Goal: Task Accomplishment & Management: Complete application form

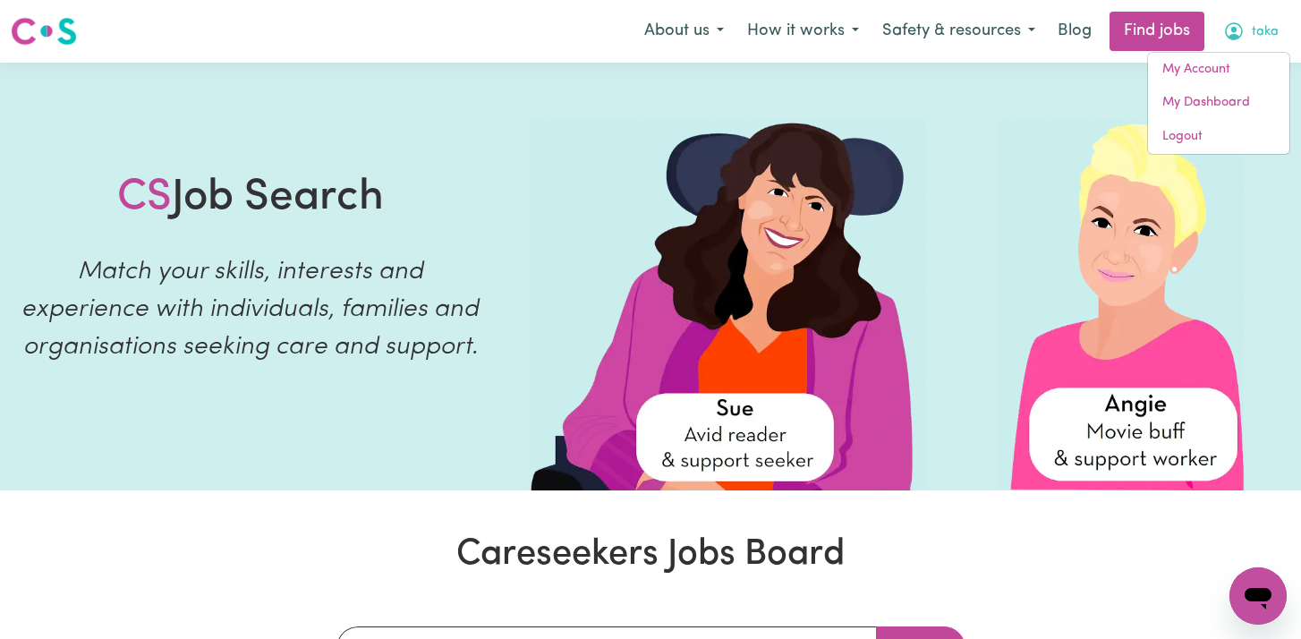
scroll to position [372, 0]
click at [1212, 89] on link "My Dashboard" at bounding box center [1218, 103] width 141 height 34
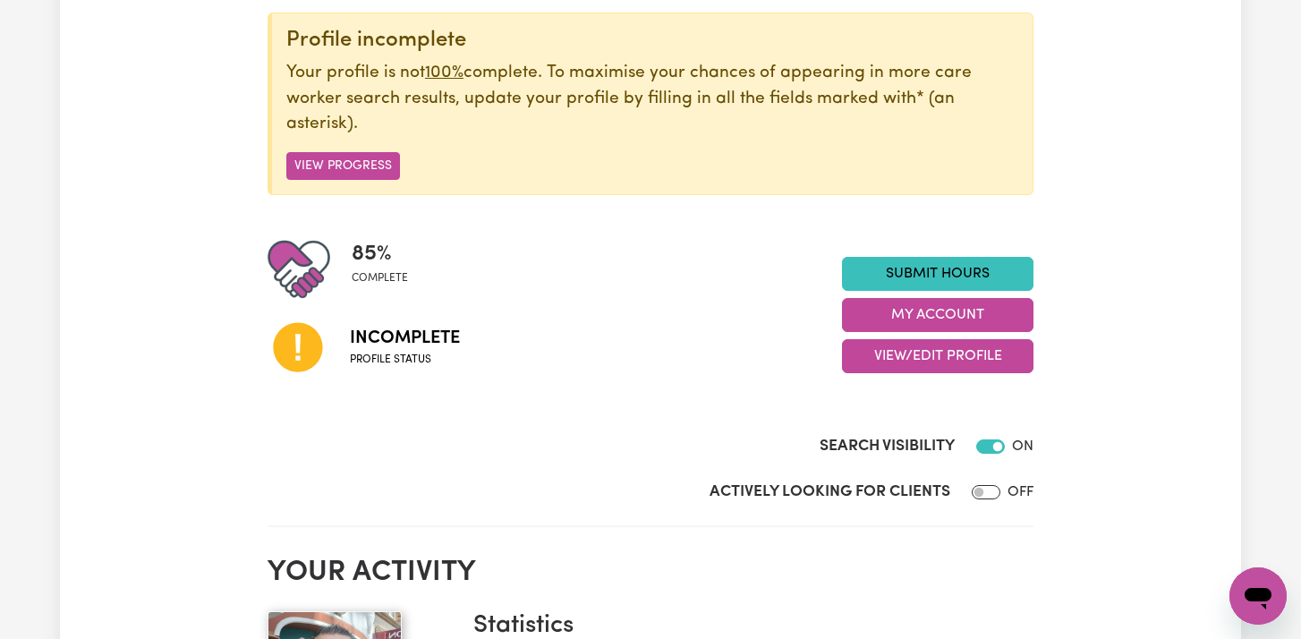
scroll to position [223, 0]
click at [402, 345] on span "Incomplete" at bounding box center [405, 337] width 110 height 27
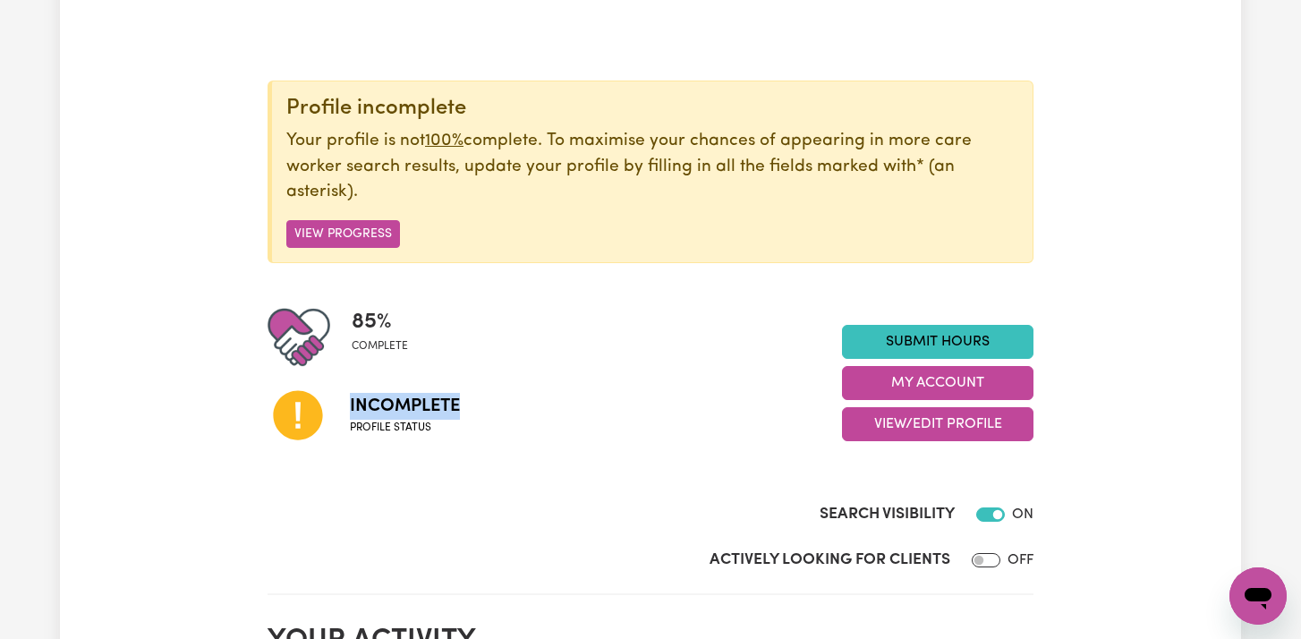
scroll to position [0, 0]
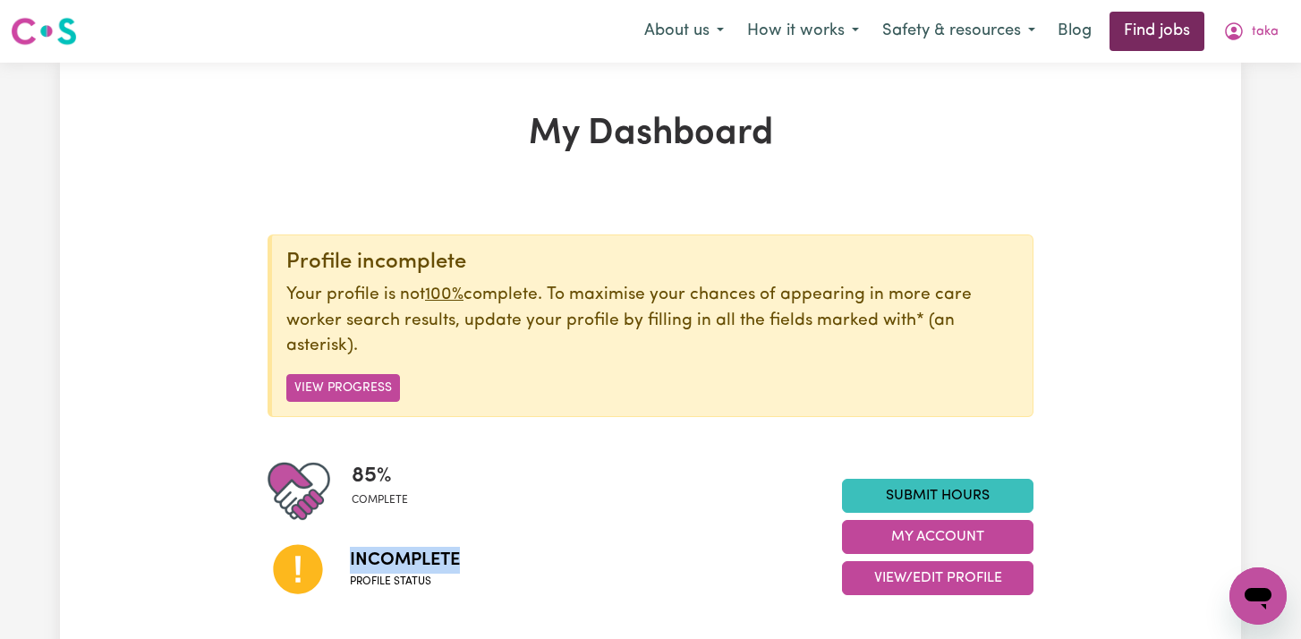
click at [1152, 28] on link "Find jobs" at bounding box center [1157, 31] width 95 height 39
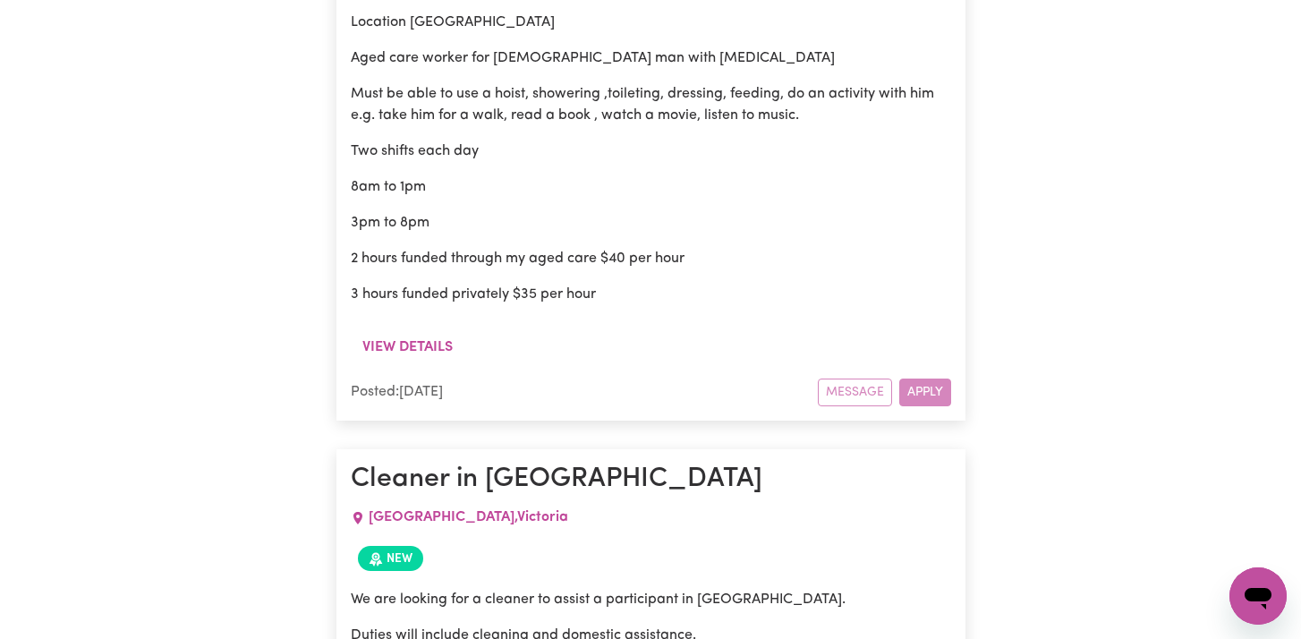
scroll to position [12325, 0]
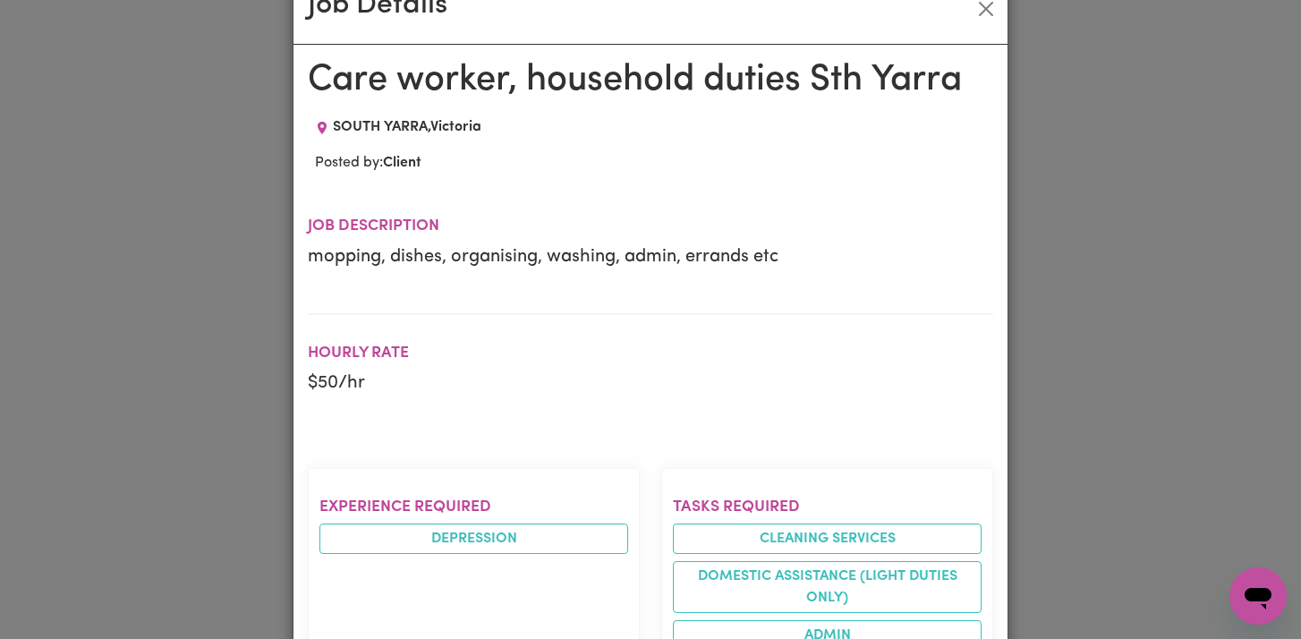
scroll to position [0, 0]
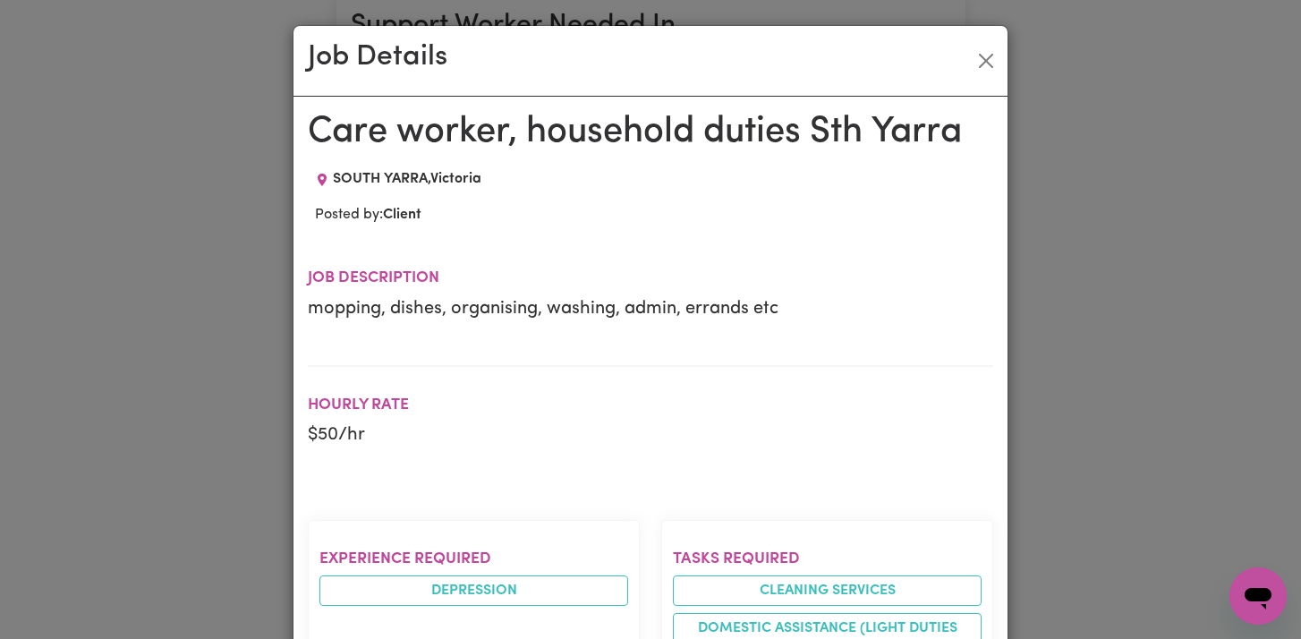
click at [422, 285] on h2 "Job description" at bounding box center [651, 277] width 686 height 19
click at [473, 342] on section "Job description mopping, dishes, organising, washing, admin, errands etc" at bounding box center [651, 303] width 686 height 126
click at [981, 60] on button "Close" at bounding box center [986, 61] width 29 height 29
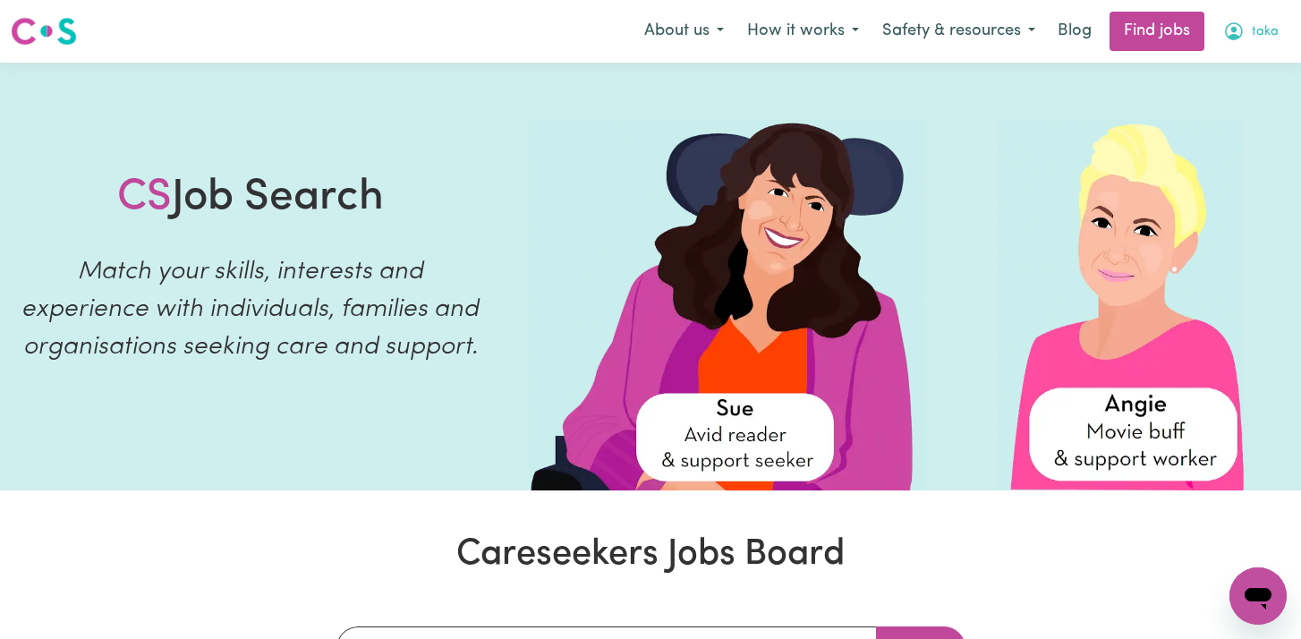
click at [1251, 47] on button "taka" at bounding box center [1251, 32] width 79 height 38
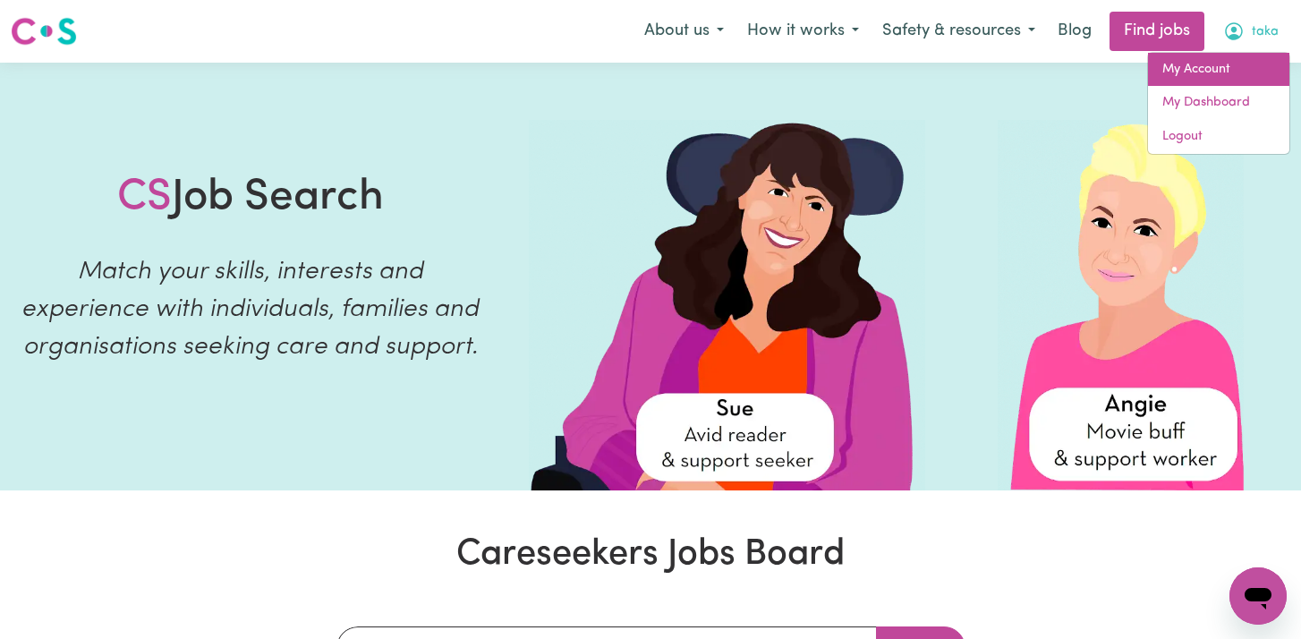
click at [1209, 58] on link "My Account" at bounding box center [1218, 70] width 141 height 34
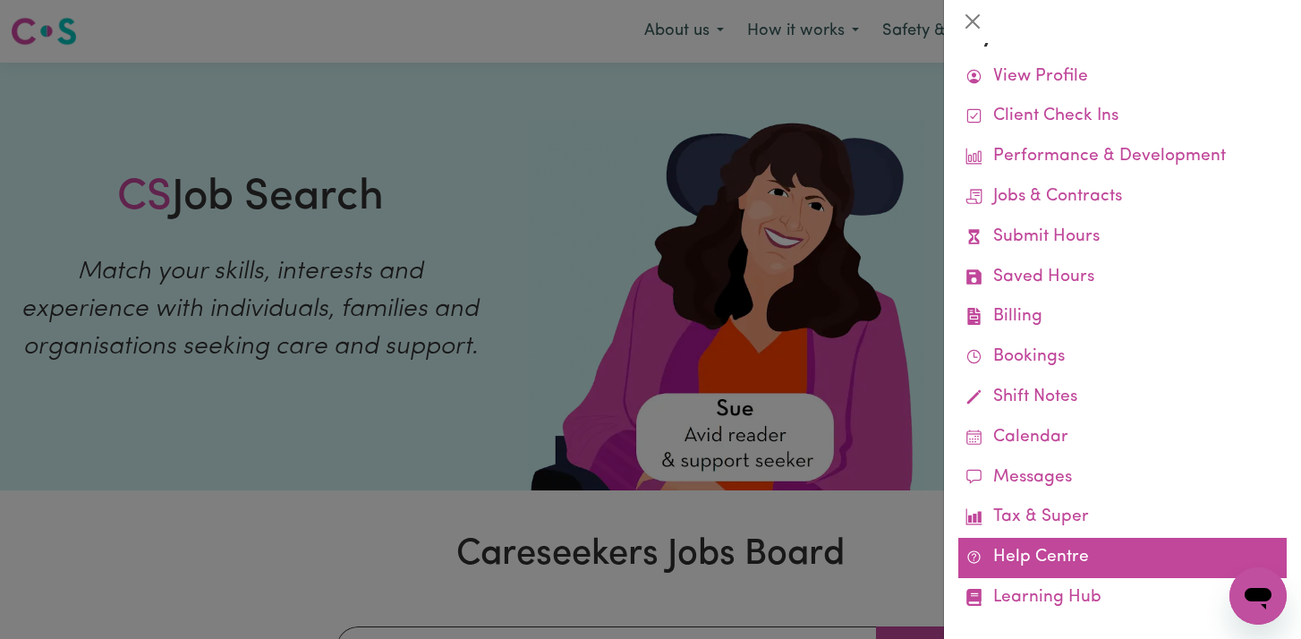
scroll to position [60, 0]
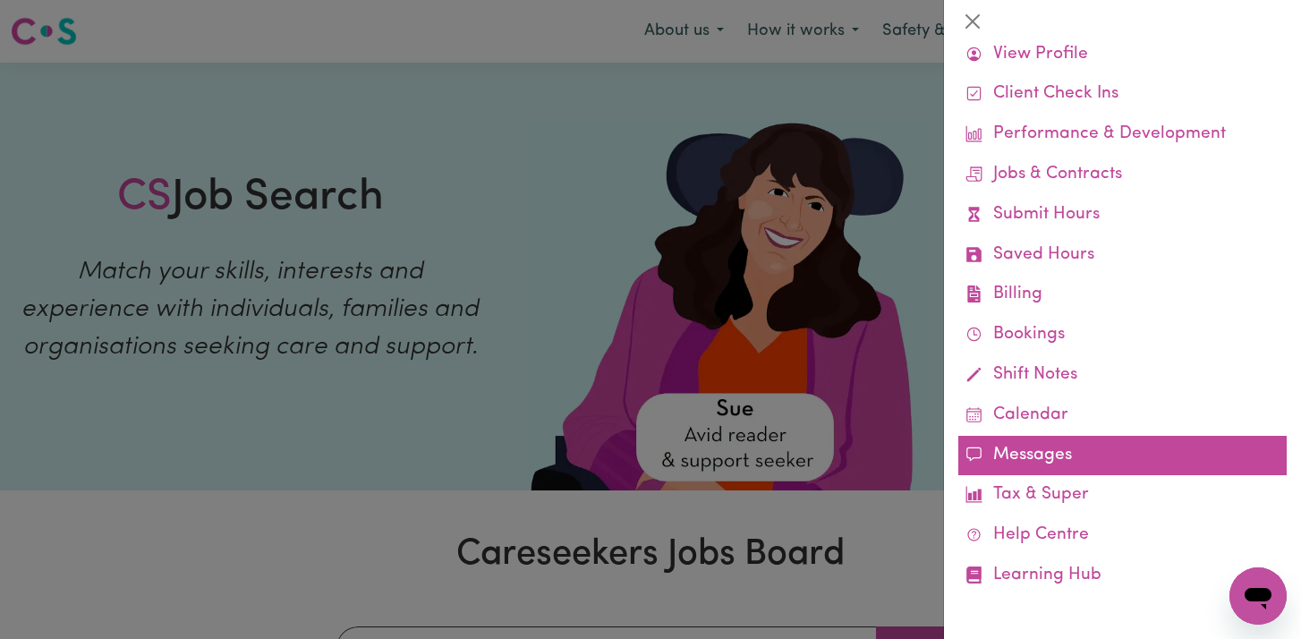
click at [1096, 468] on link "Messages" at bounding box center [1122, 456] width 328 height 40
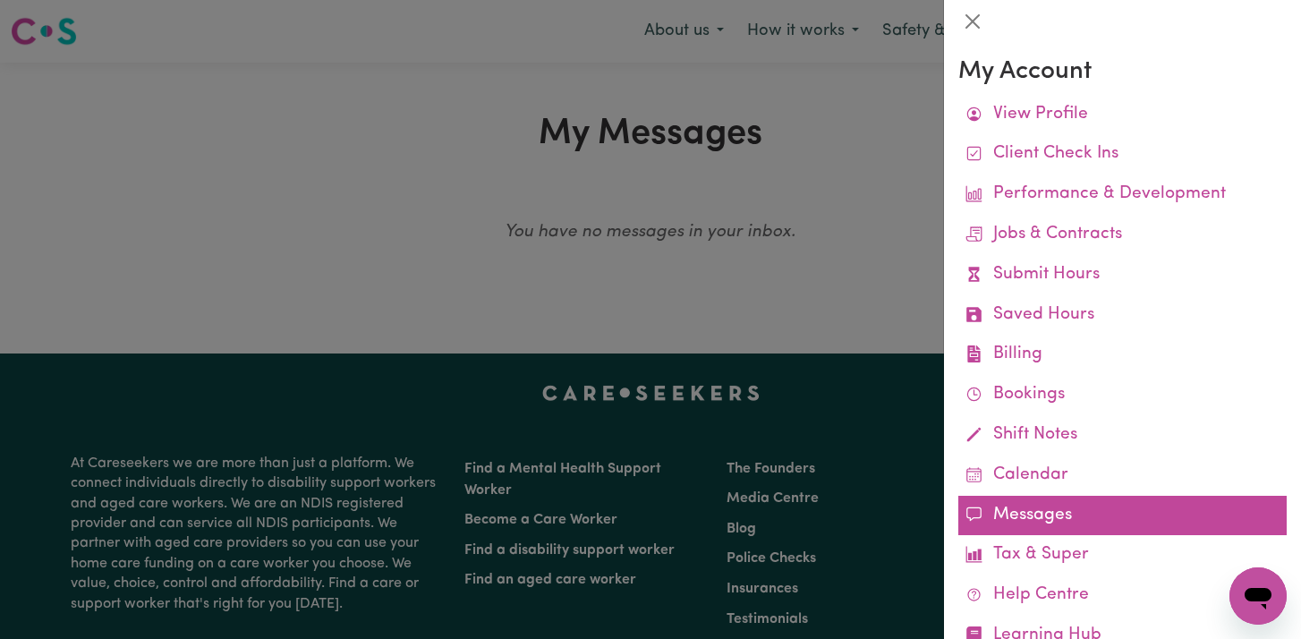
click at [1121, 516] on link "Messages" at bounding box center [1122, 516] width 328 height 40
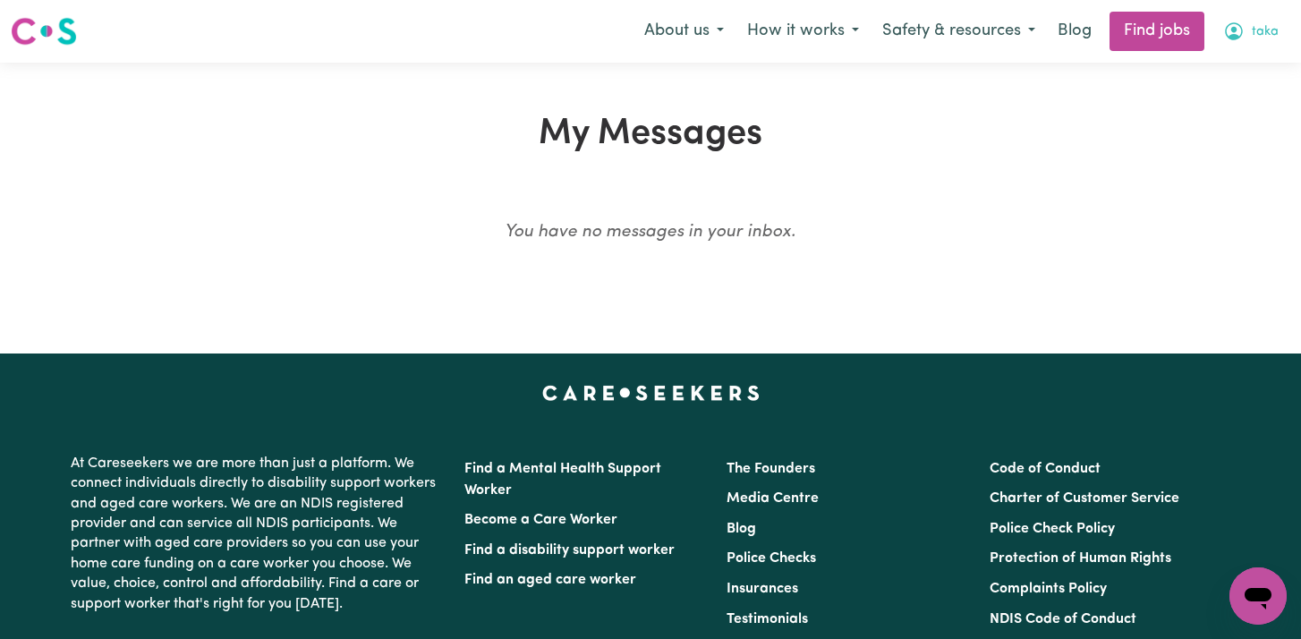
click at [1252, 32] on button "taka" at bounding box center [1251, 32] width 79 height 38
click at [1213, 100] on link "My Dashboard" at bounding box center [1218, 103] width 141 height 34
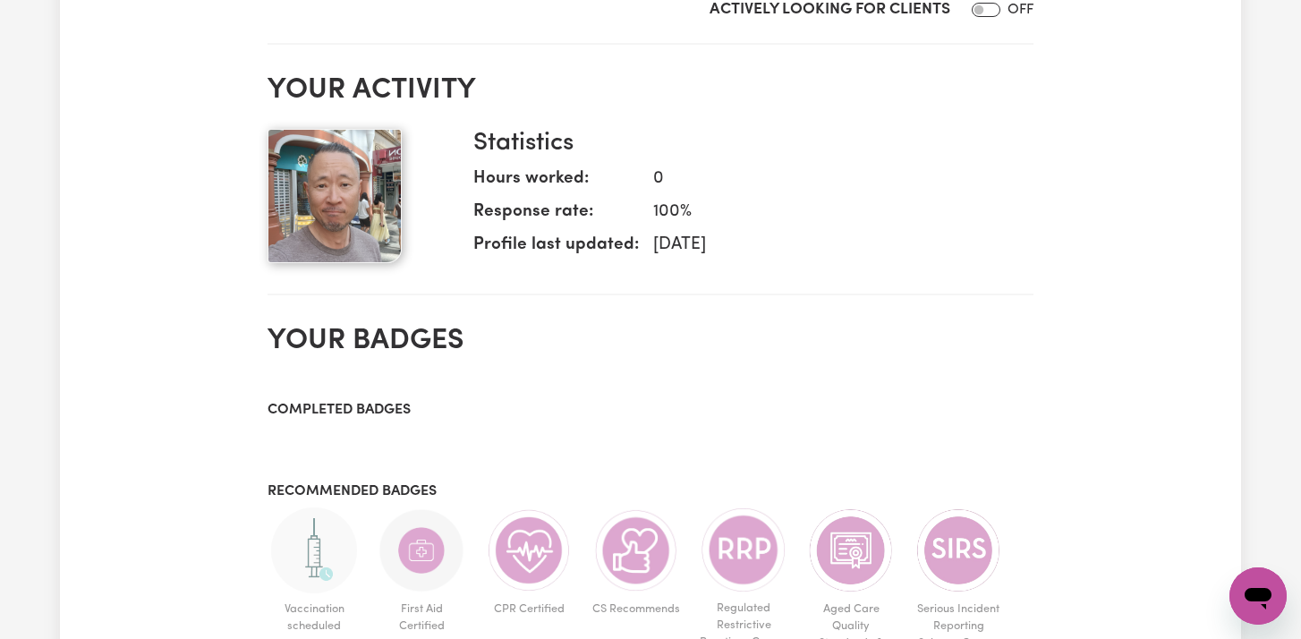
scroll to position [725, 0]
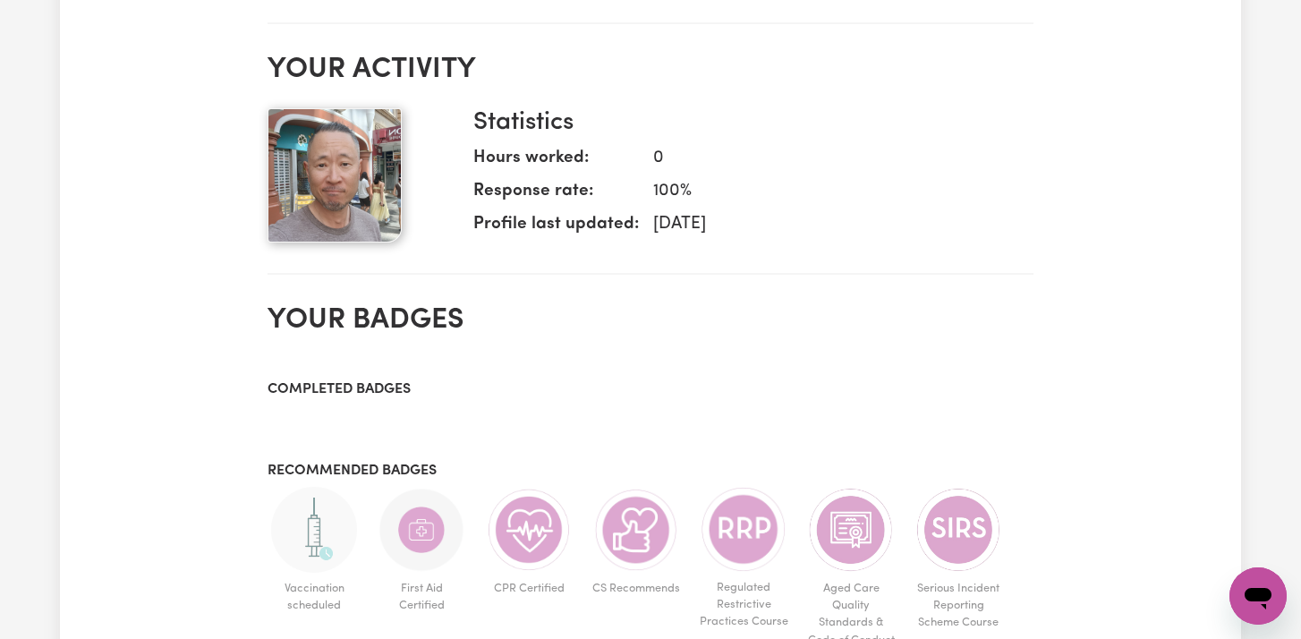
click at [979, 502] on img at bounding box center [959, 530] width 86 height 86
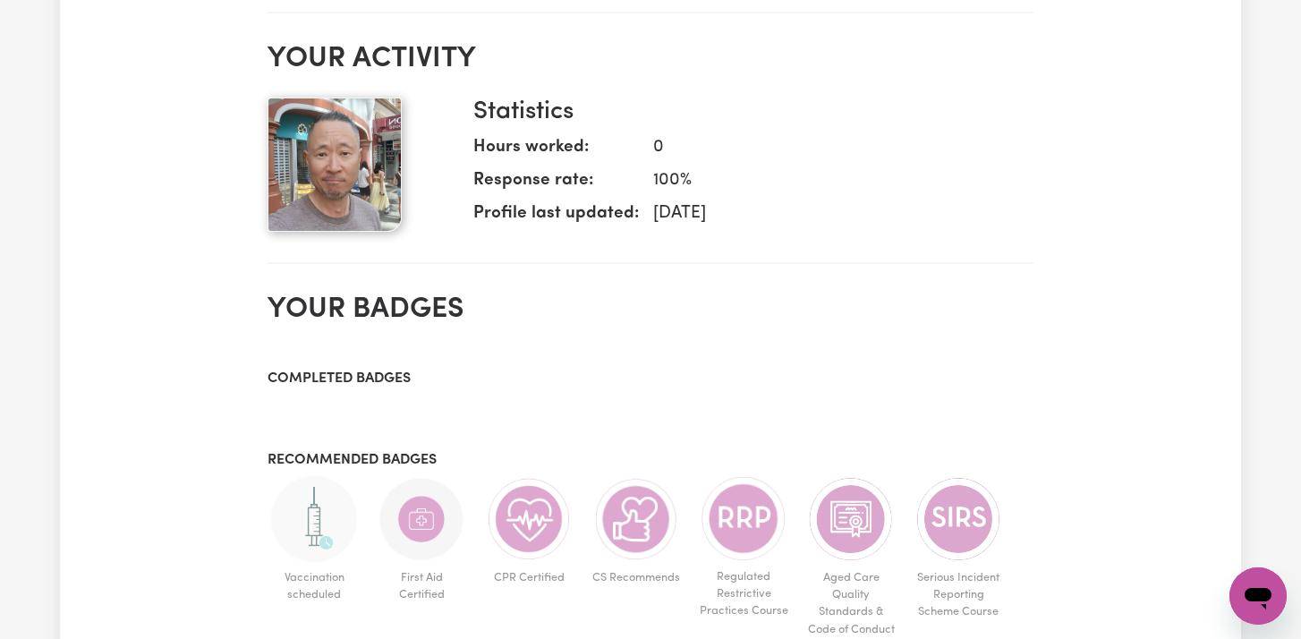
scroll to position [0, 0]
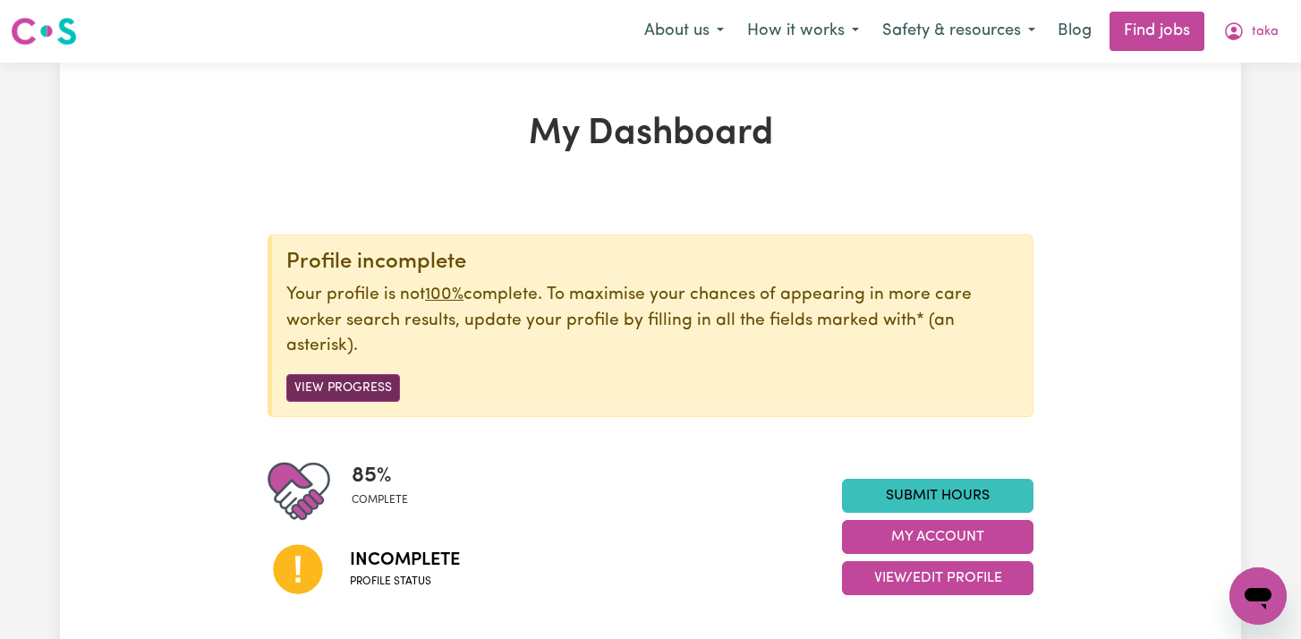
click at [378, 399] on button "View Progress" at bounding box center [343, 388] width 114 height 28
click at [363, 389] on button "View Progress" at bounding box center [343, 388] width 114 height 28
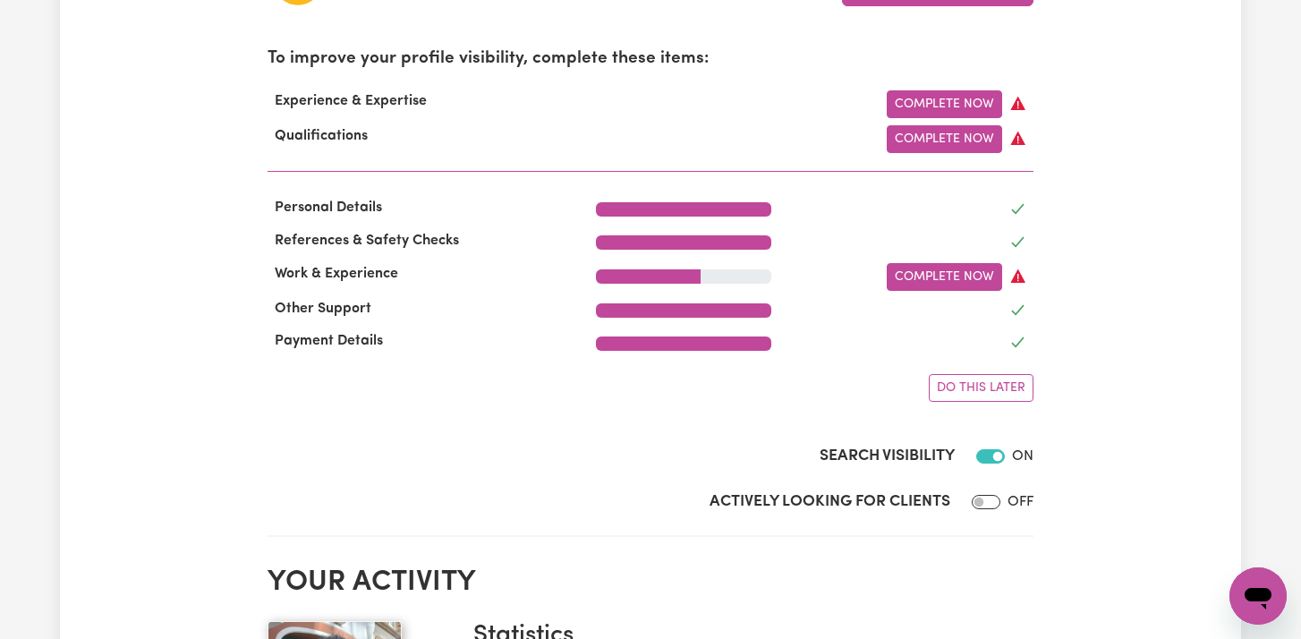
scroll to position [591, 0]
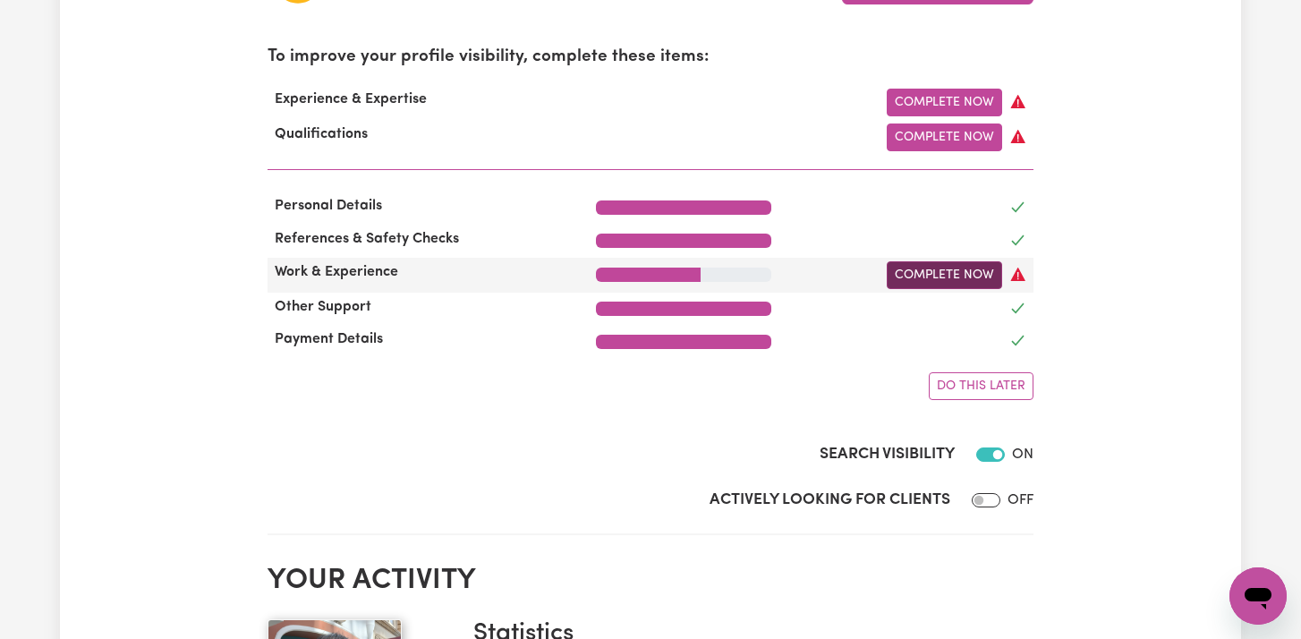
click at [914, 275] on link "Complete Now" at bounding box center [944, 275] width 115 height 28
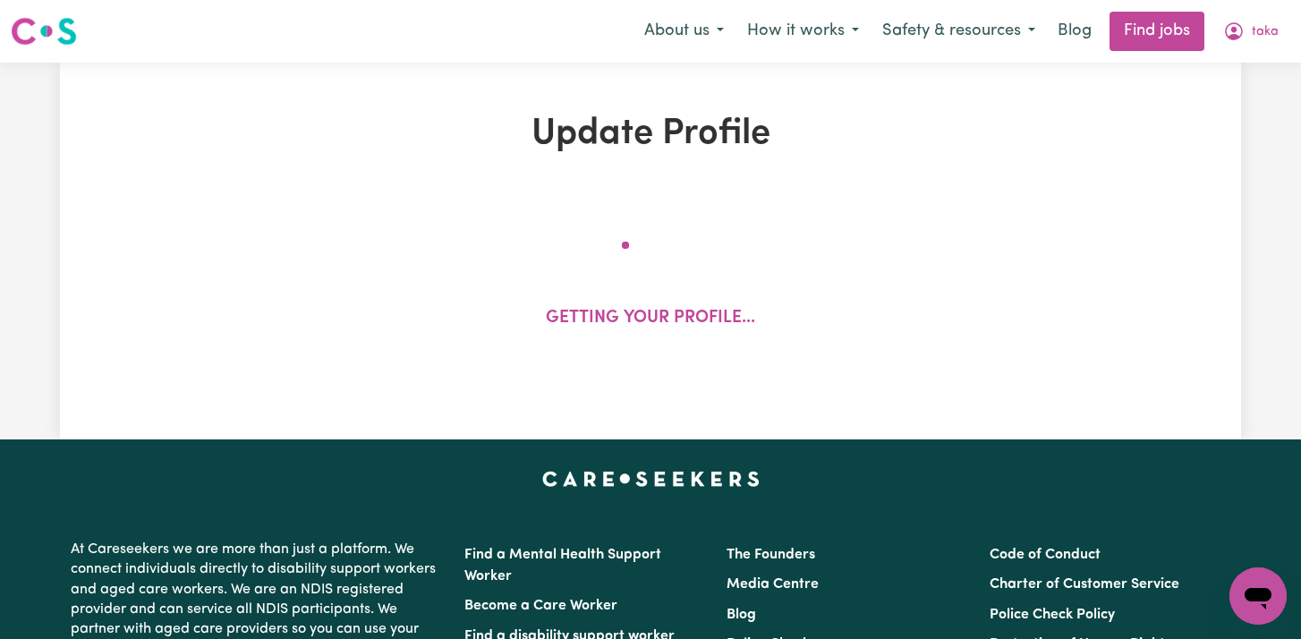
select select "2022"
select select "Certificate III (Individual Support)"
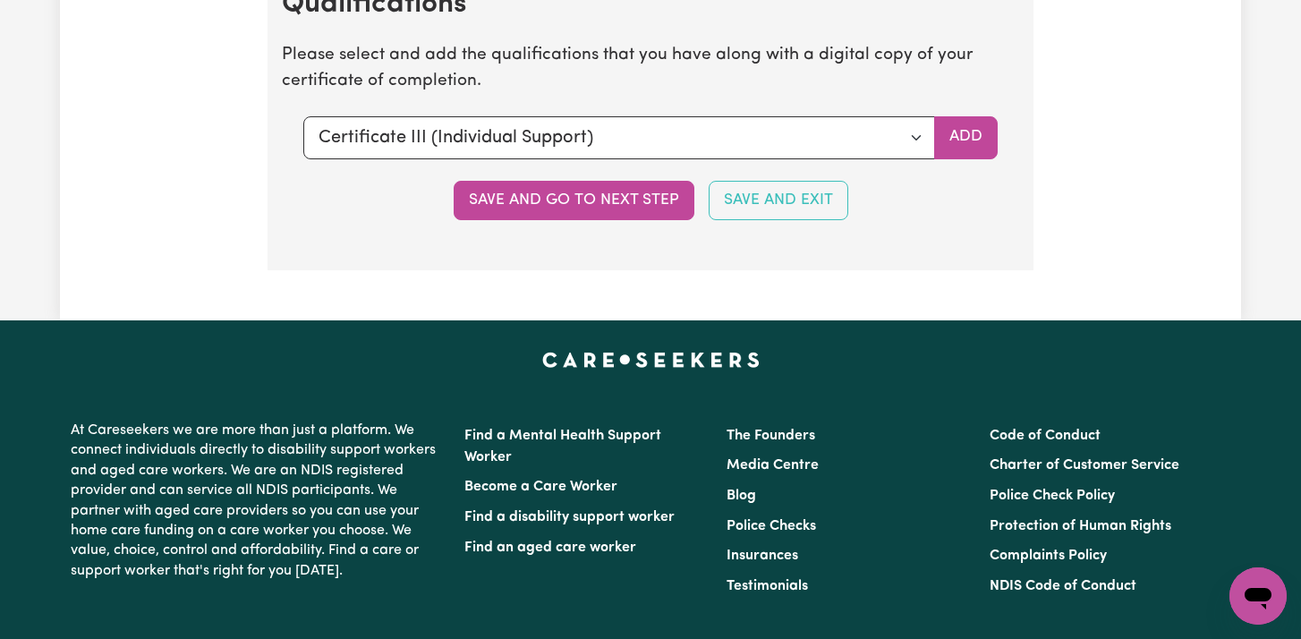
scroll to position [4665, 0]
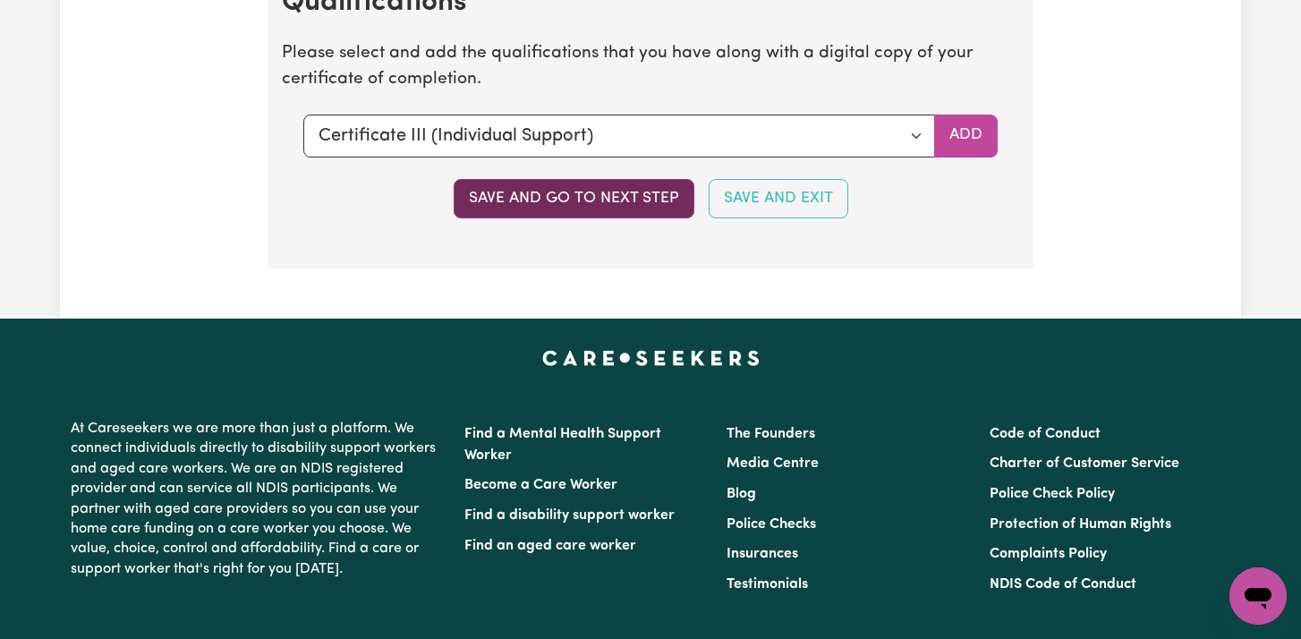
click at [640, 209] on button "Save and go to next step" at bounding box center [574, 198] width 241 height 39
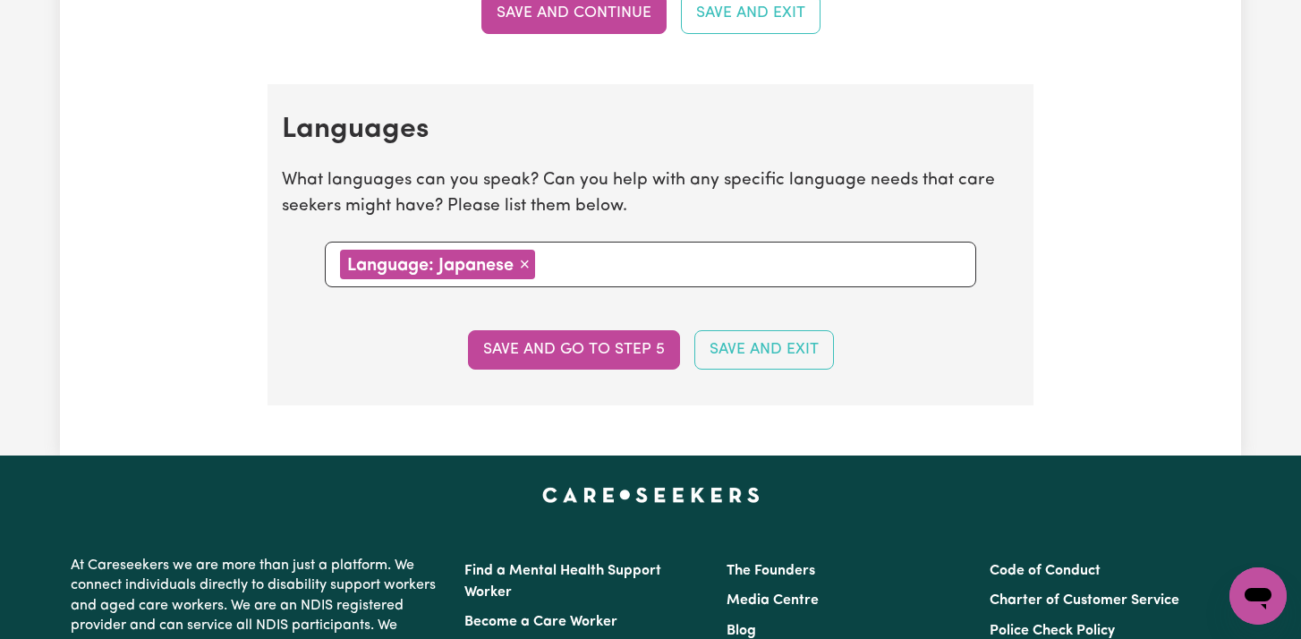
scroll to position [1921, 0]
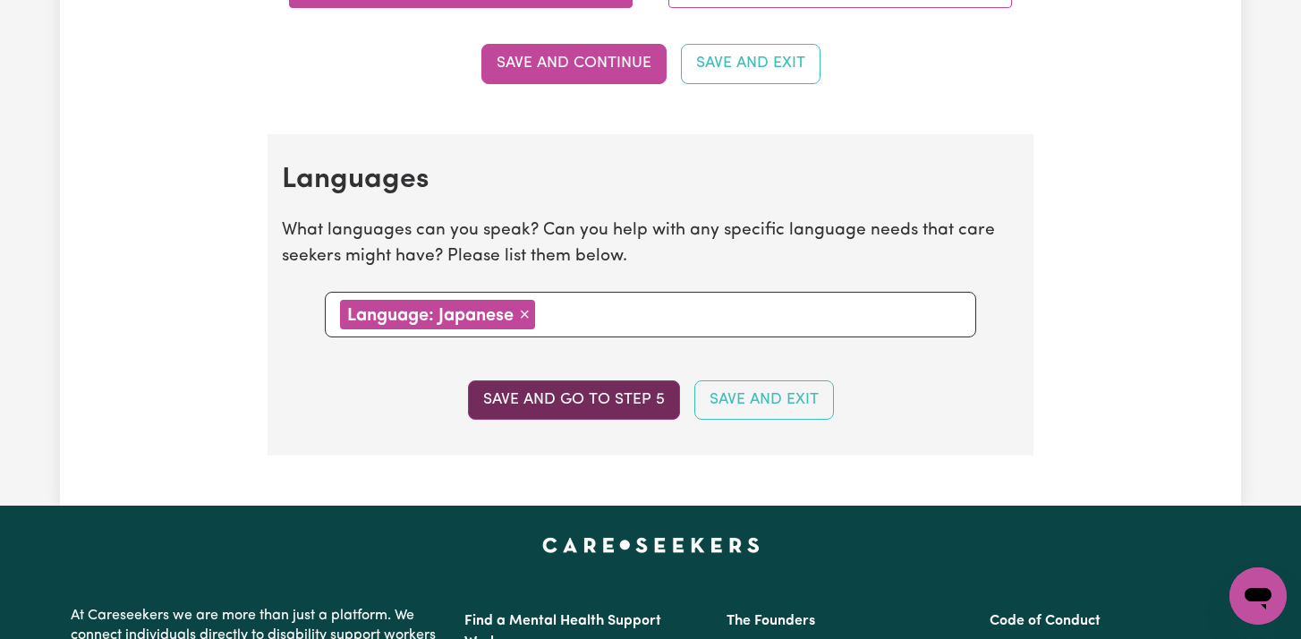
click at [641, 393] on button "Save and go to step 5" at bounding box center [574, 399] width 212 height 39
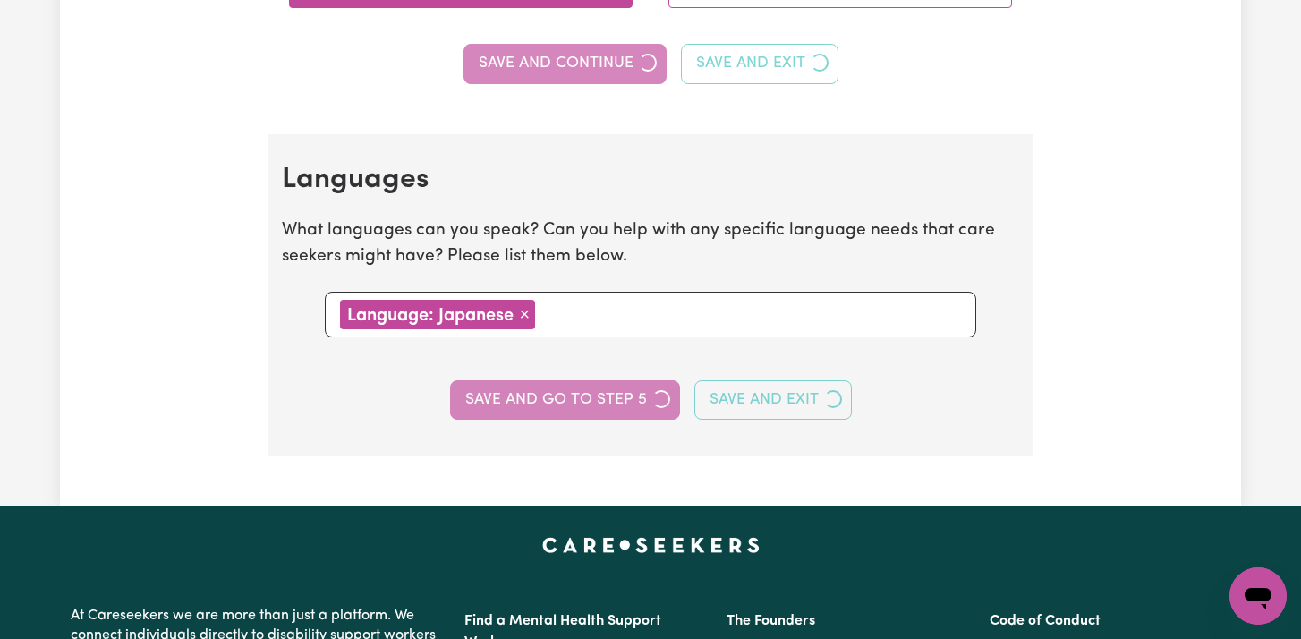
select select "I am working in another industry"
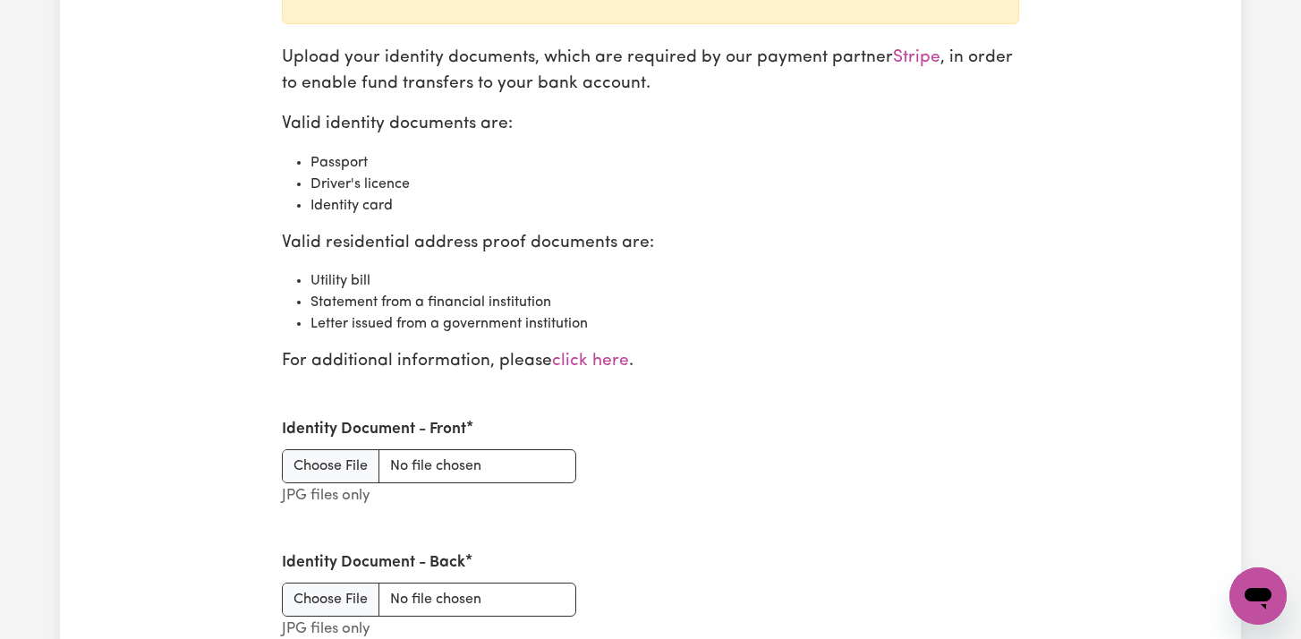
scroll to position [2026, 0]
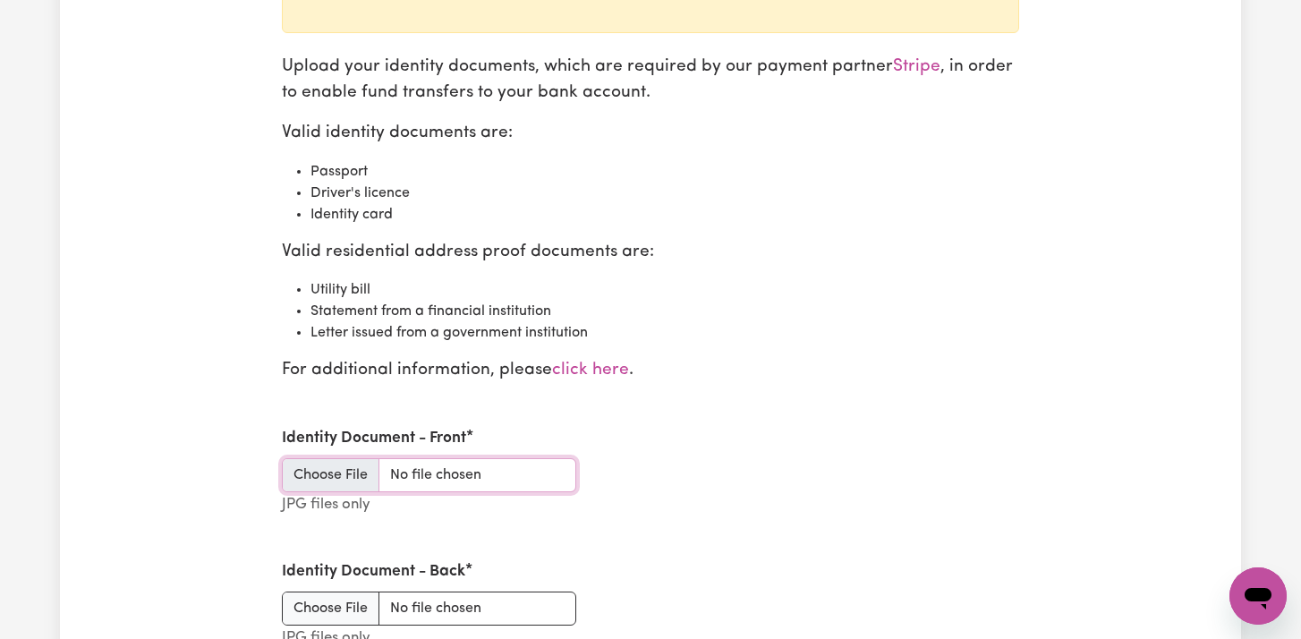
click at [340, 475] on input "Identity Document - Front" at bounding box center [429, 475] width 294 height 34
type input "C:\fakepath\20250603_185731.jpg"
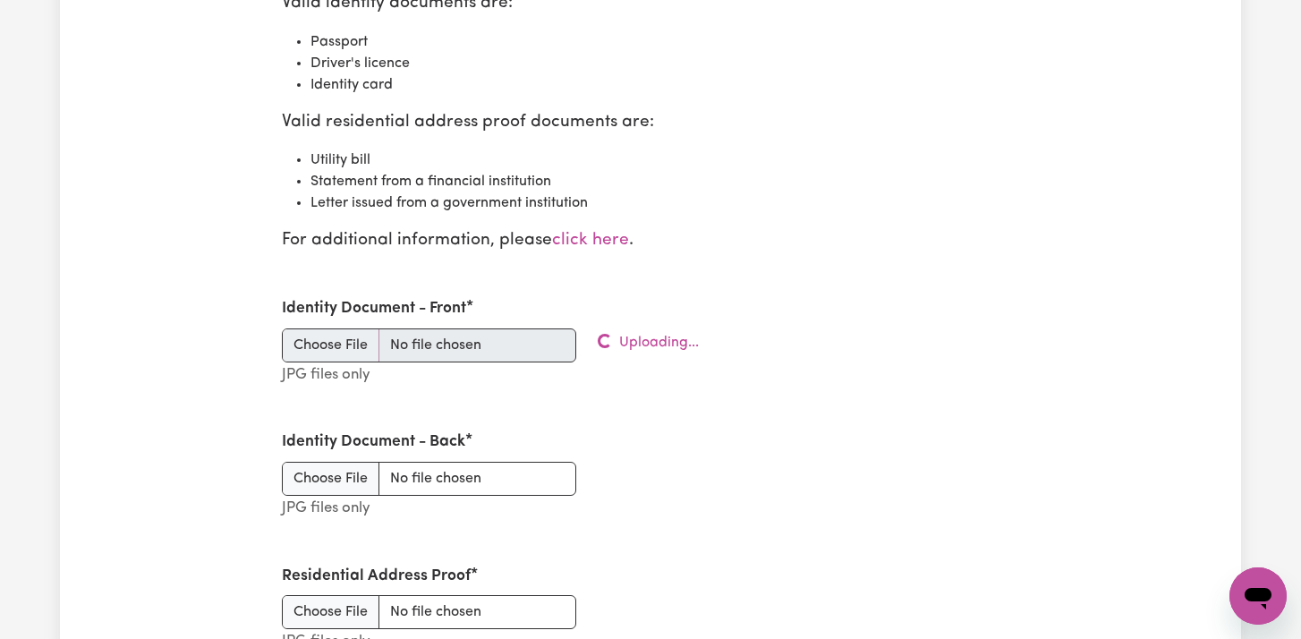
scroll to position [2158, 0]
click at [323, 472] on input "Identity Document - Back" at bounding box center [429, 477] width 294 height 34
type input "C:\fakepath\20250603_185734.jpg"
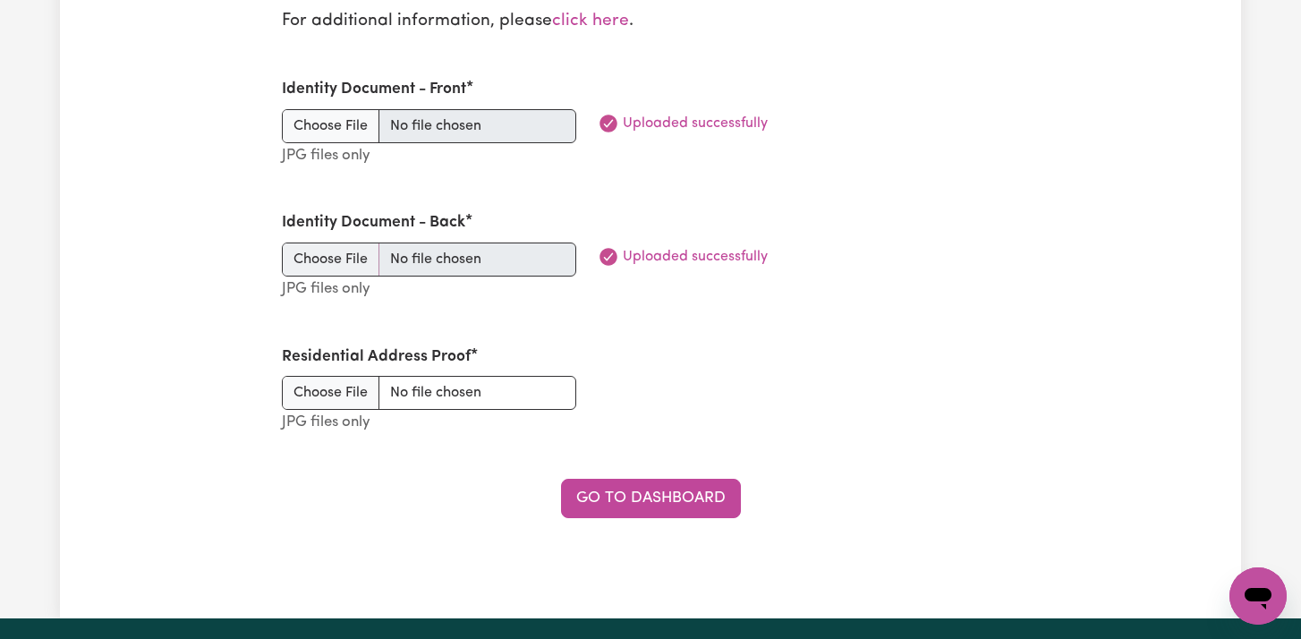
scroll to position [2377, 0]
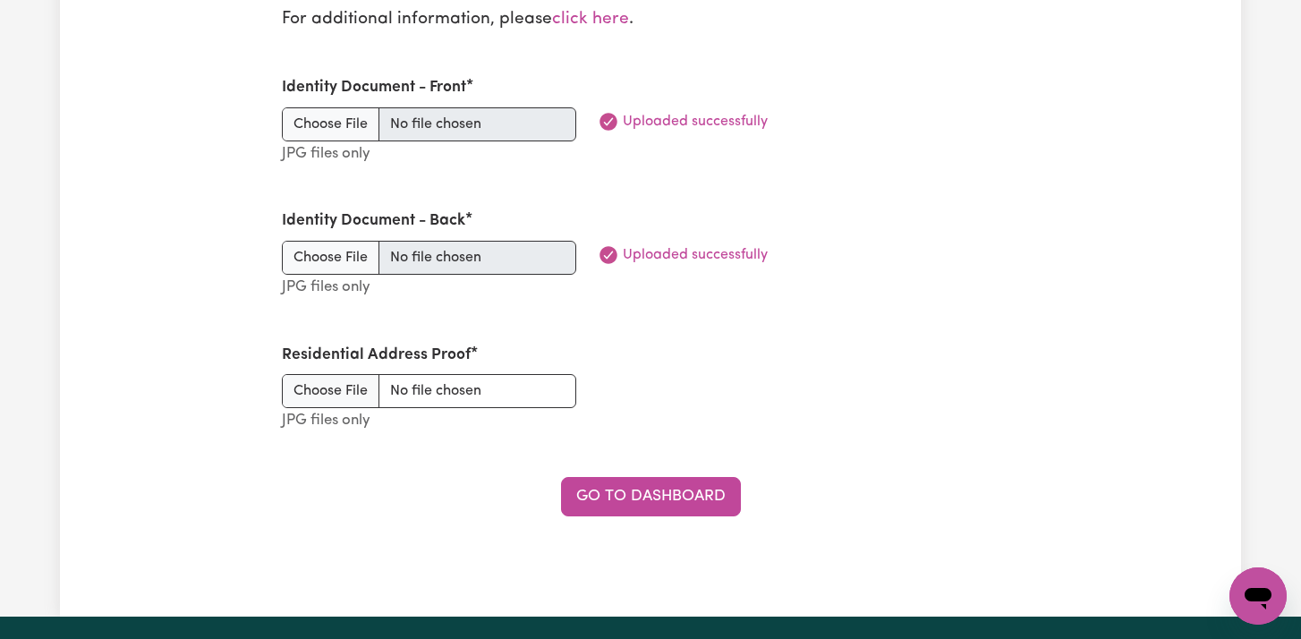
click at [636, 366] on div "Residential Address Proof JPG files only" at bounding box center [650, 388] width 759 height 133
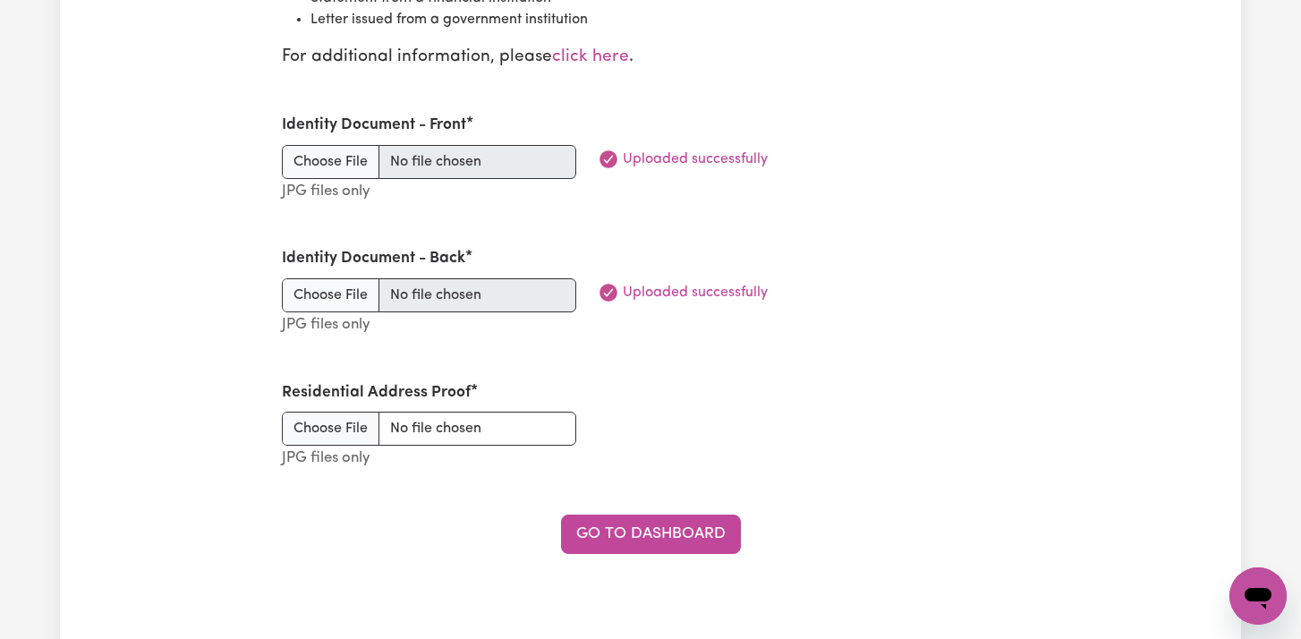
scroll to position [2342, 0]
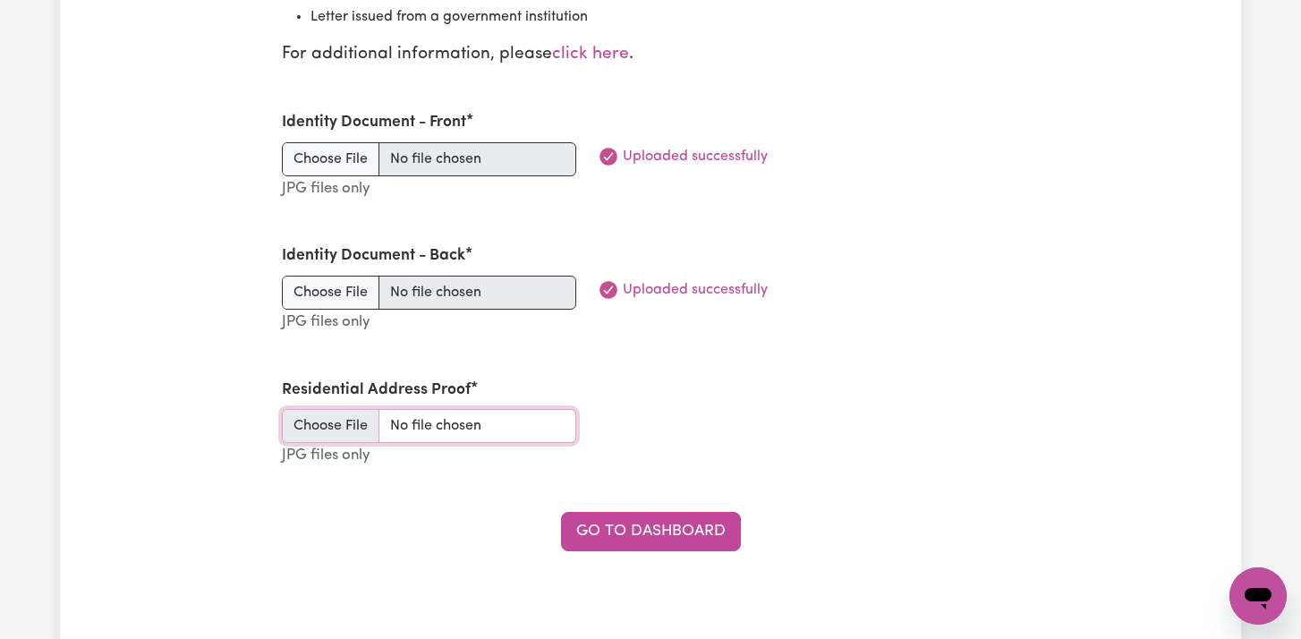
click at [310, 430] on input "Residential Address Proof" at bounding box center [429, 426] width 294 height 34
click at [332, 429] on input "Residential Address Proof" at bounding box center [429, 426] width 294 height 34
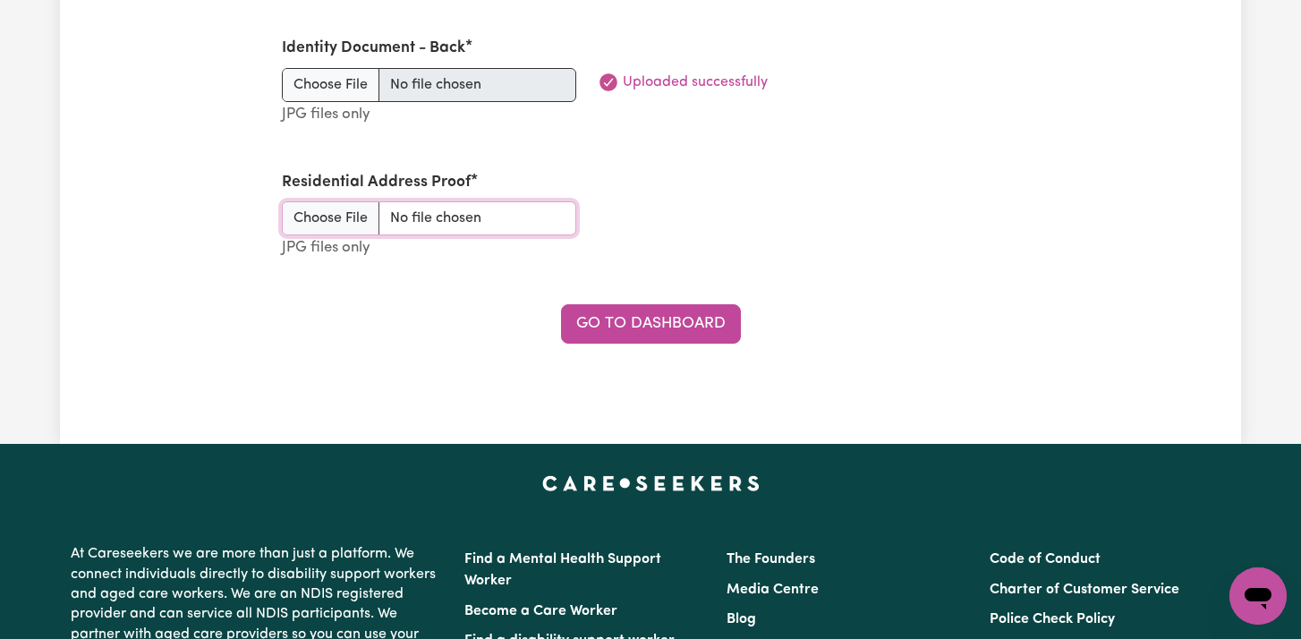
scroll to position [2551, 0]
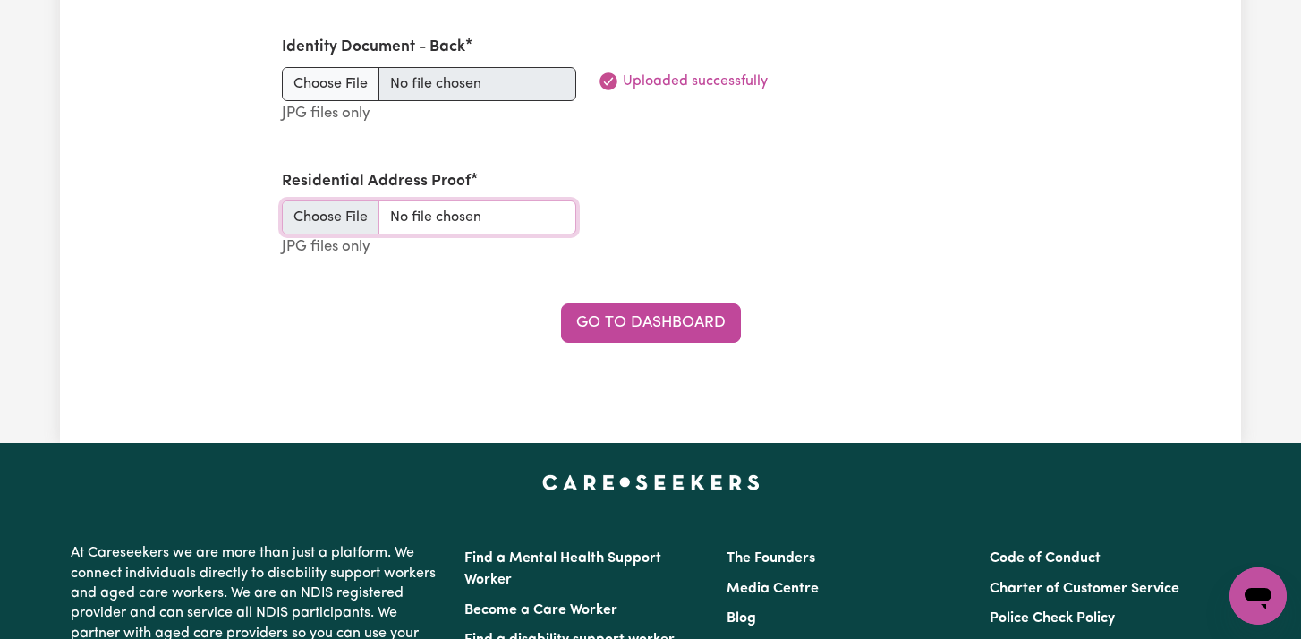
click at [306, 219] on input "Residential Address Proof" at bounding box center [429, 217] width 294 height 34
type input "C:\fakepath\Screenshot 2025-09-17 at 3.03.33 pm.jpg"
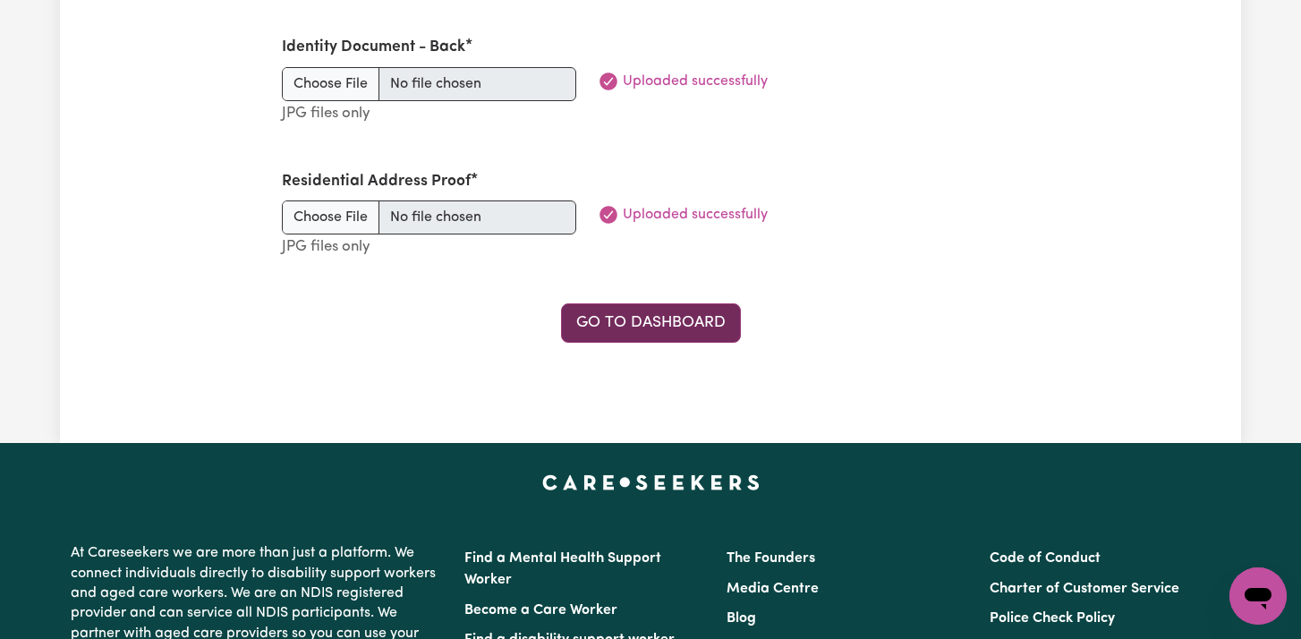
click at [643, 323] on link "Go to Dashboard" at bounding box center [651, 322] width 180 height 39
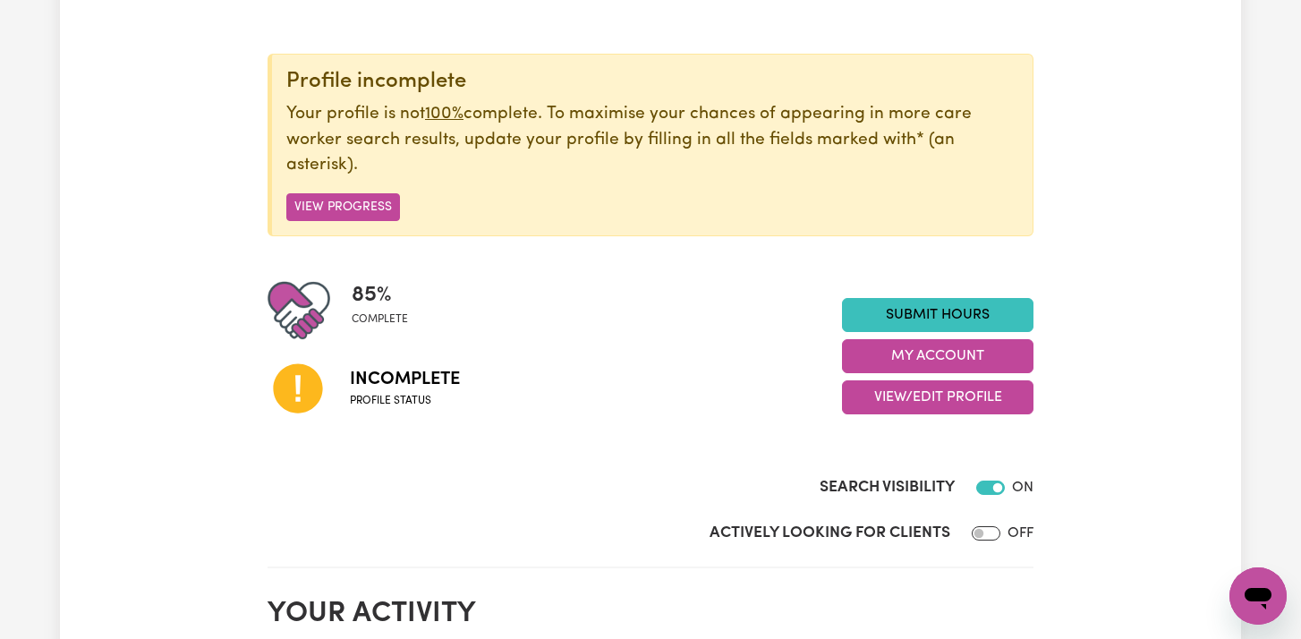
scroll to position [183, 0]
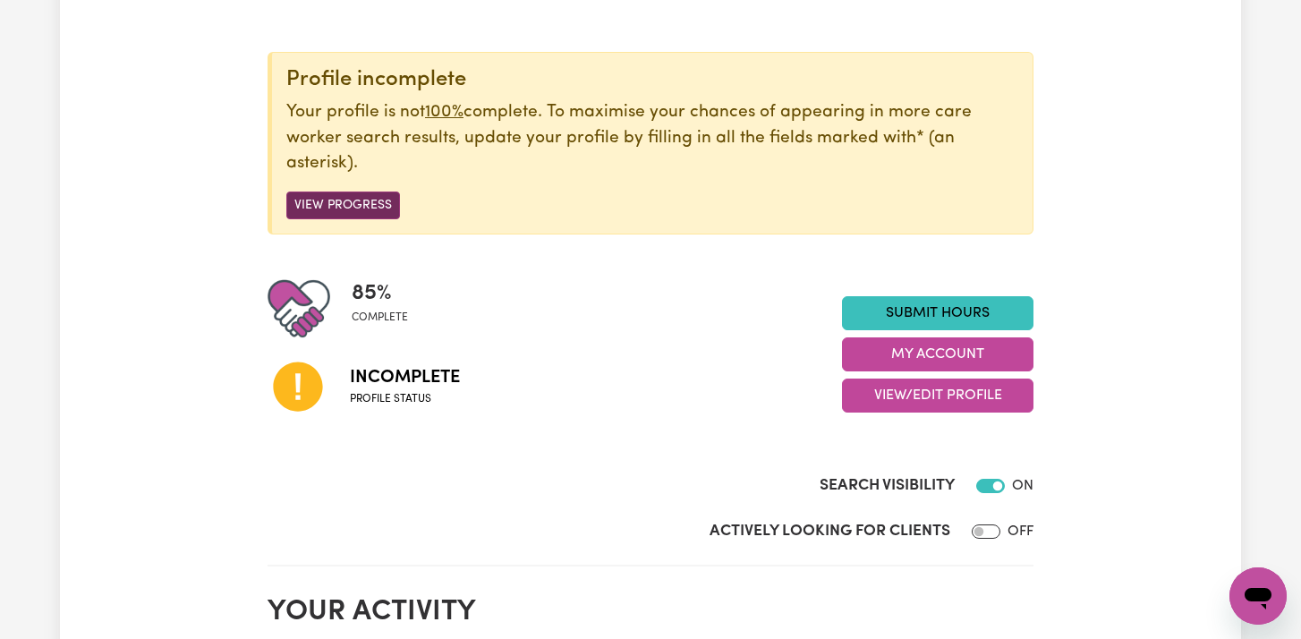
click at [382, 200] on button "View Progress" at bounding box center [343, 206] width 114 height 28
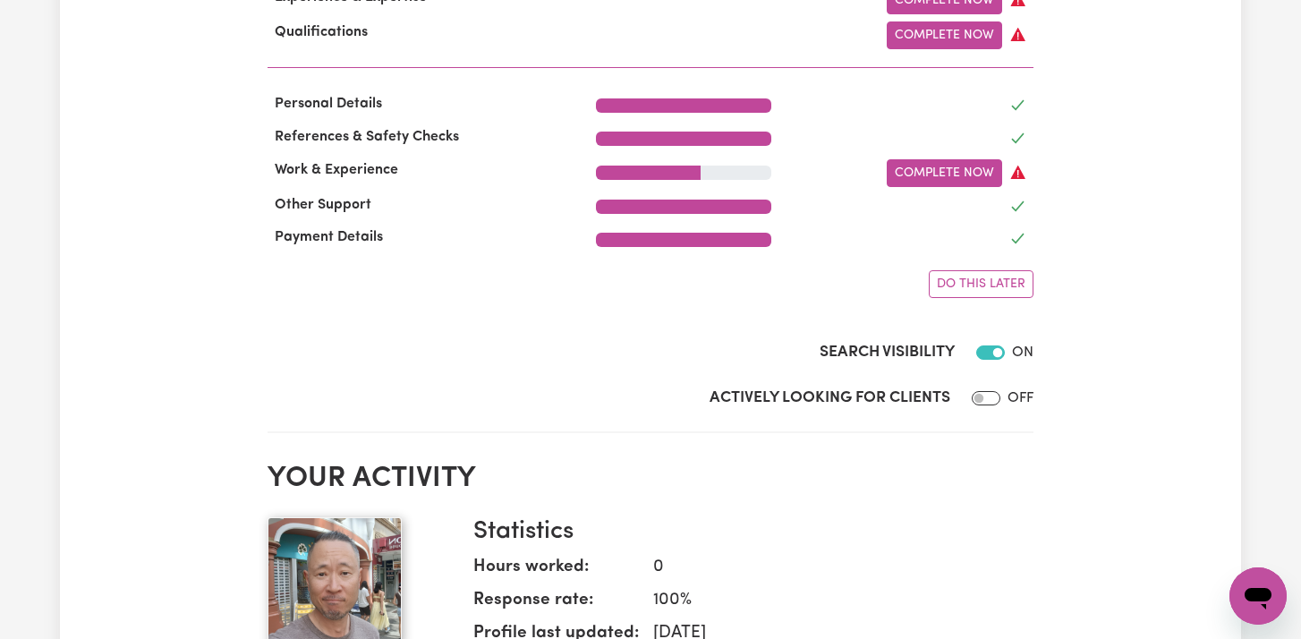
scroll to position [666, 0]
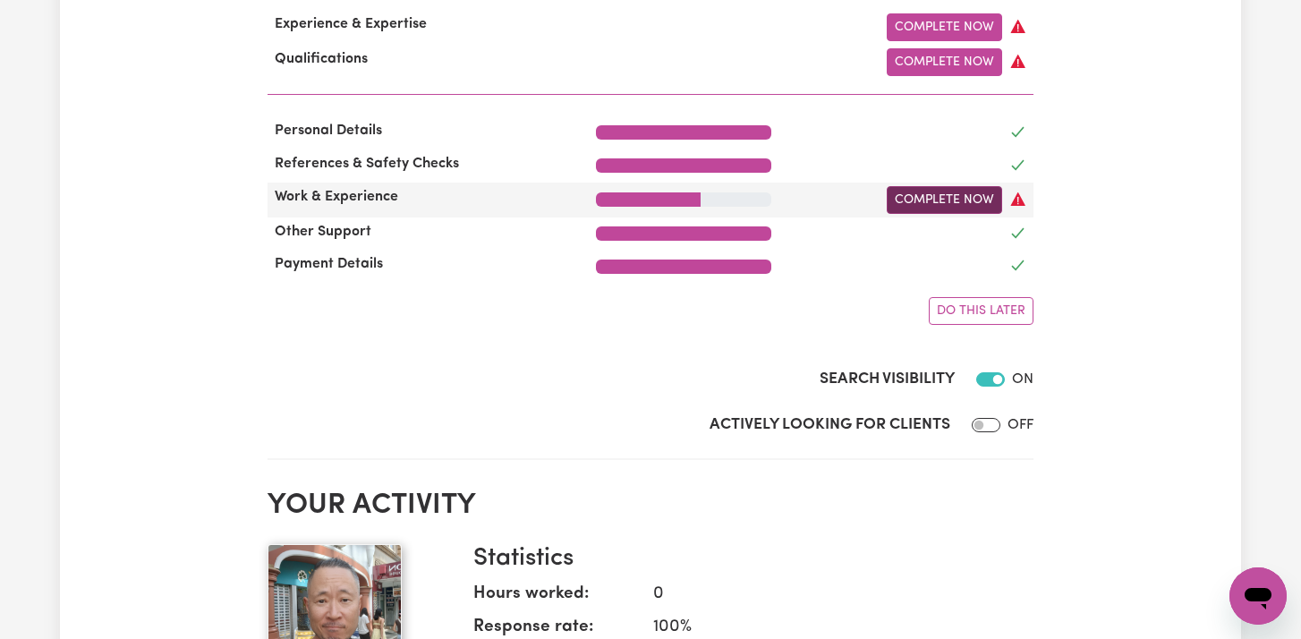
click at [910, 204] on link "Complete Now" at bounding box center [944, 200] width 115 height 28
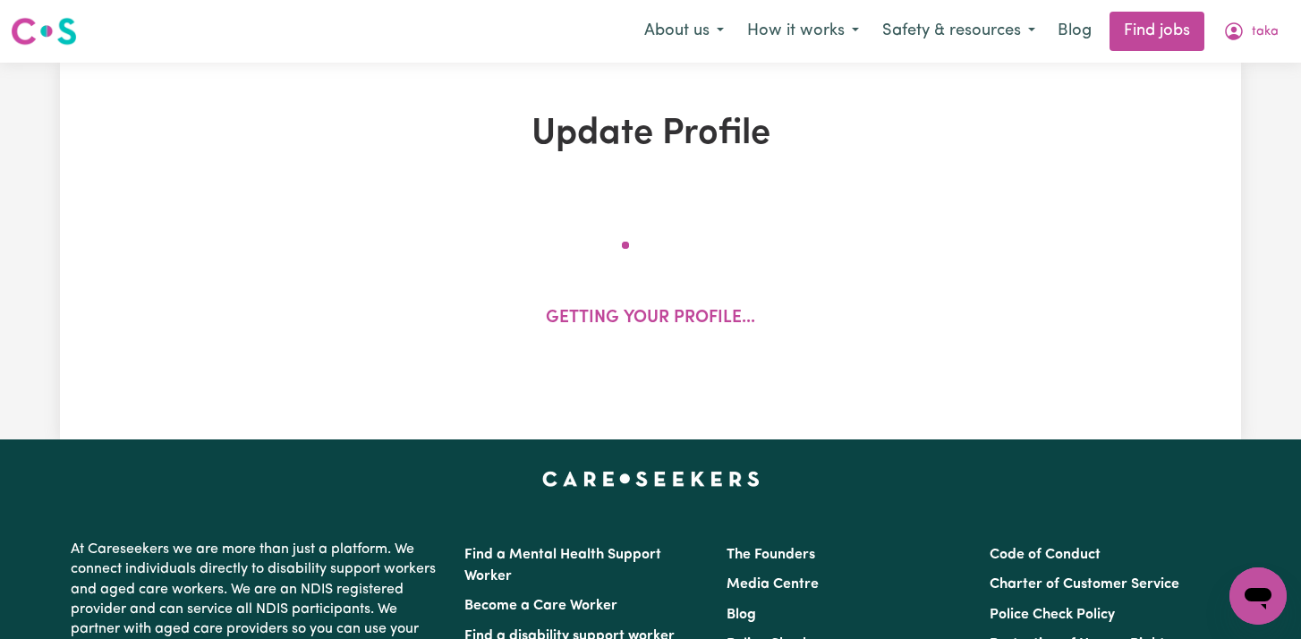
select select "2022"
select select "Certificate III (Individual Support)"
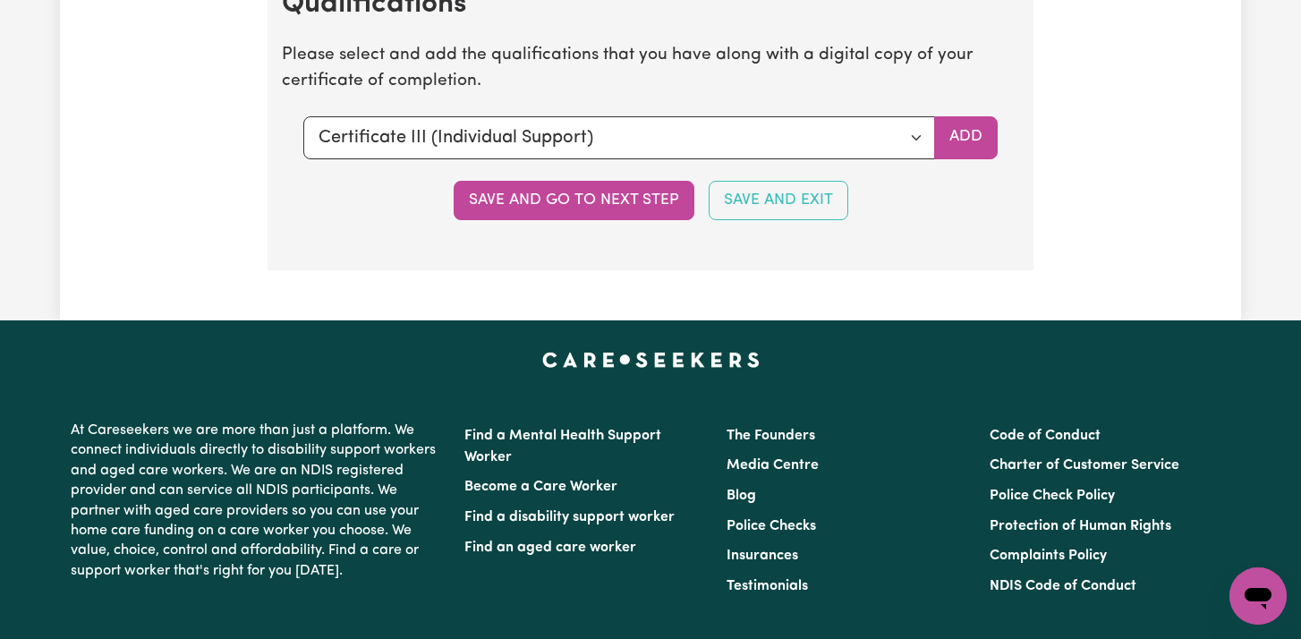
scroll to position [4561, 0]
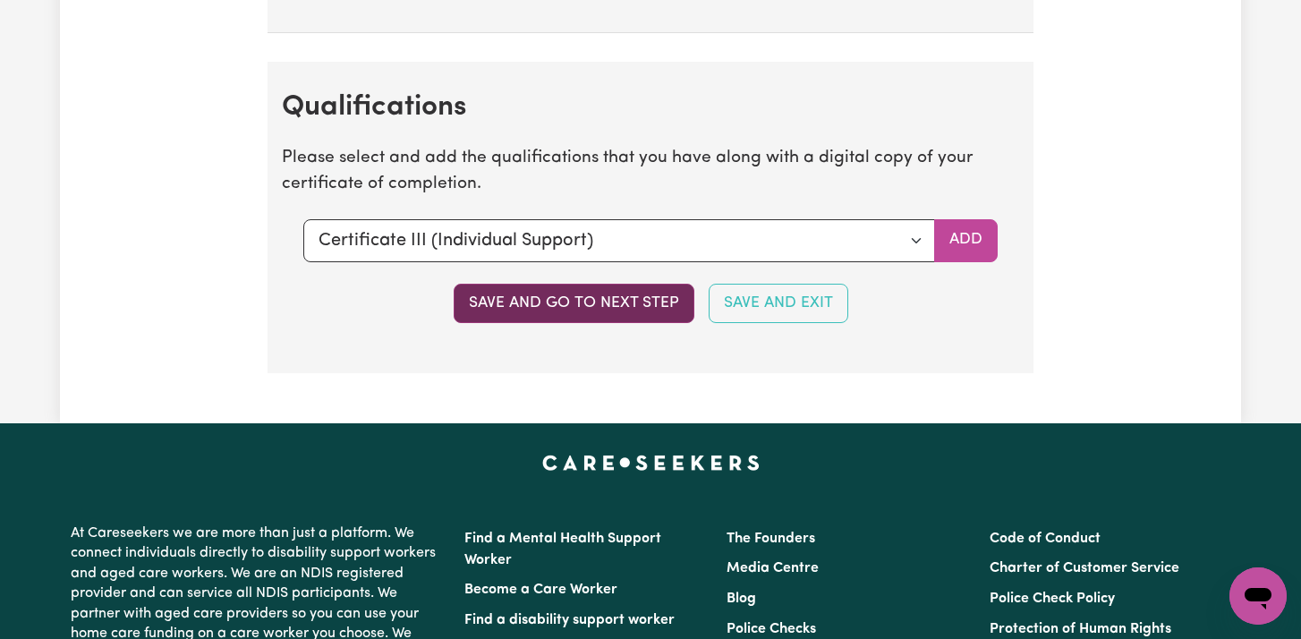
click at [650, 305] on button "Save and go to next step" at bounding box center [574, 303] width 241 height 39
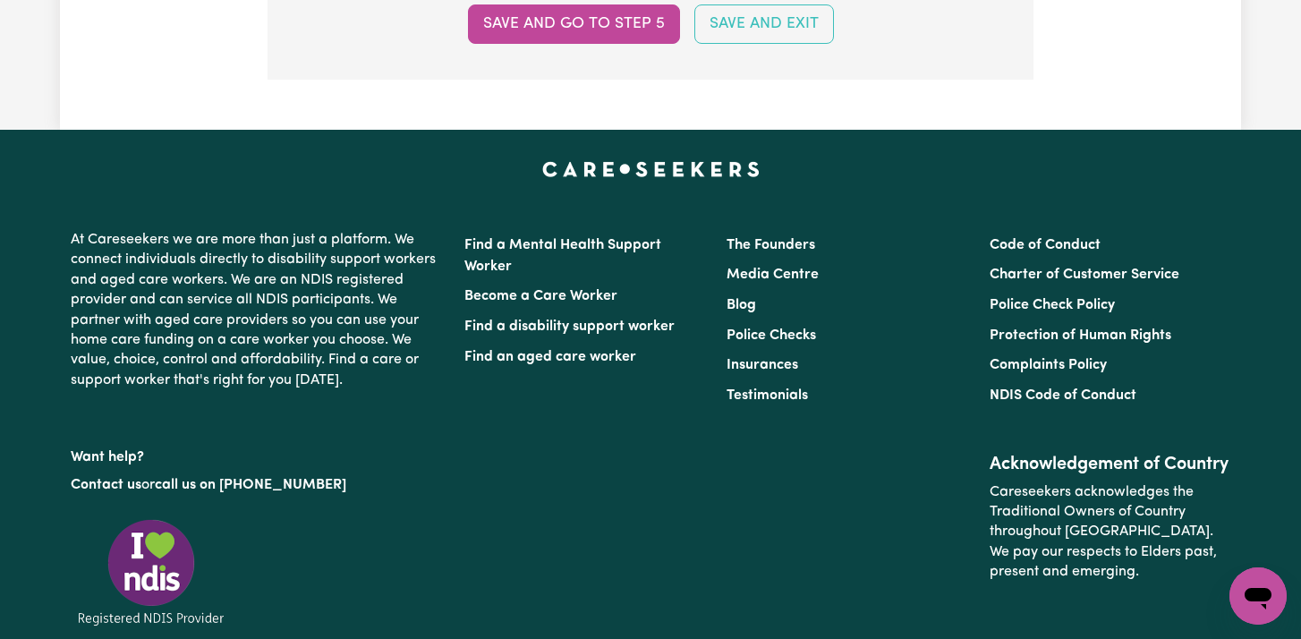
scroll to position [2222, 0]
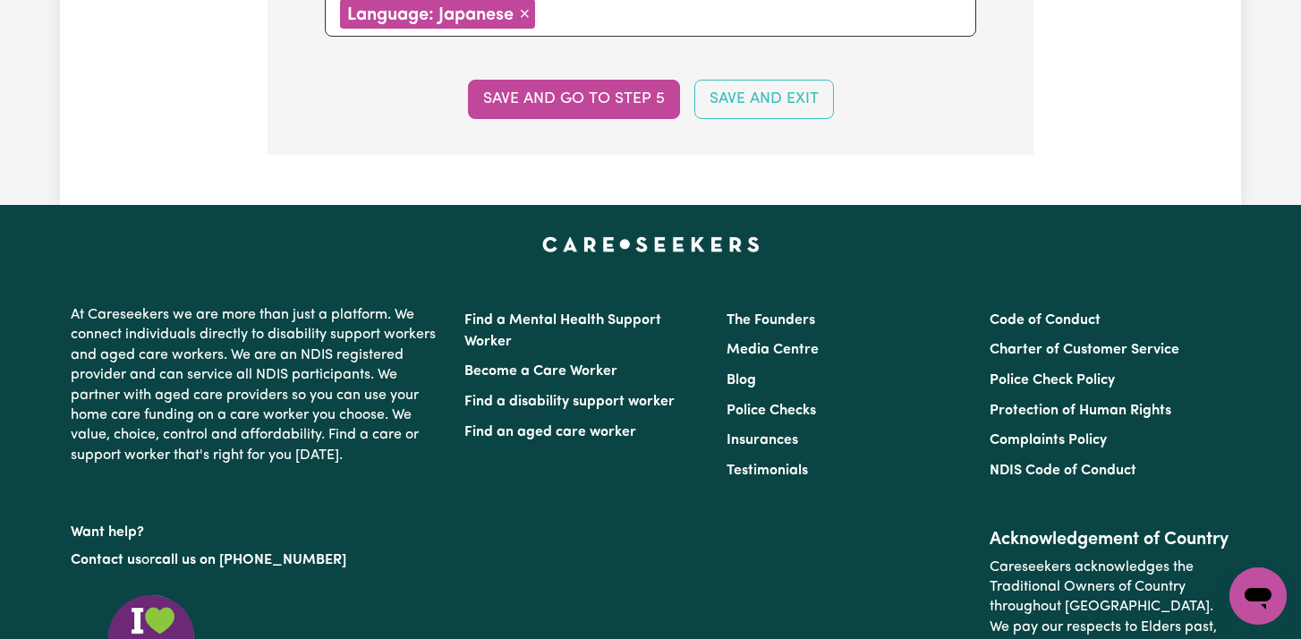
click at [592, 83] on button "Save and go to step 5" at bounding box center [574, 99] width 212 height 39
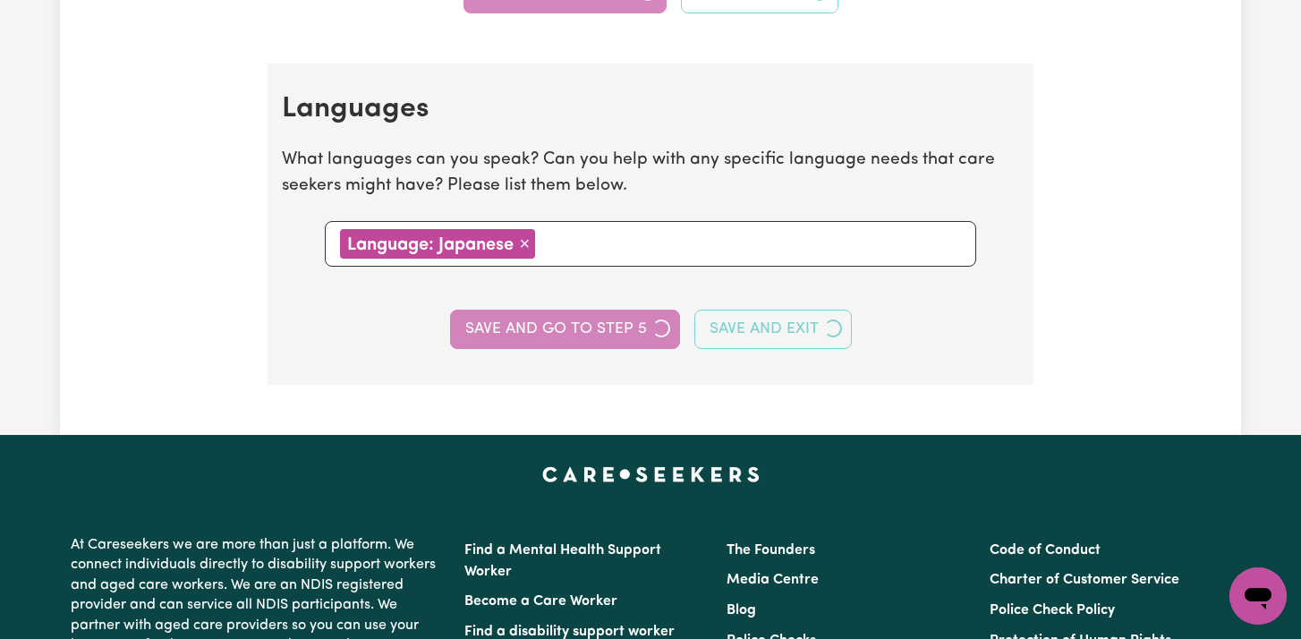
select select "I am working in another industry"
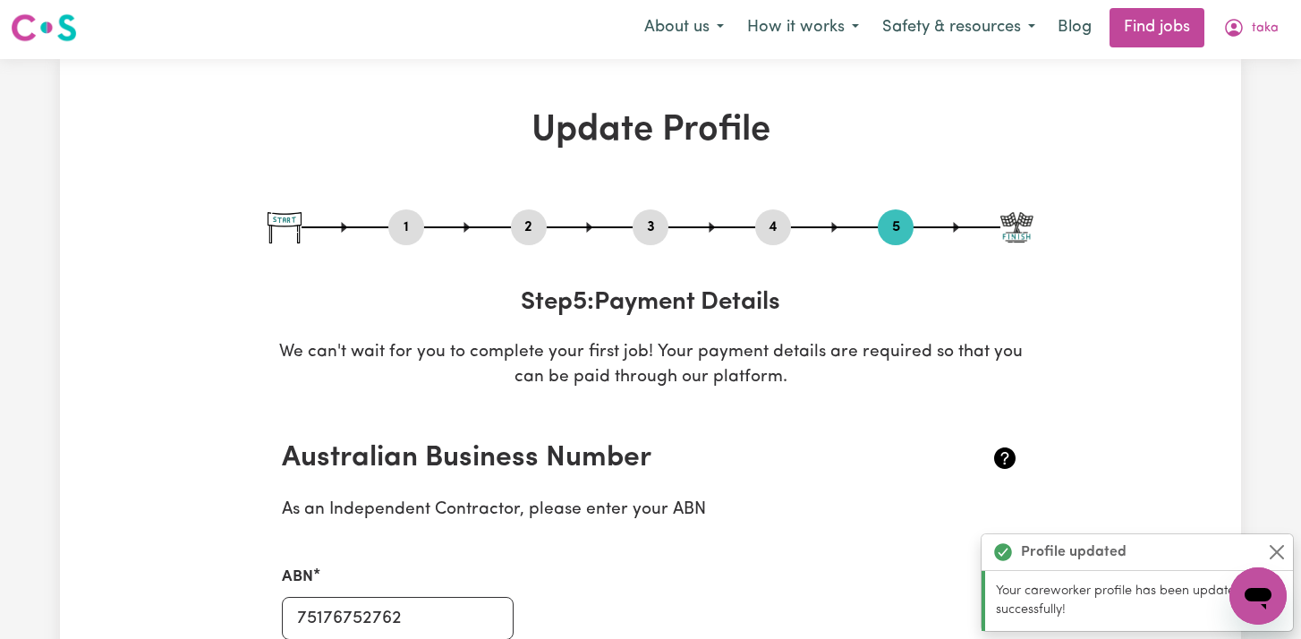
scroll to position [0, 0]
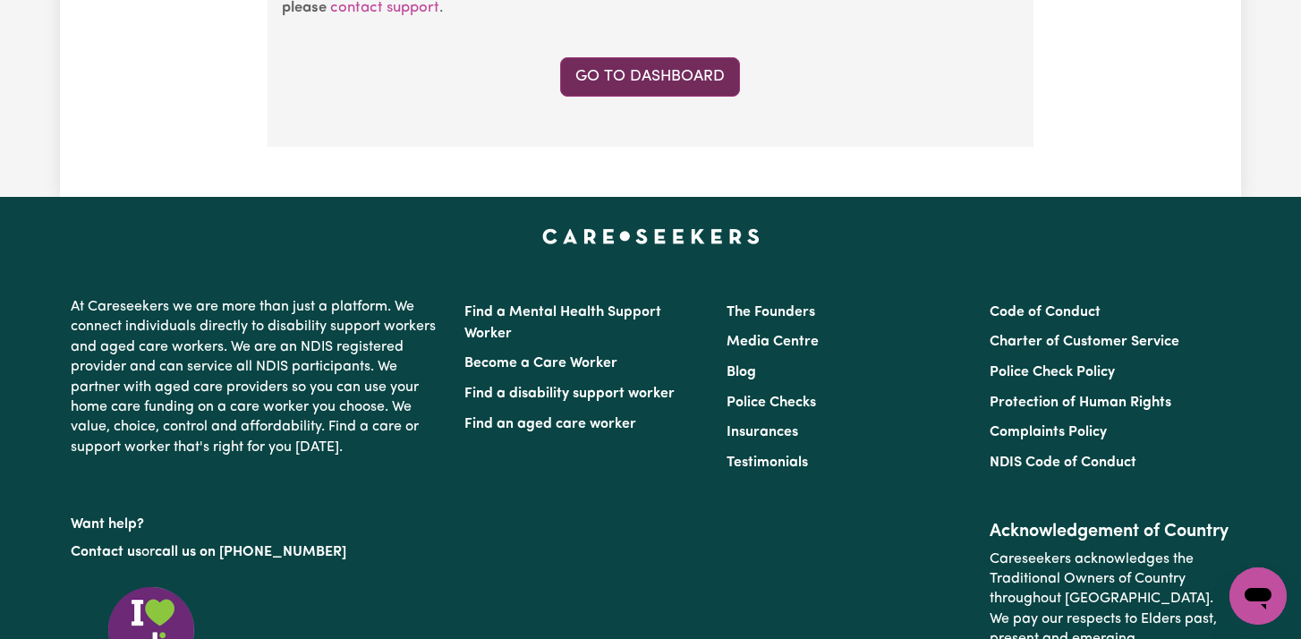
click at [593, 81] on link "Go to Dashboard" at bounding box center [650, 76] width 180 height 39
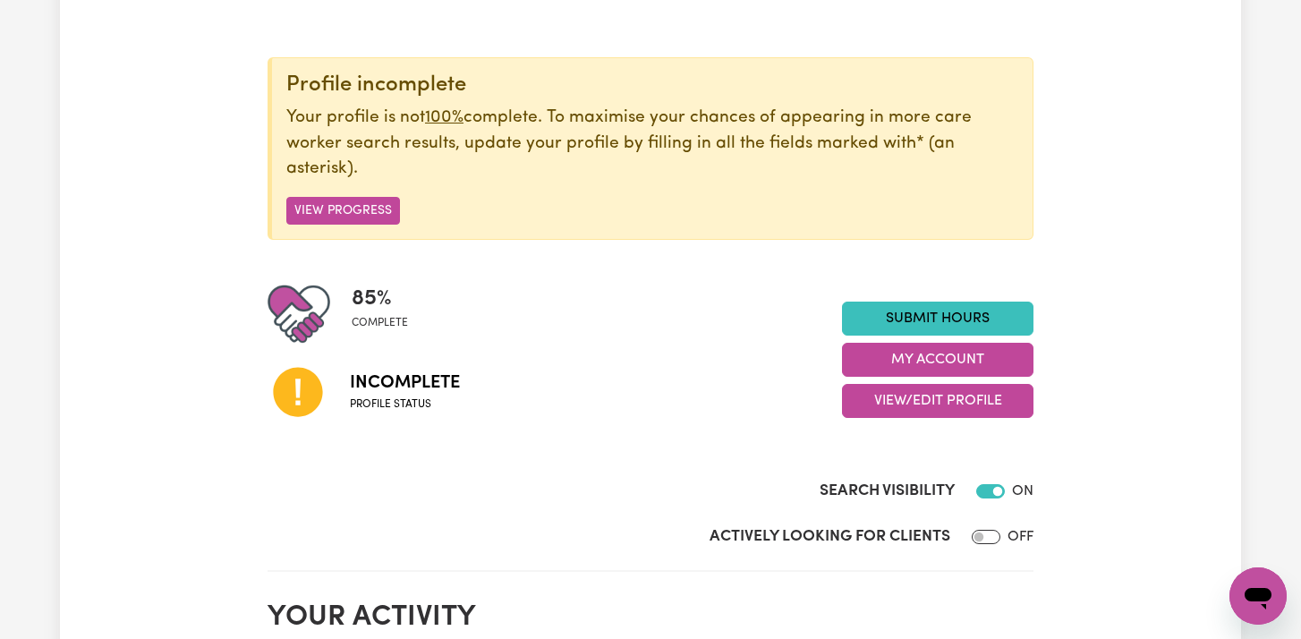
scroll to position [173, 0]
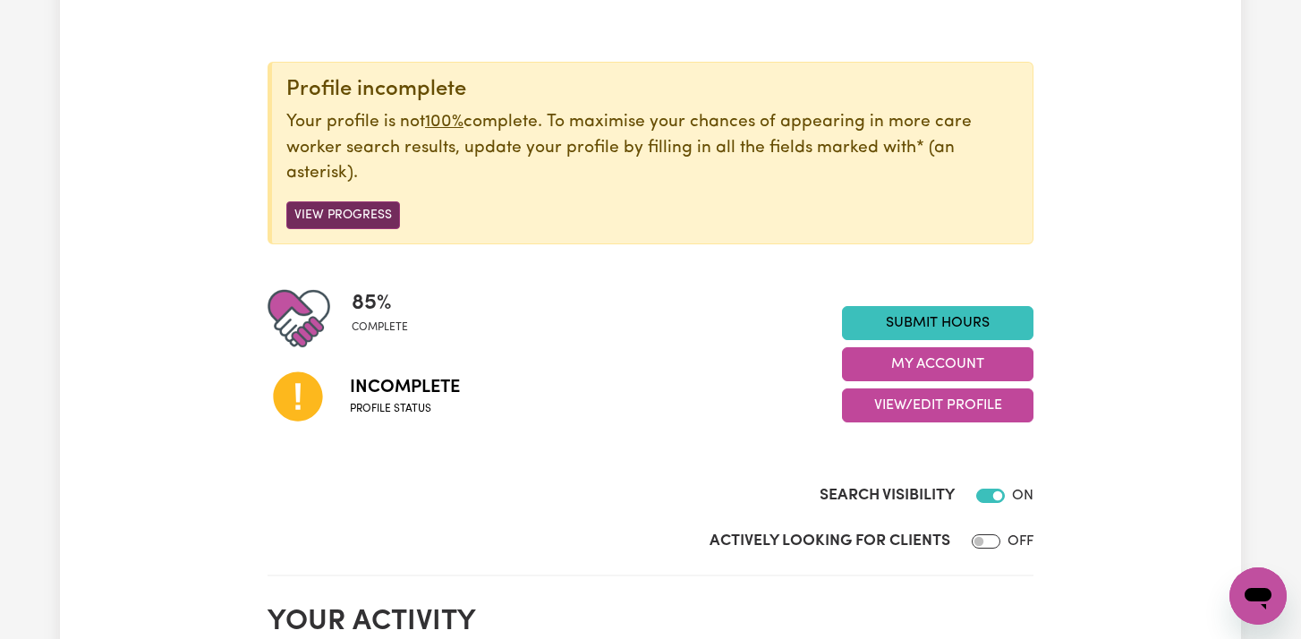
click at [371, 206] on button "View Progress" at bounding box center [343, 215] width 114 height 28
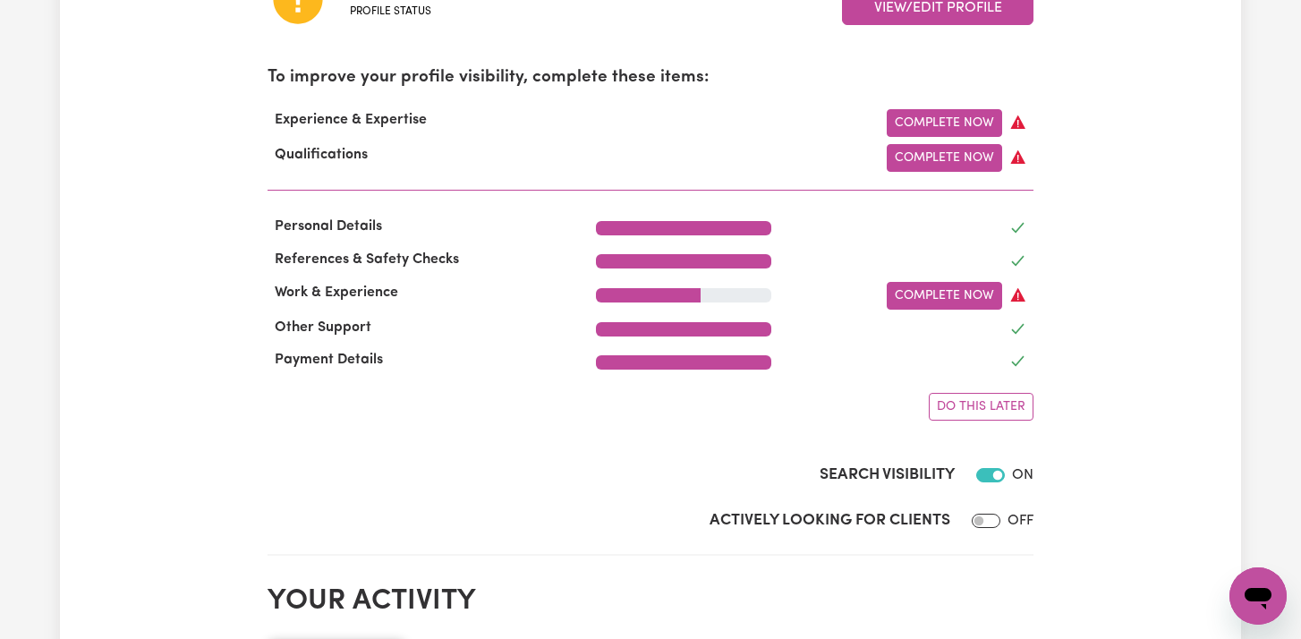
scroll to position [577, 0]
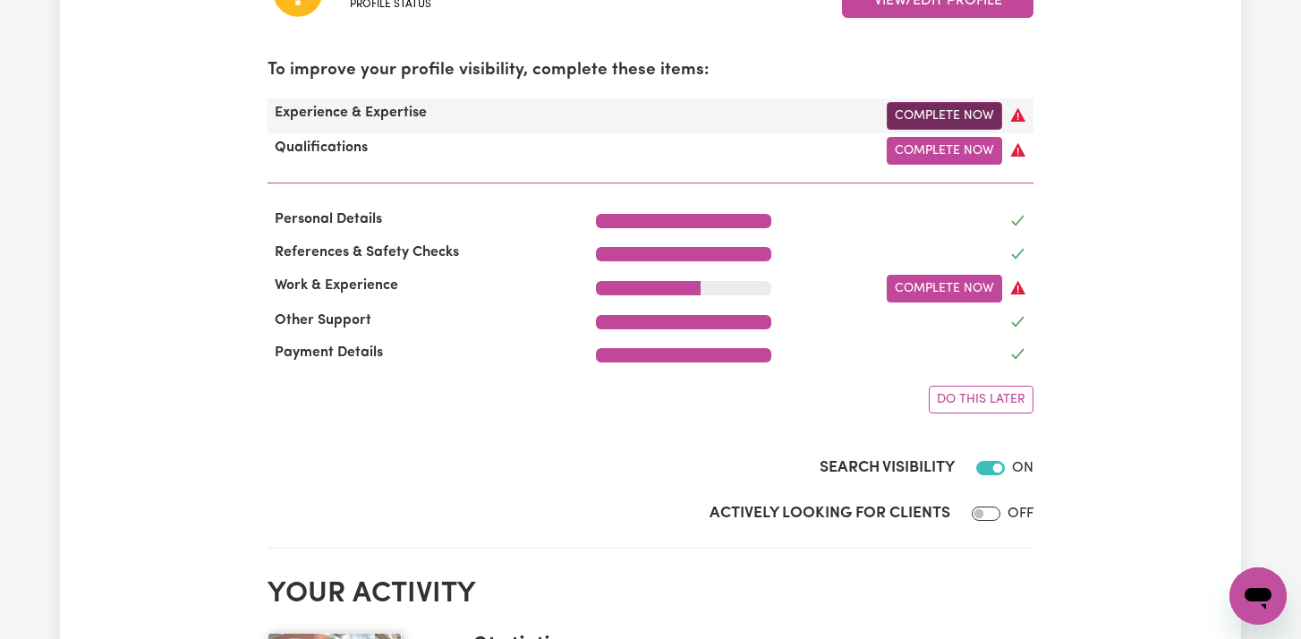
click at [948, 120] on link "Complete Now" at bounding box center [944, 116] width 115 height 28
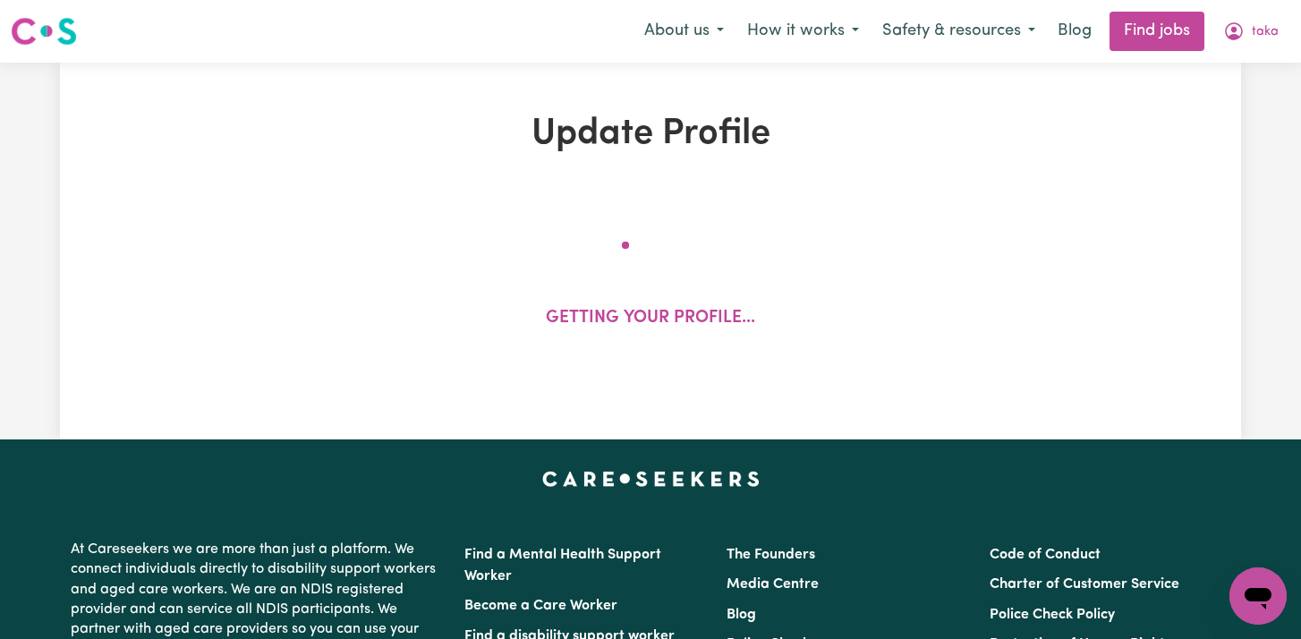
select select "2022"
select select "Certificate III (Individual Support)"
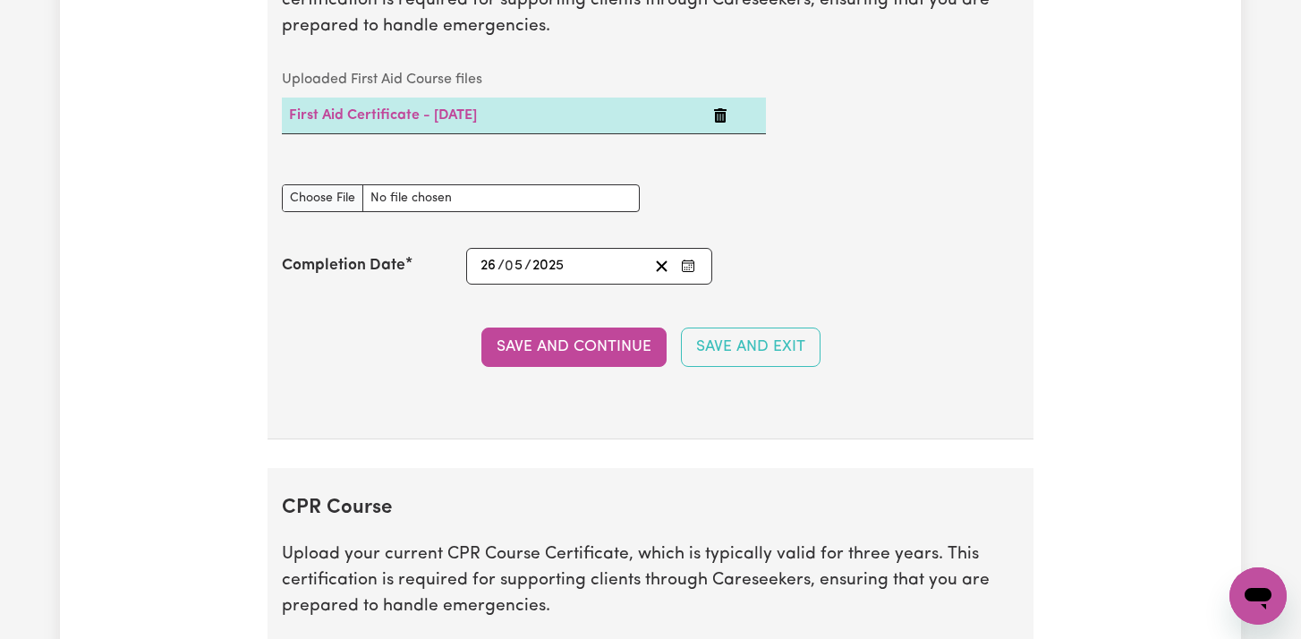
scroll to position [3505, 0]
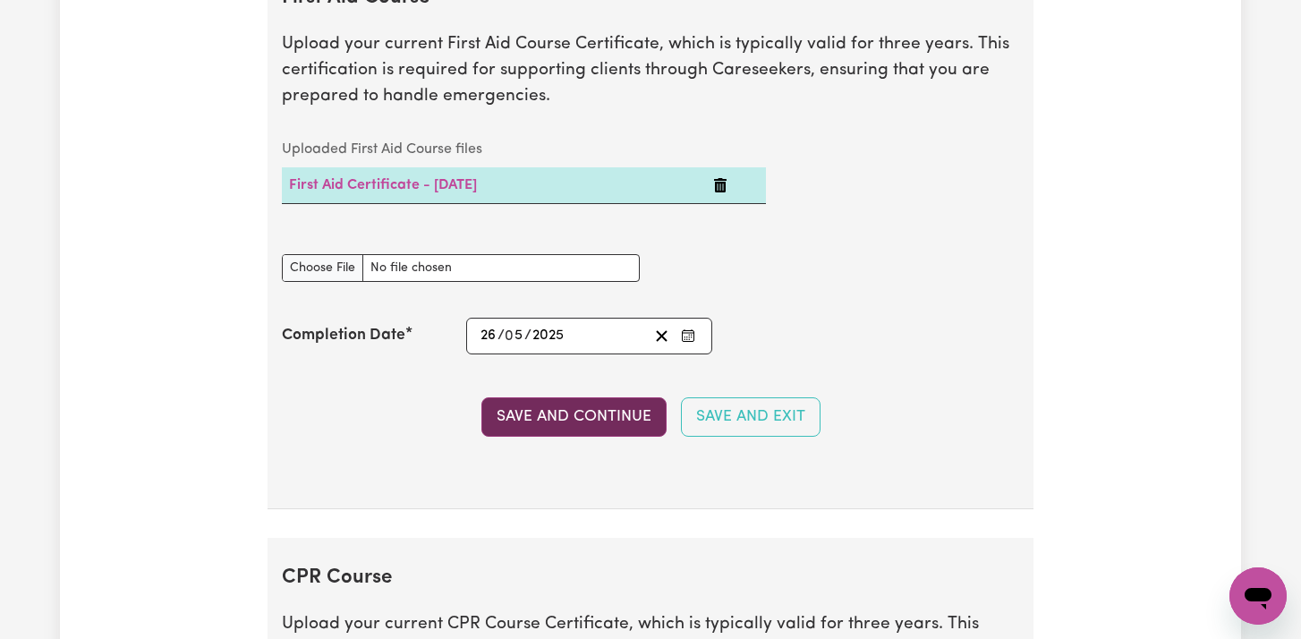
click at [597, 398] on button "Save and Continue" at bounding box center [573, 416] width 185 height 39
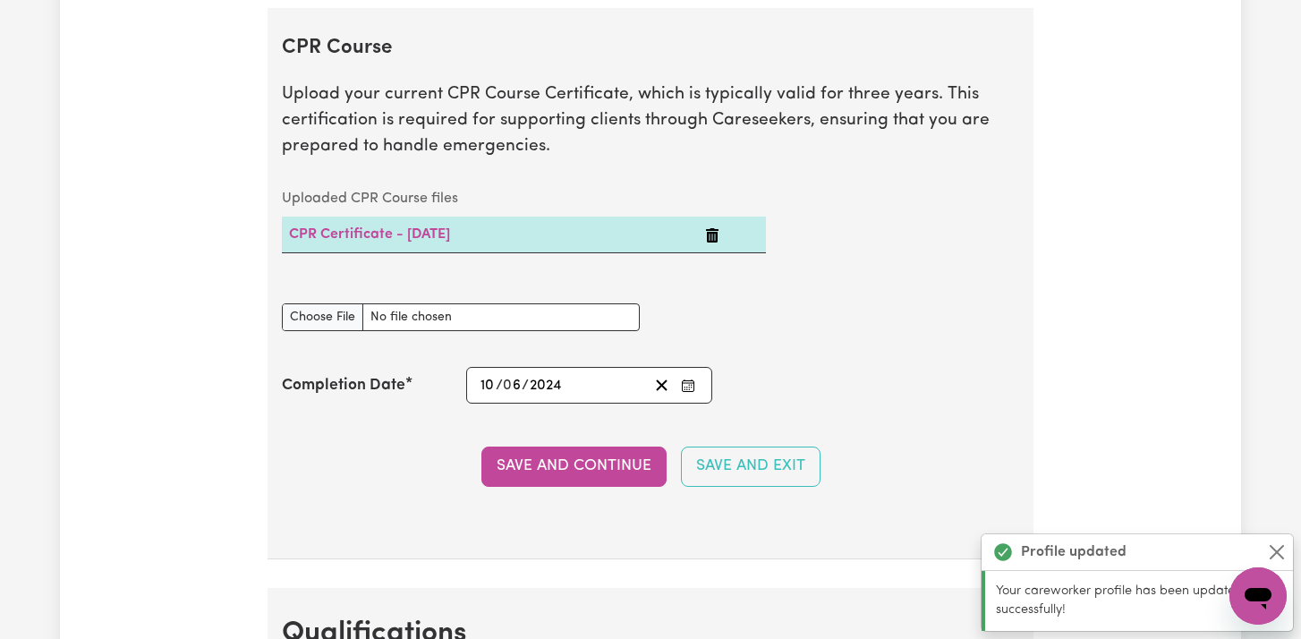
scroll to position [4042, 0]
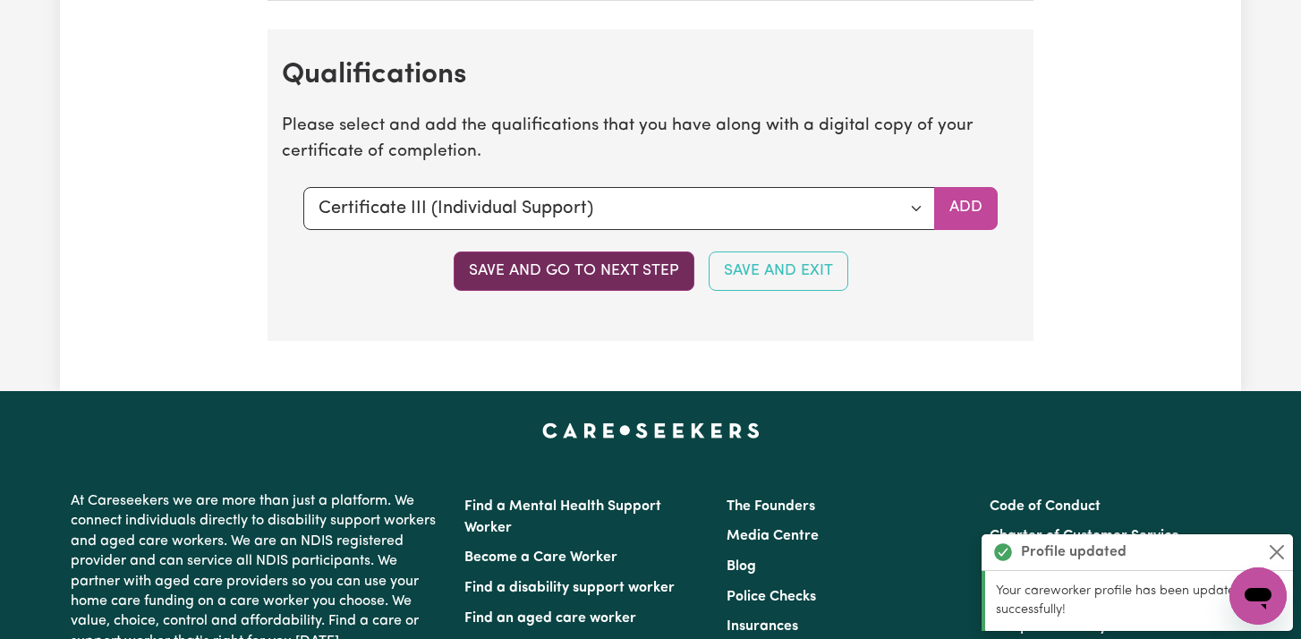
click at [573, 291] on button "Save and go to next step" at bounding box center [574, 270] width 241 height 39
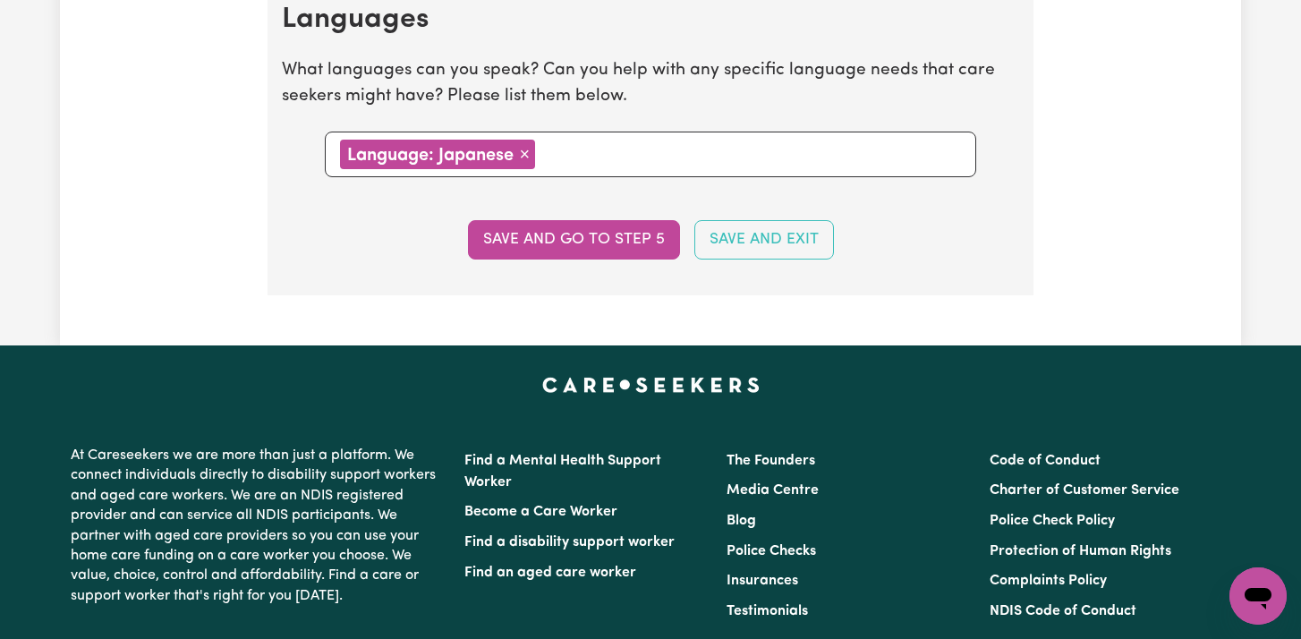
scroll to position [2081, 0]
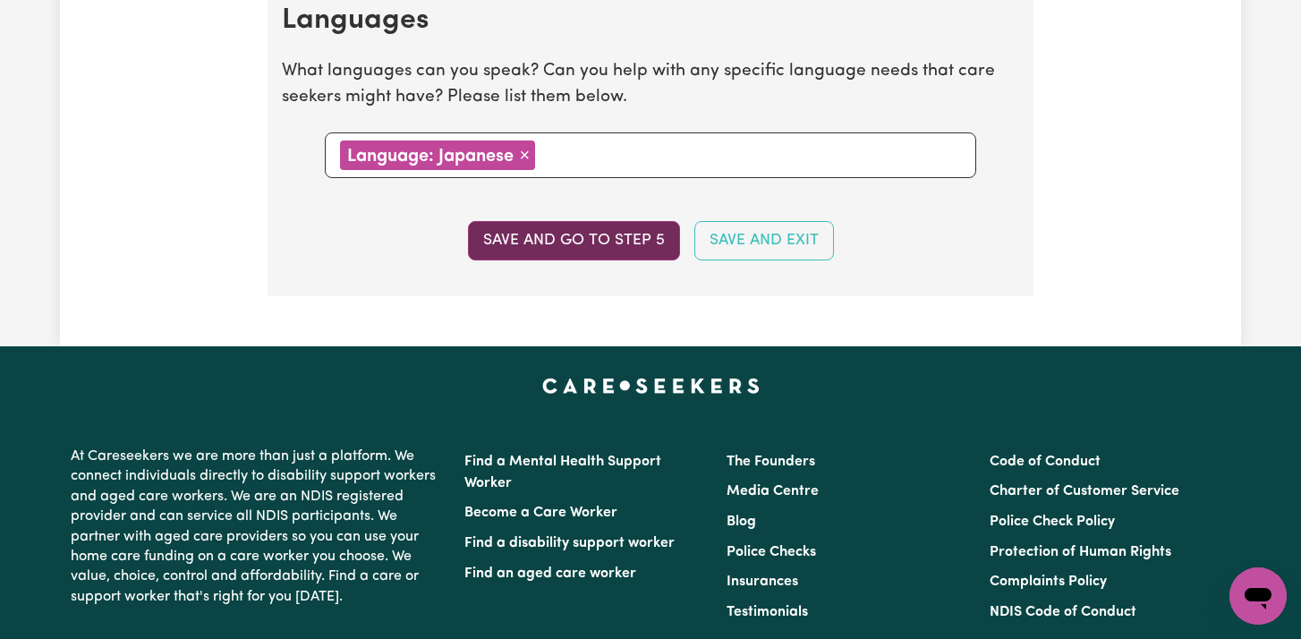
click at [566, 229] on button "Save and go to step 5" at bounding box center [574, 240] width 212 height 39
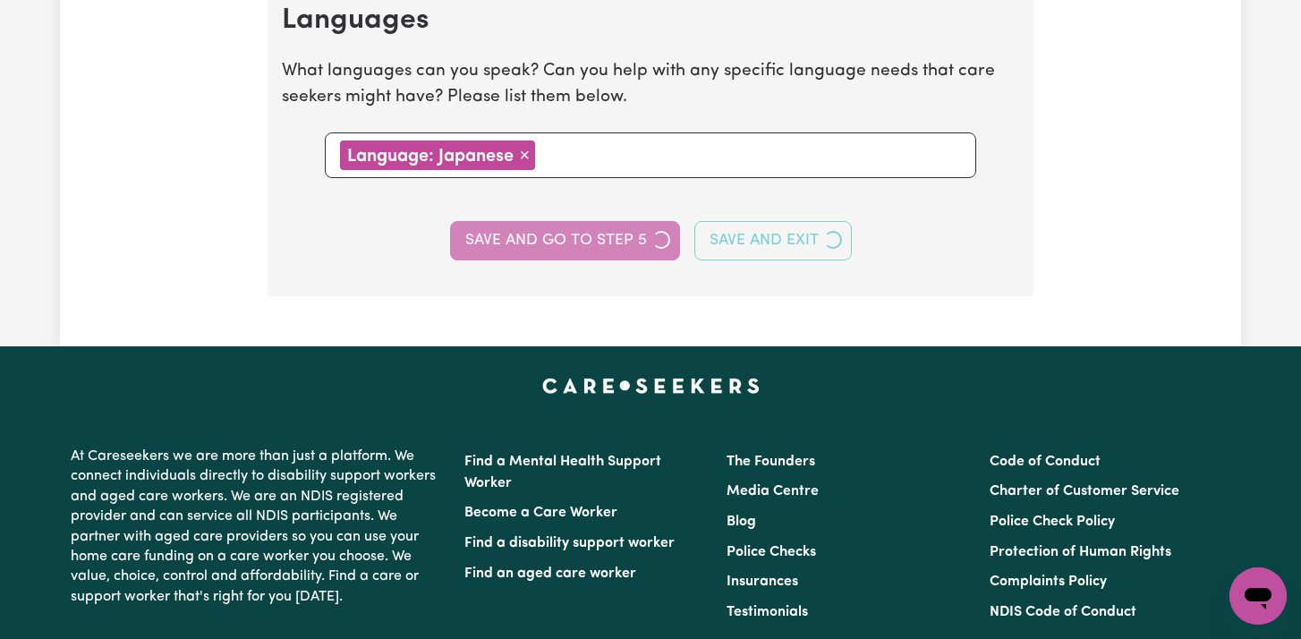
select select "I am working in another industry"
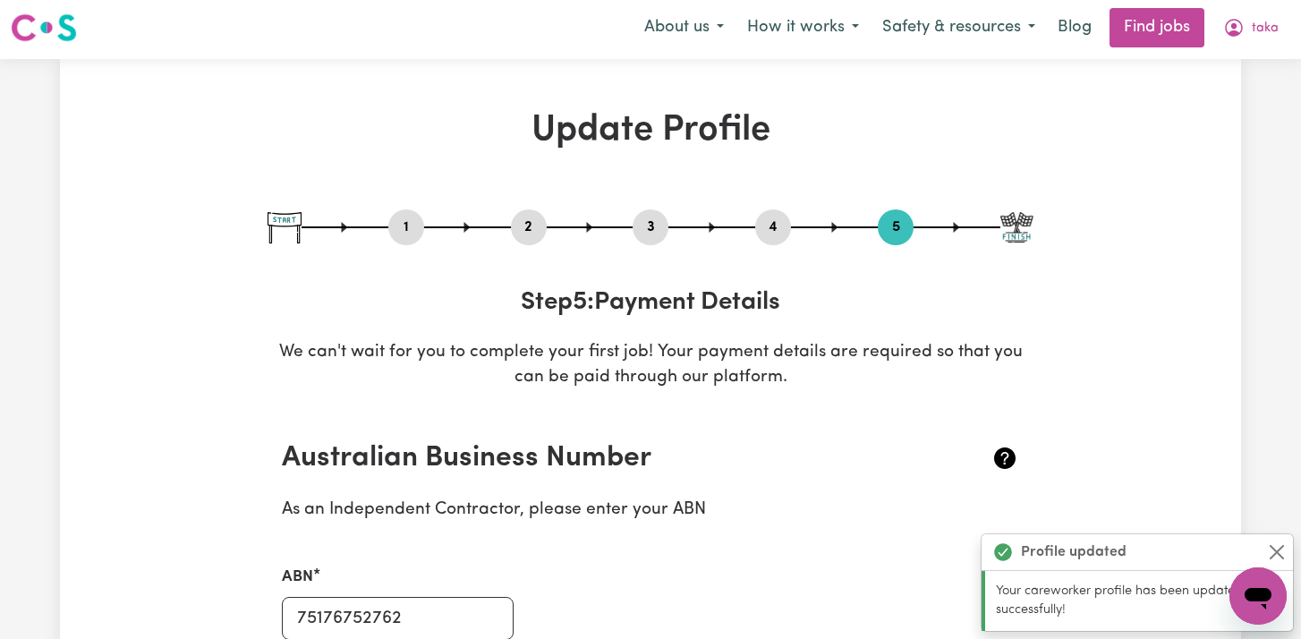
scroll to position [0, 0]
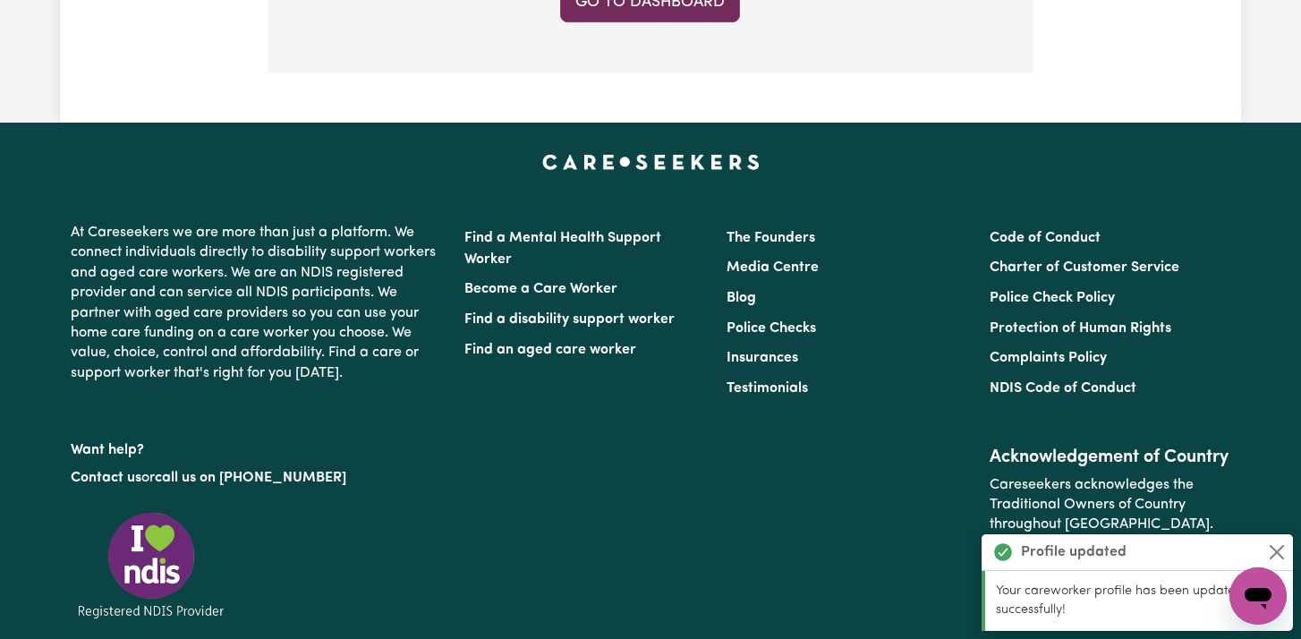
click at [615, 13] on link "Go to Dashboard" at bounding box center [650, 2] width 180 height 39
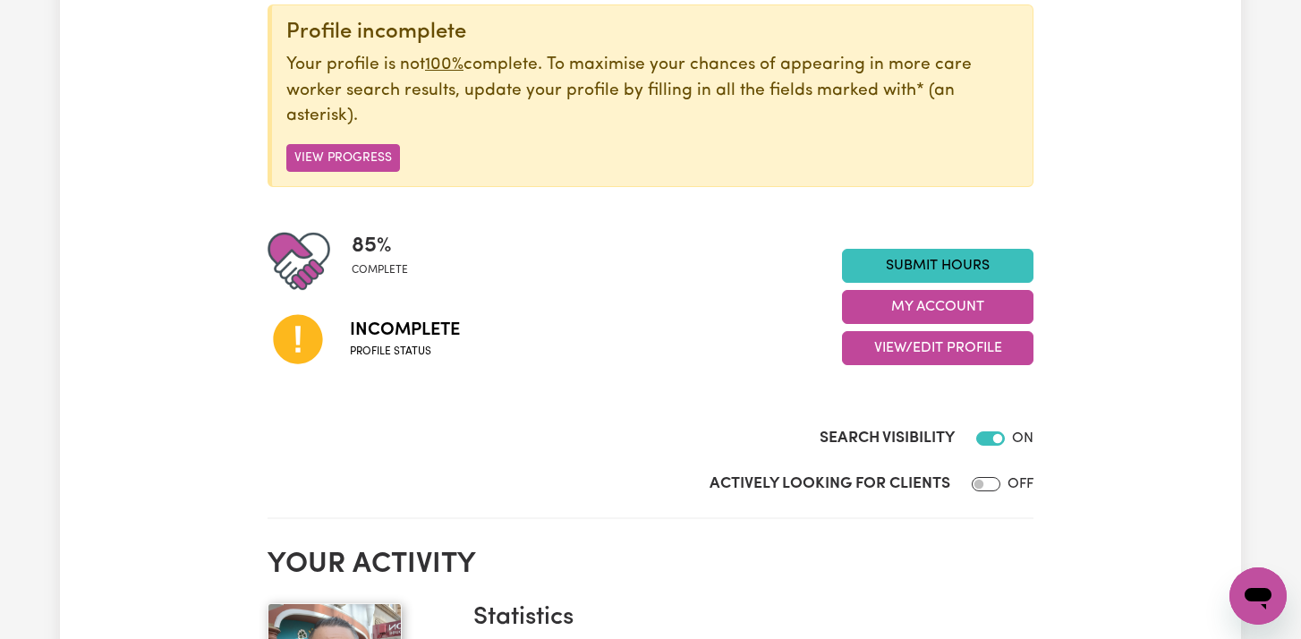
scroll to position [231, 0]
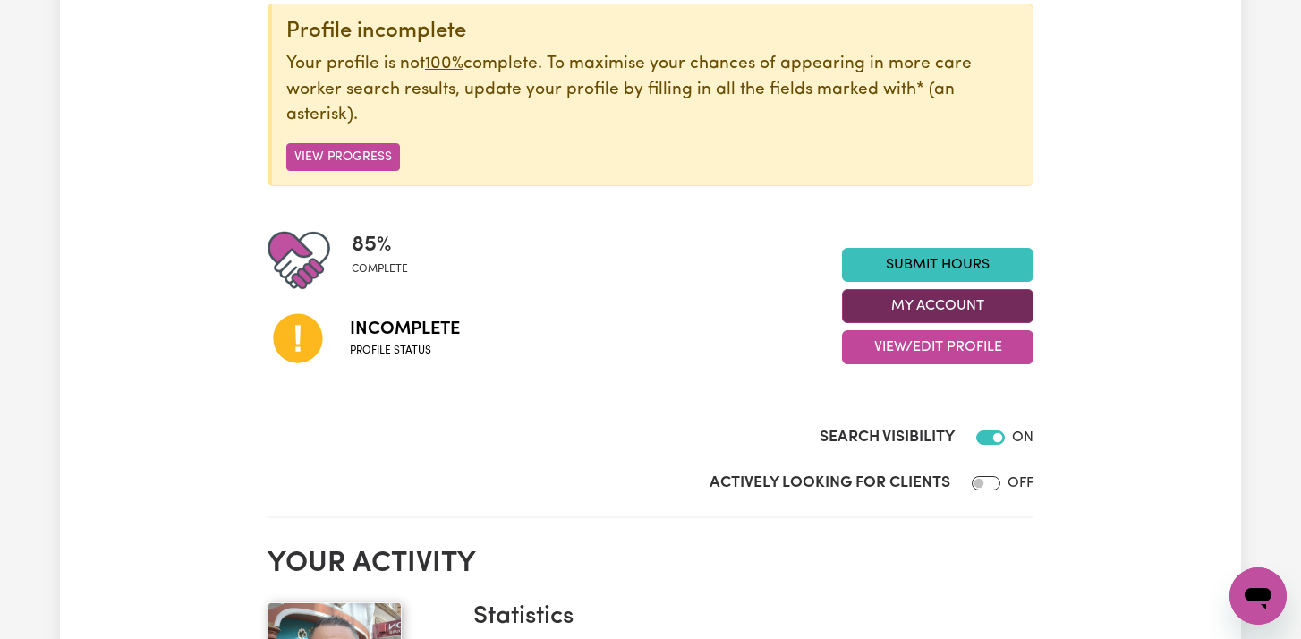
click at [856, 320] on button "My Account" at bounding box center [938, 306] width 192 height 34
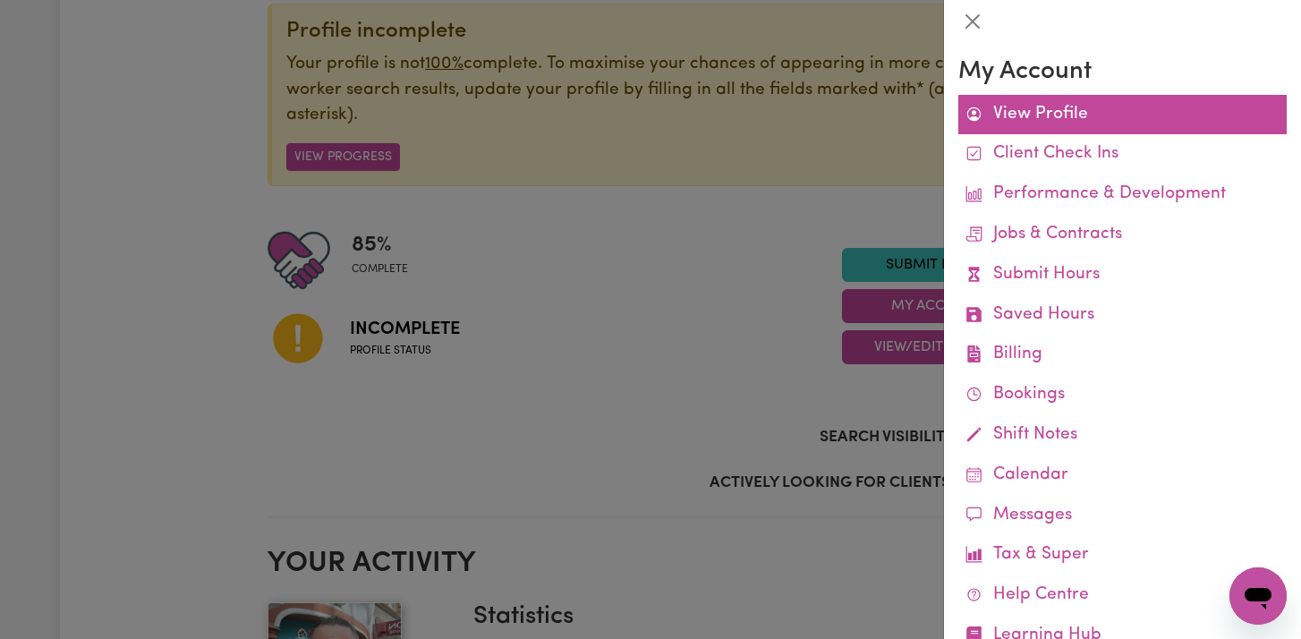
click at [1030, 111] on link "View Profile" at bounding box center [1122, 115] width 328 height 40
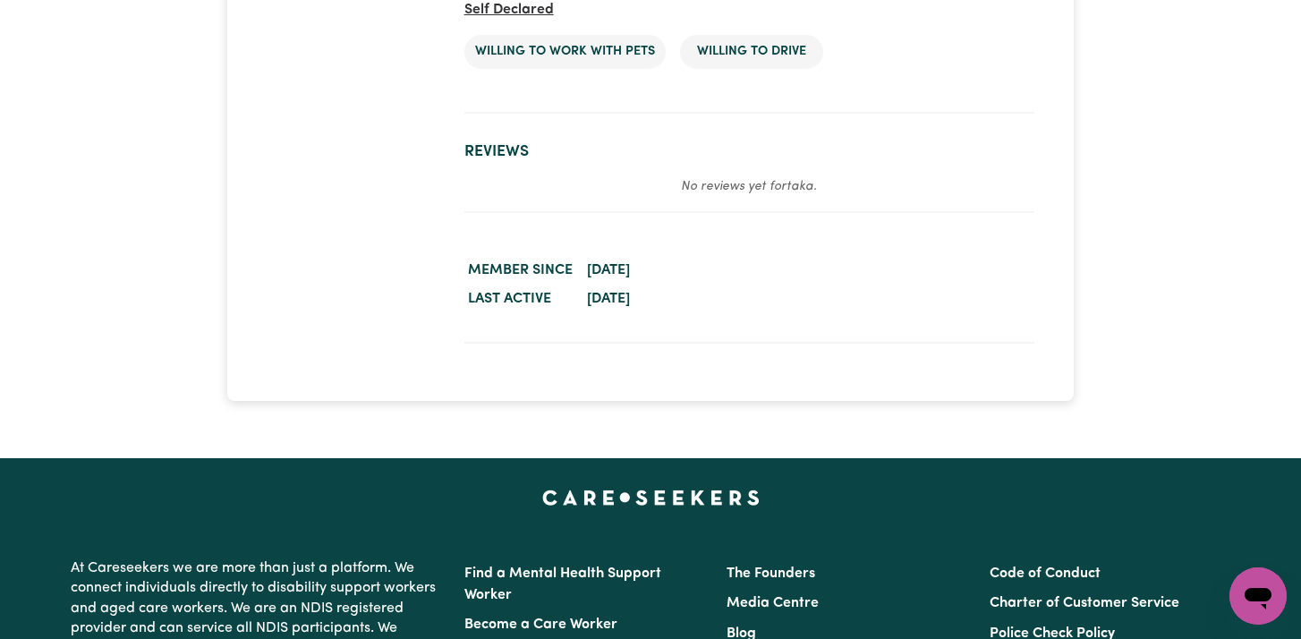
scroll to position [2565, 0]
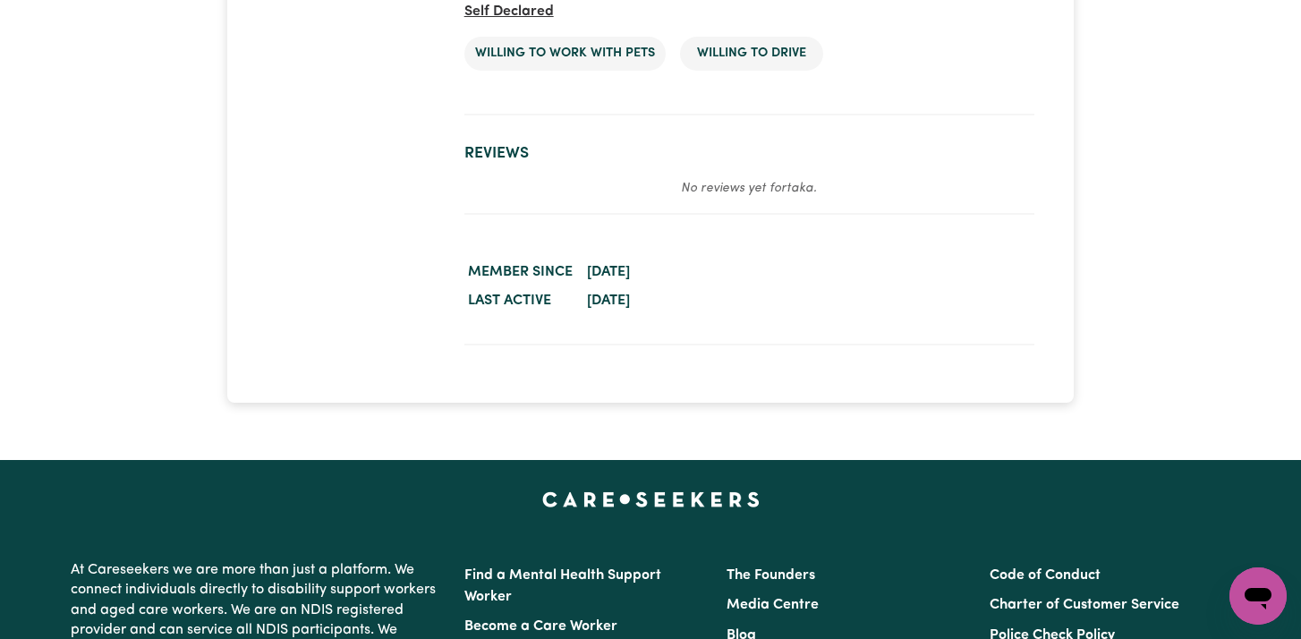
click at [613, 264] on dd "[DATE]" at bounding box center [809, 272] width 451 height 29
click at [615, 264] on dd "[DATE]" at bounding box center [809, 272] width 451 height 29
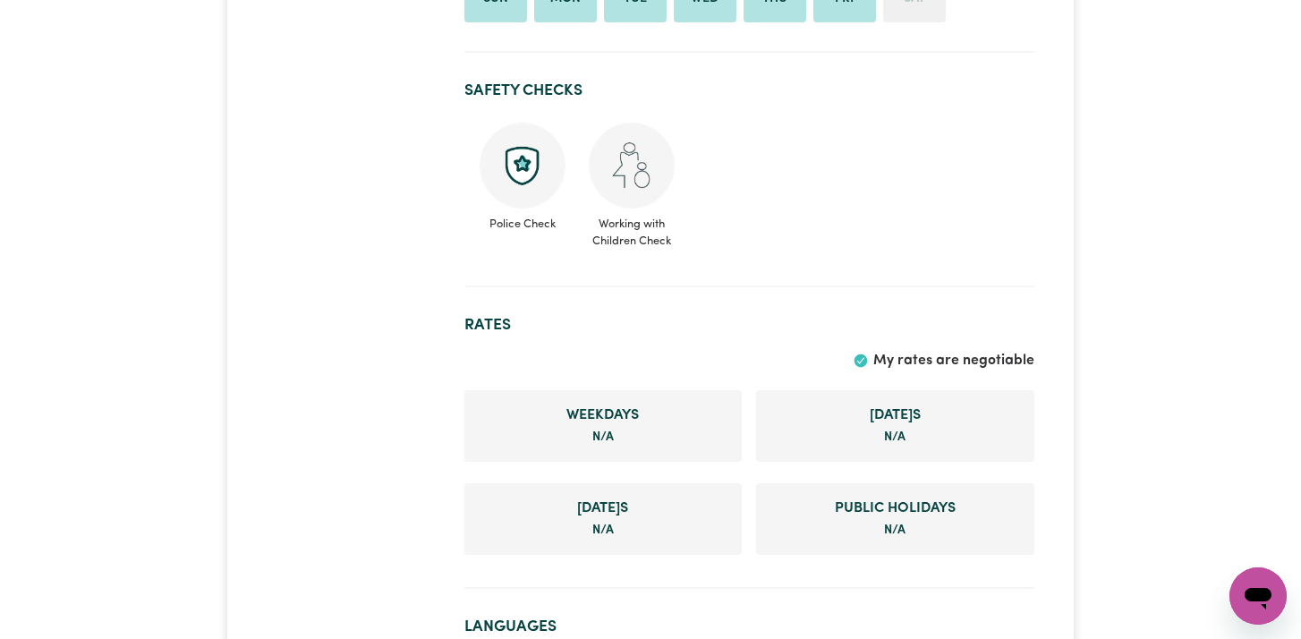
scroll to position [0, 0]
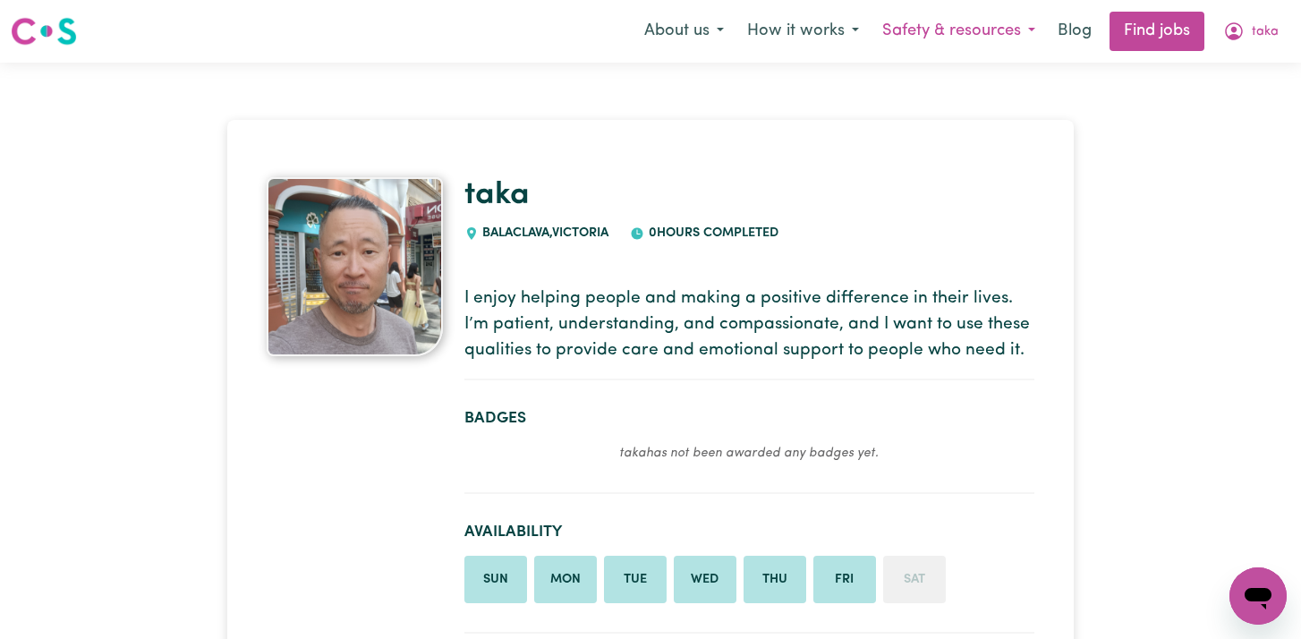
click at [992, 24] on button "Safety & resources" at bounding box center [959, 32] width 176 height 38
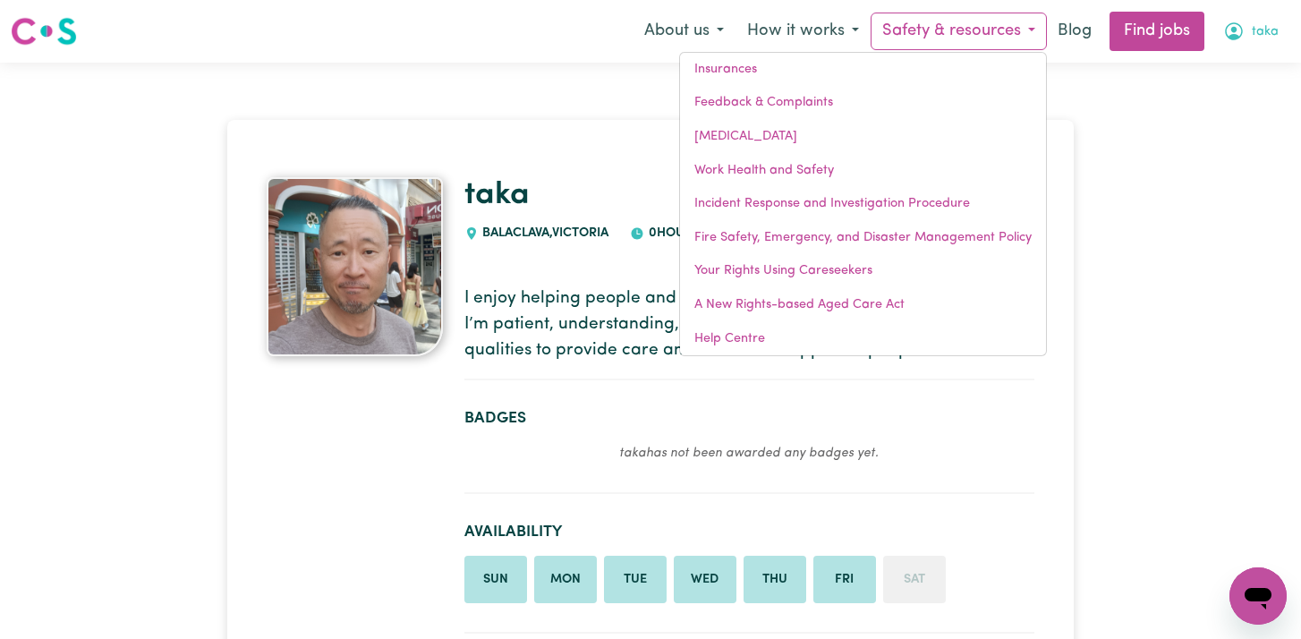
click at [1244, 32] on icon "My Account" at bounding box center [1233, 31] width 21 height 21
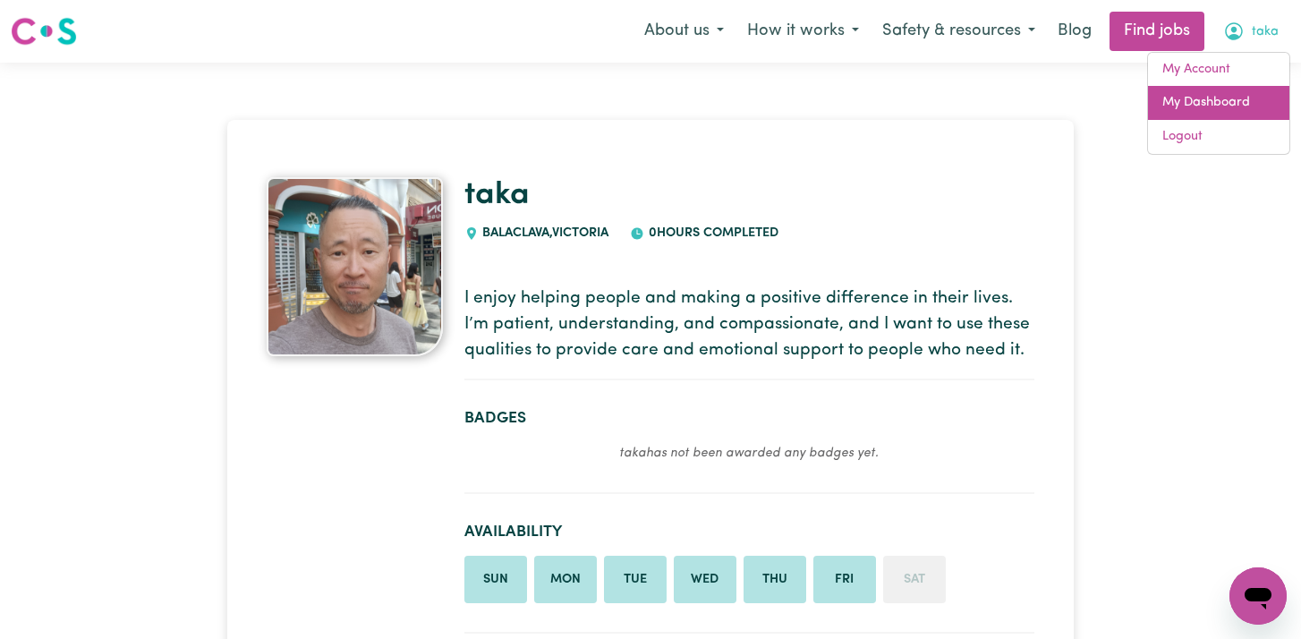
click at [1191, 106] on link "My Dashboard" at bounding box center [1218, 103] width 141 height 34
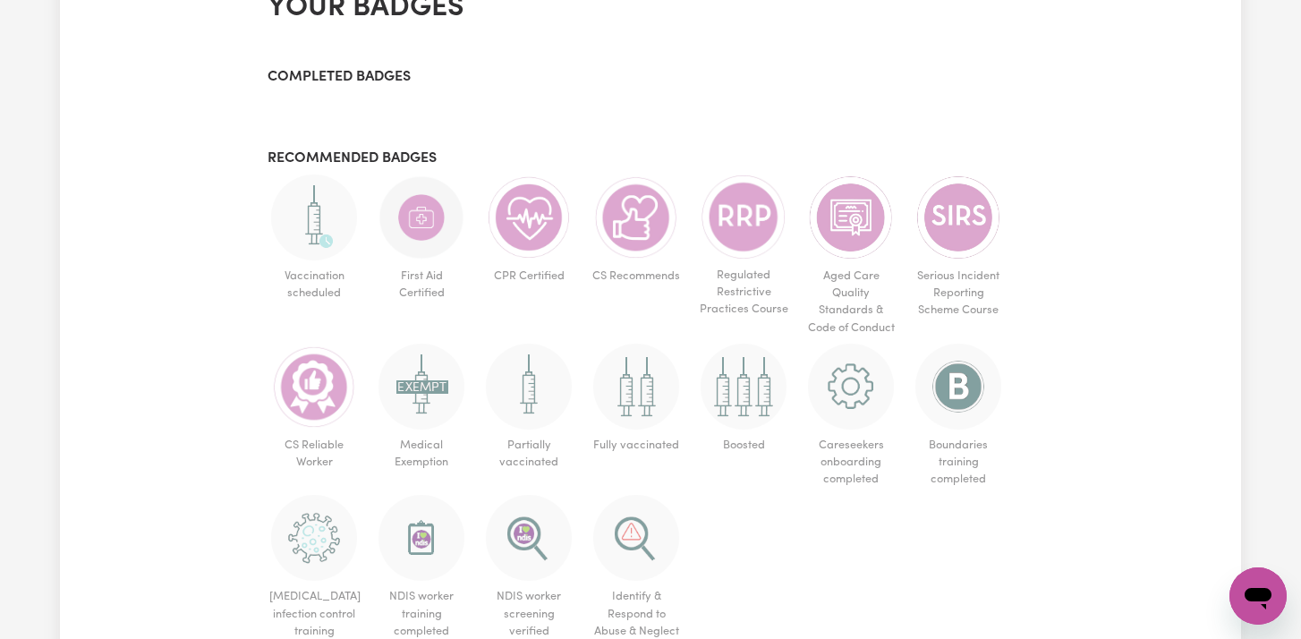
scroll to position [1044, 0]
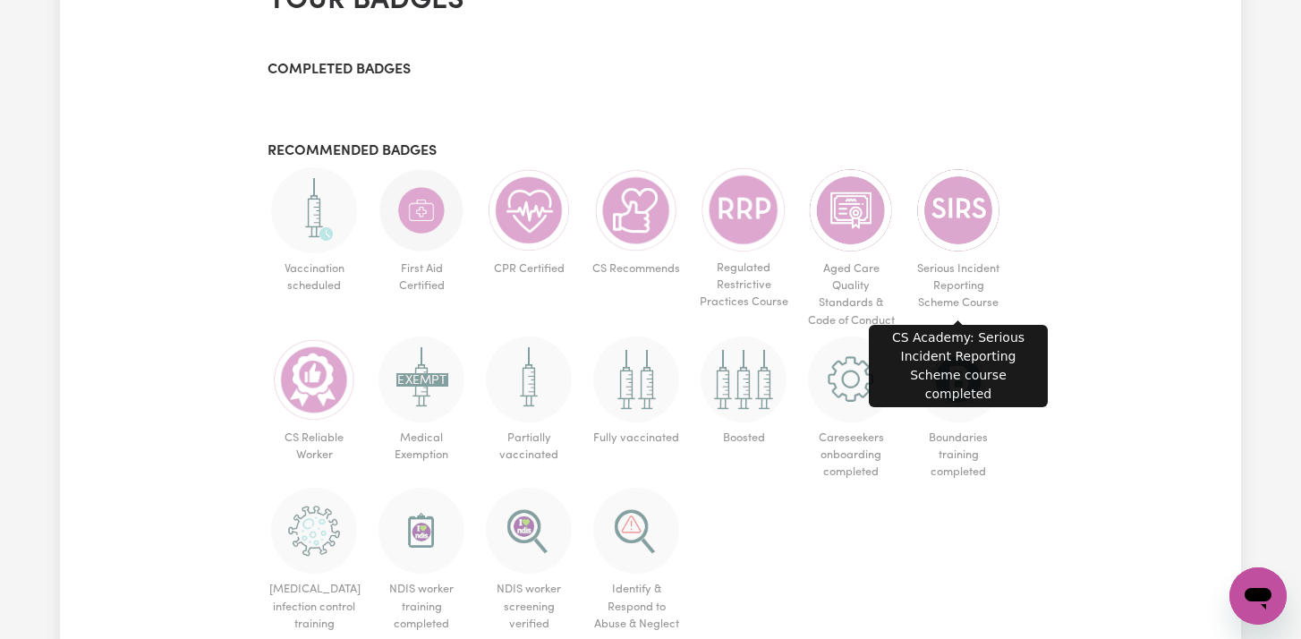
click at [961, 212] on img at bounding box center [959, 210] width 86 height 86
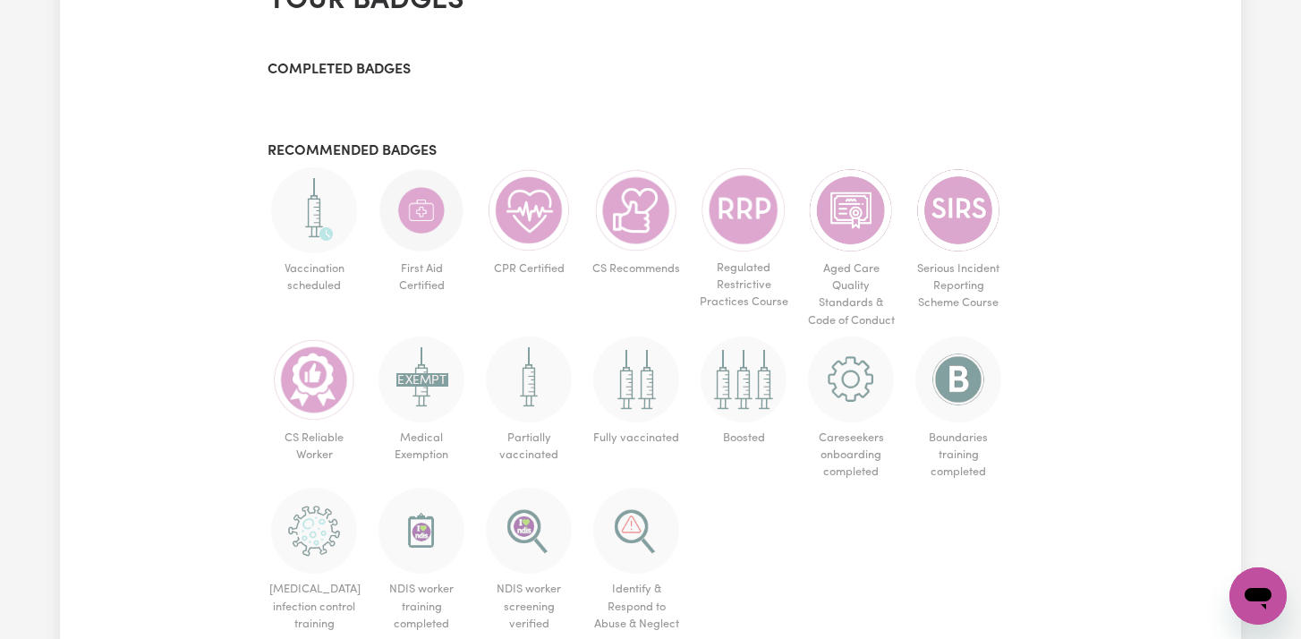
click at [961, 212] on img at bounding box center [959, 210] width 86 height 86
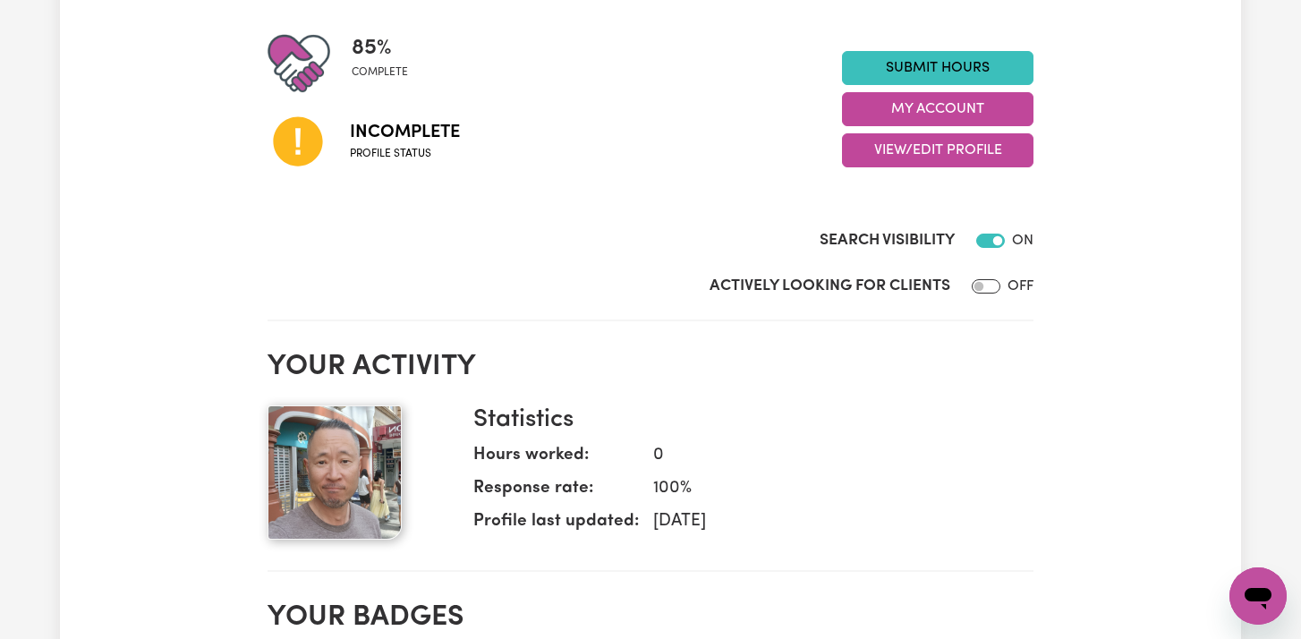
scroll to position [419, 0]
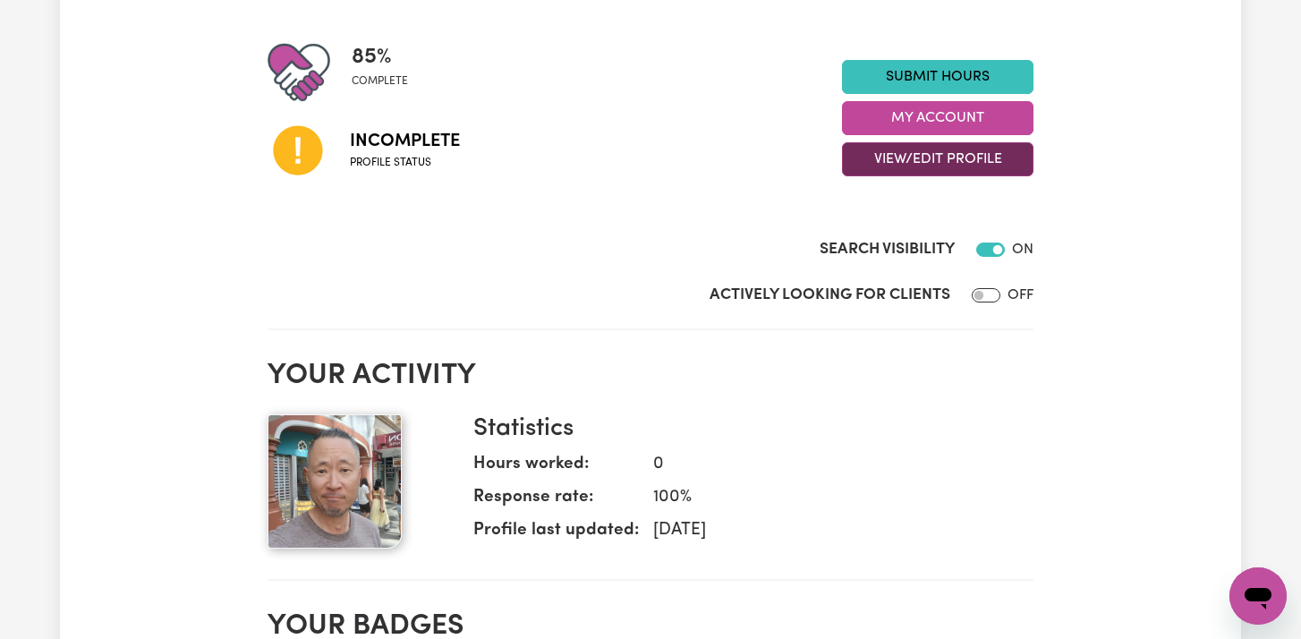
click at [850, 163] on button "View/Edit Profile" at bounding box center [938, 159] width 192 height 34
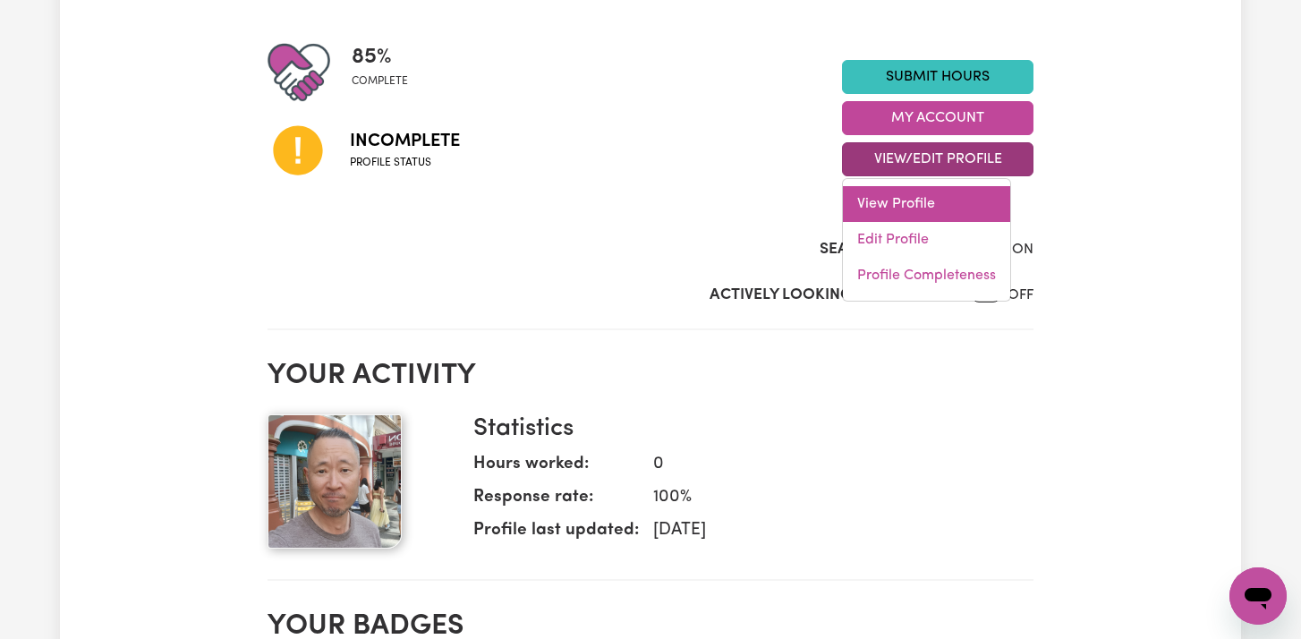
click at [865, 193] on link "View Profile" at bounding box center [926, 204] width 167 height 36
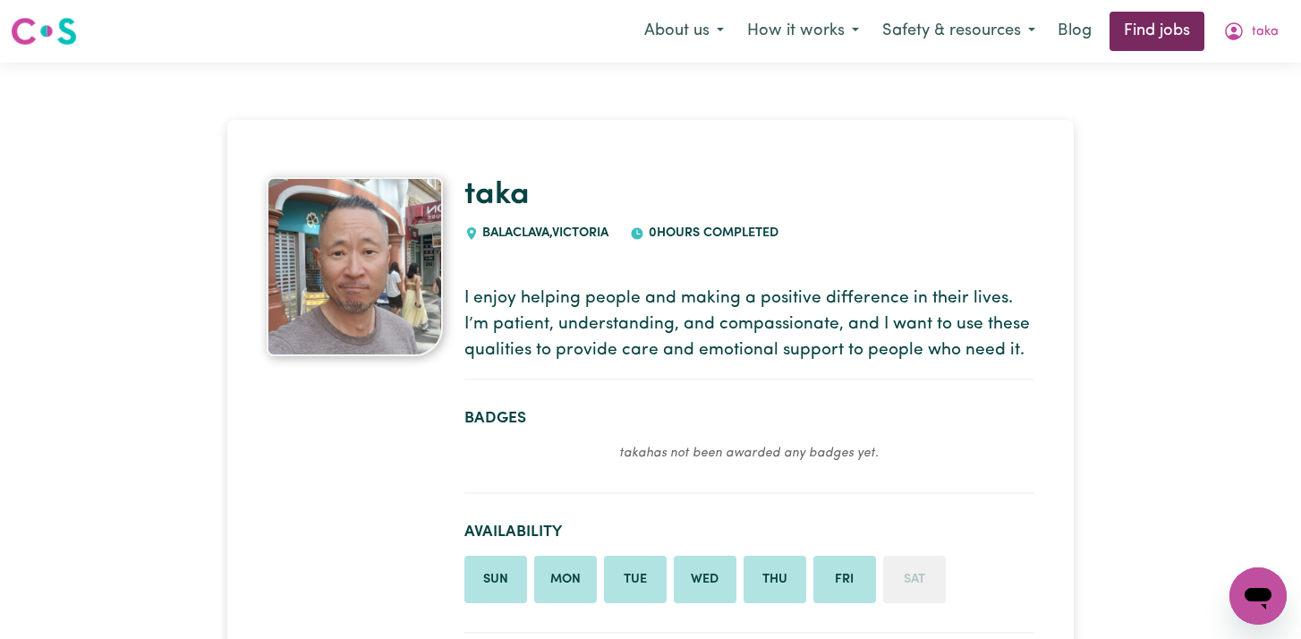
click at [1150, 21] on link "Find jobs" at bounding box center [1157, 31] width 95 height 39
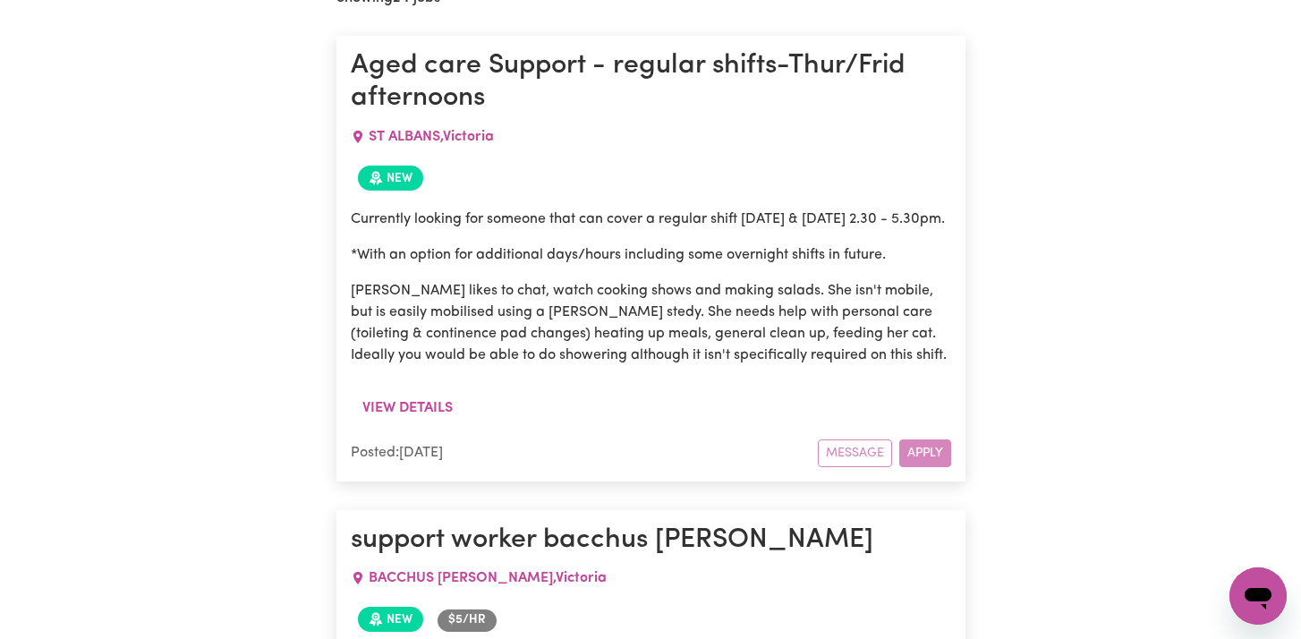
scroll to position [1249, 0]
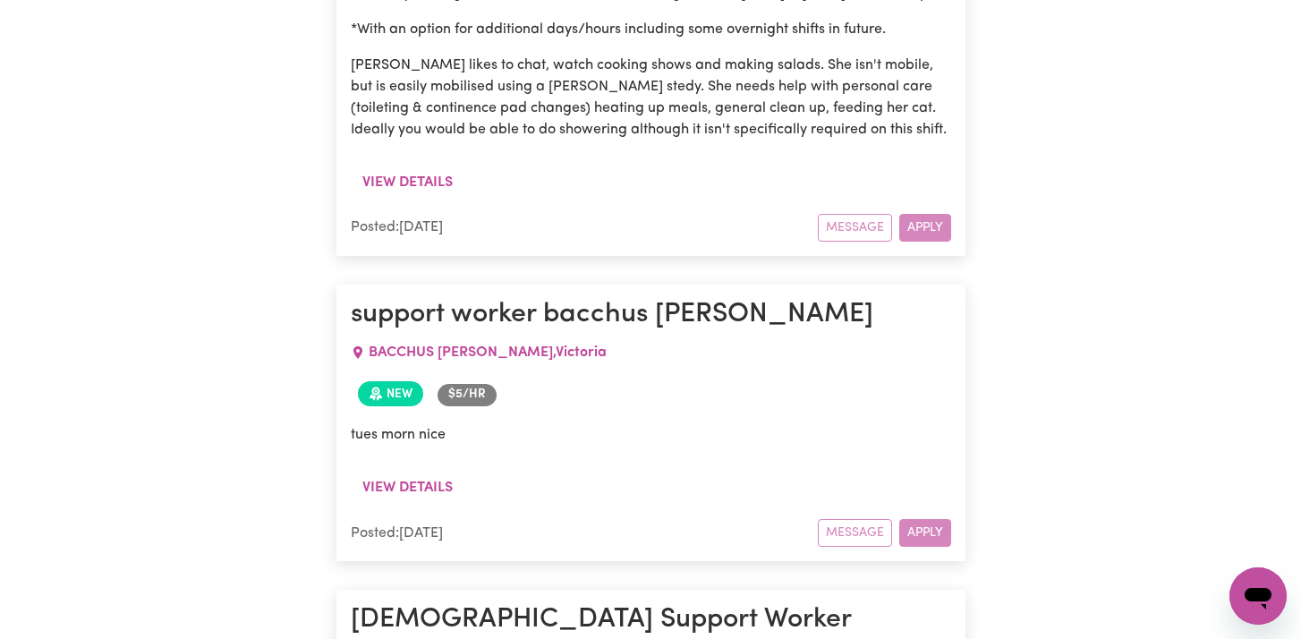
click at [918, 242] on div "Message Apply" at bounding box center [884, 228] width 133 height 28
click at [862, 242] on div "Message Apply" at bounding box center [884, 228] width 133 height 28
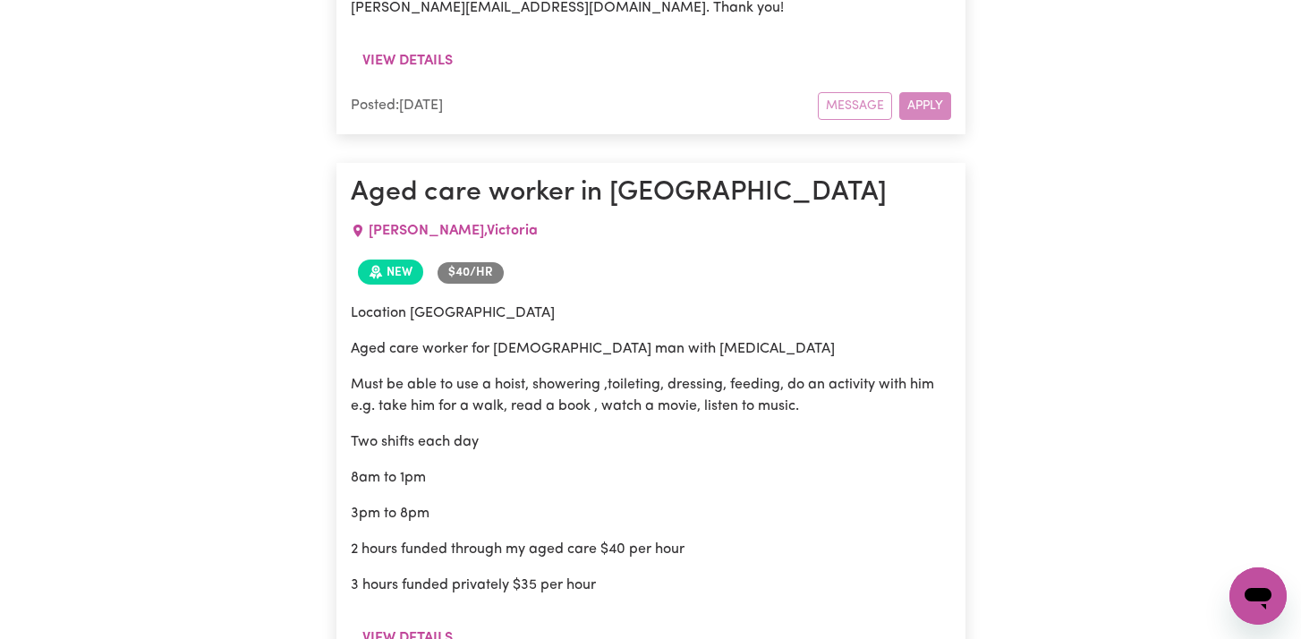
scroll to position [3694, 0]
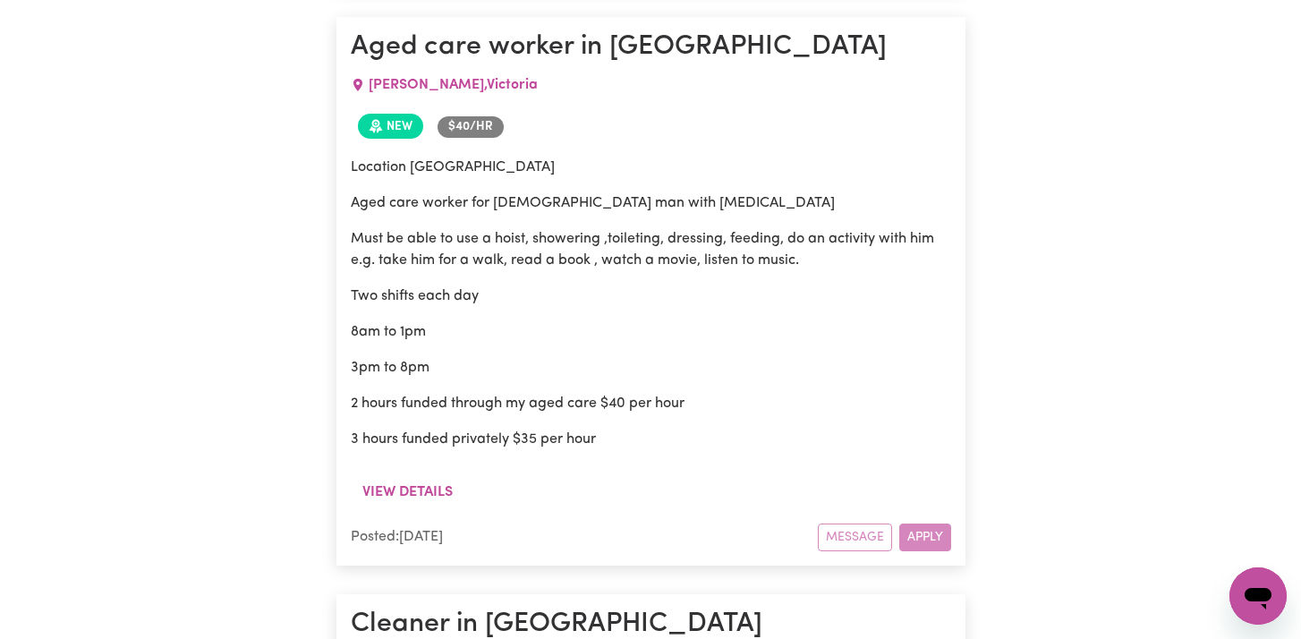
click at [1270, 585] on icon "Open messaging window" at bounding box center [1258, 596] width 32 height 32
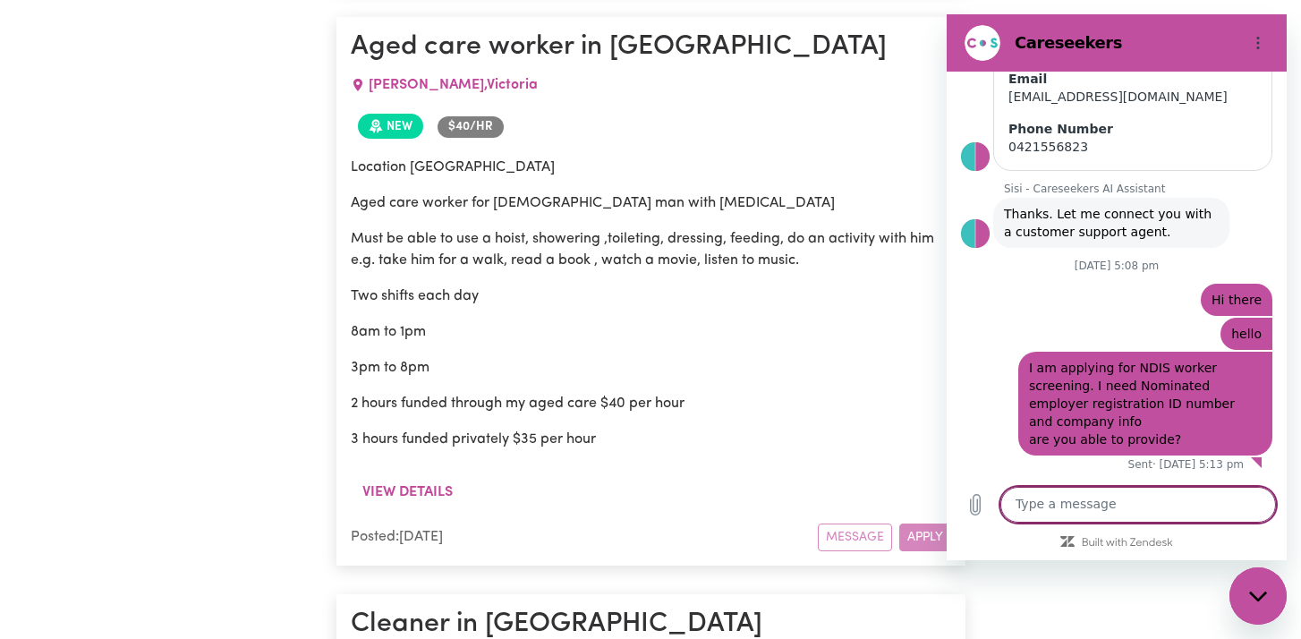
click at [1195, 486] on div "Type a message x" at bounding box center [1117, 504] width 340 height 57
click at [1195, 496] on textarea at bounding box center [1139, 505] width 276 height 36
type textarea "Hi there, I. am not able to apply. for job"
type textarea "why?"
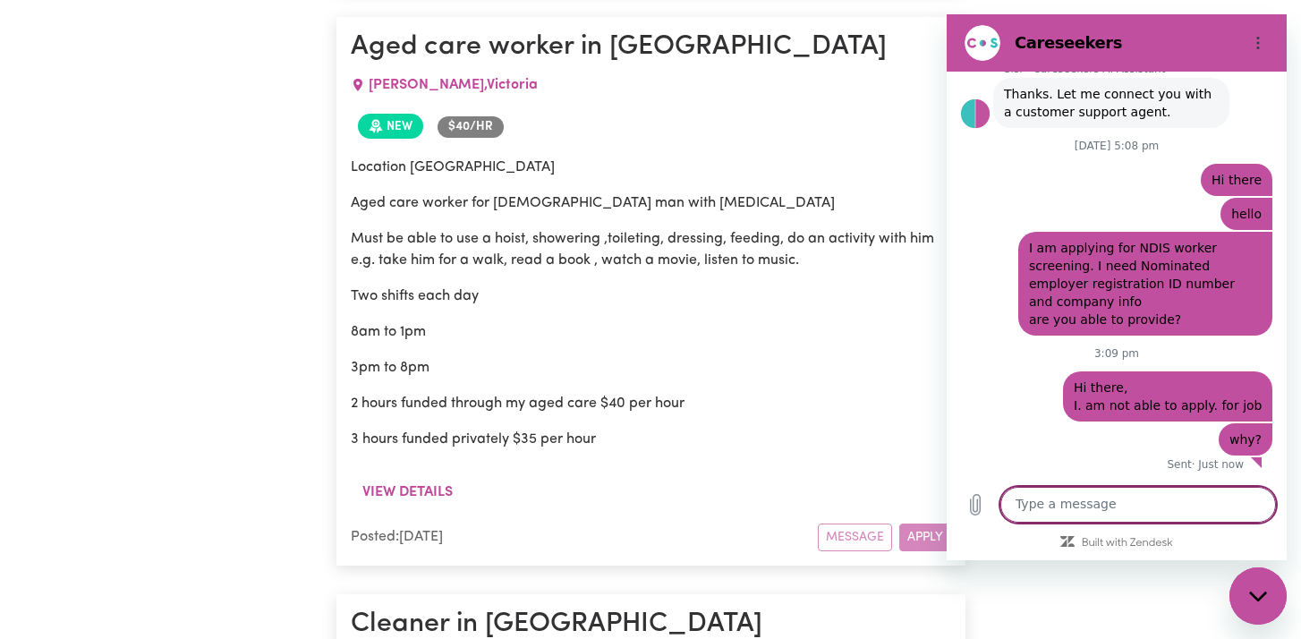
click at [1269, 583] on div "Close messaging window" at bounding box center [1258, 596] width 54 height 54
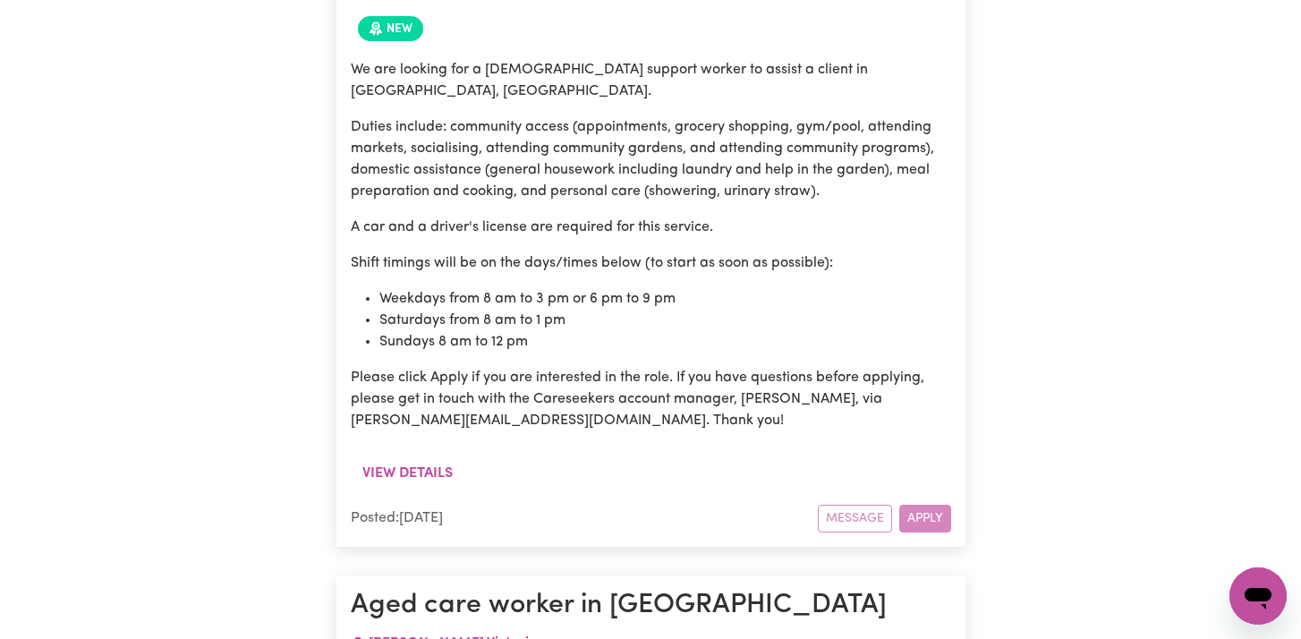
scroll to position [3139, 0]
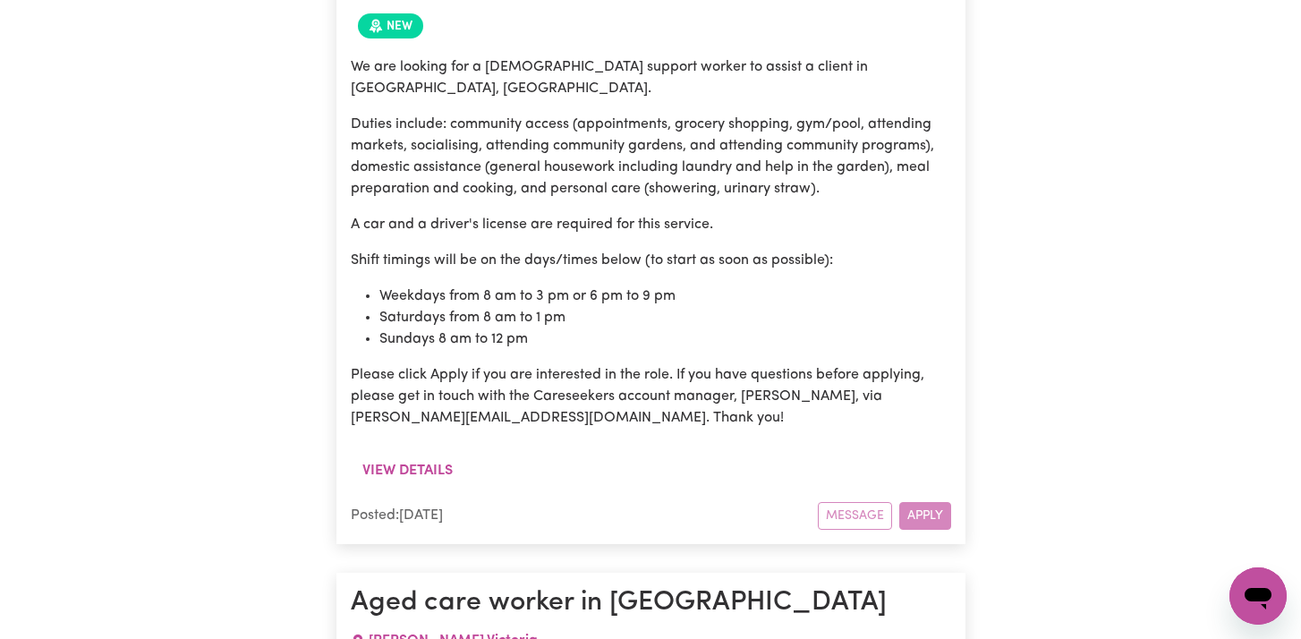
click at [927, 502] on div "Message Apply" at bounding box center [884, 516] width 133 height 28
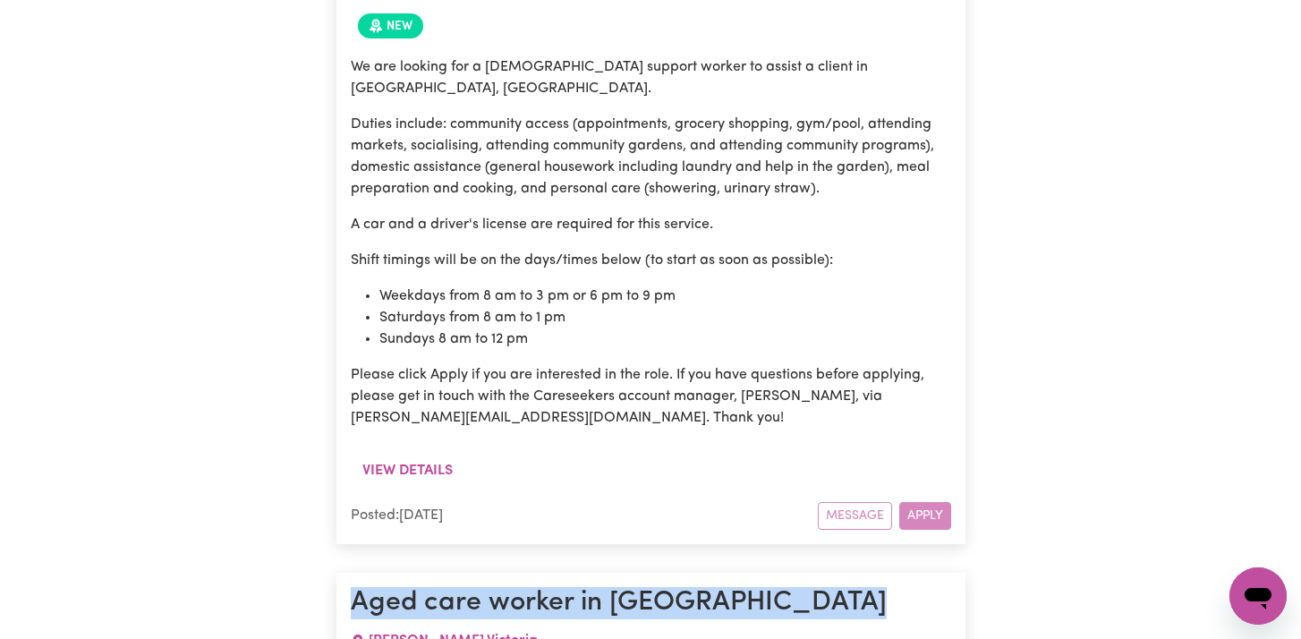
click at [927, 502] on div "Message Apply" at bounding box center [884, 516] width 133 height 28
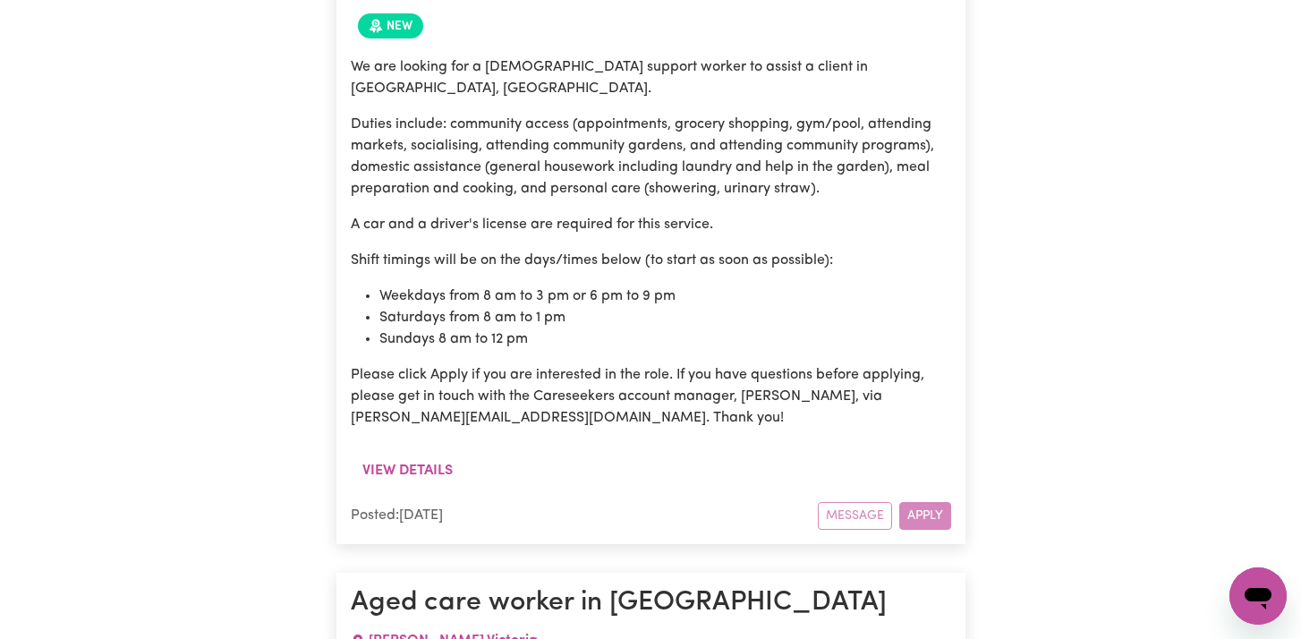
click at [926, 502] on div "Message Apply" at bounding box center [884, 516] width 133 height 28
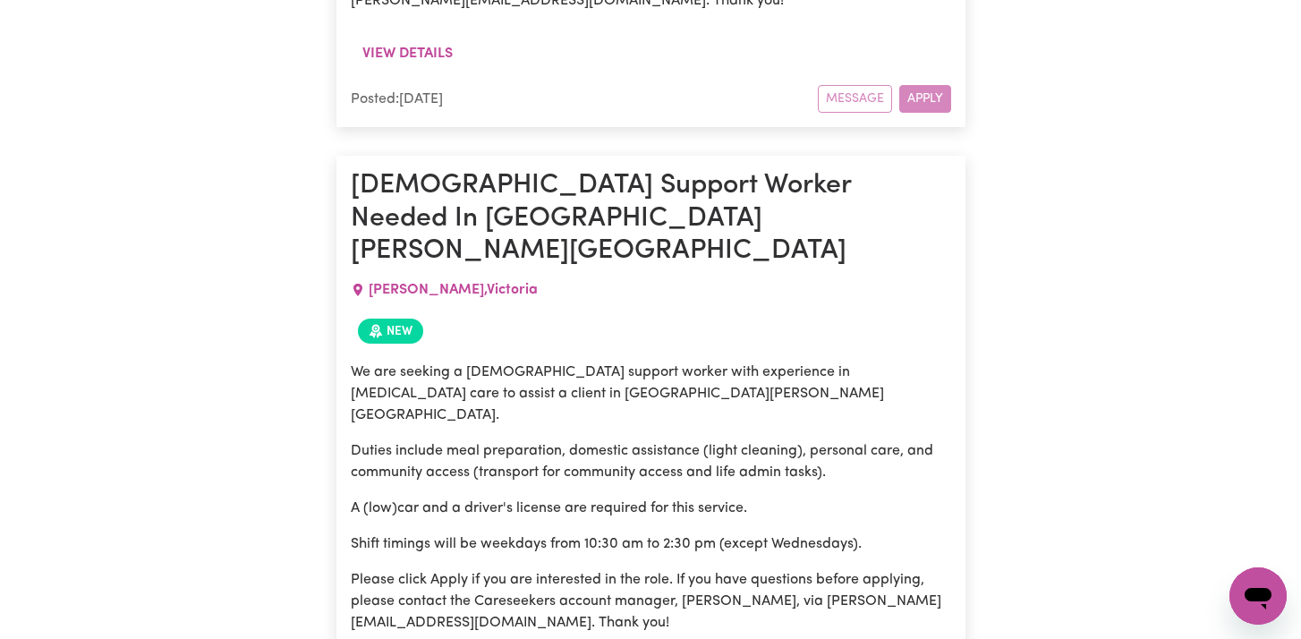
scroll to position [9300, 0]
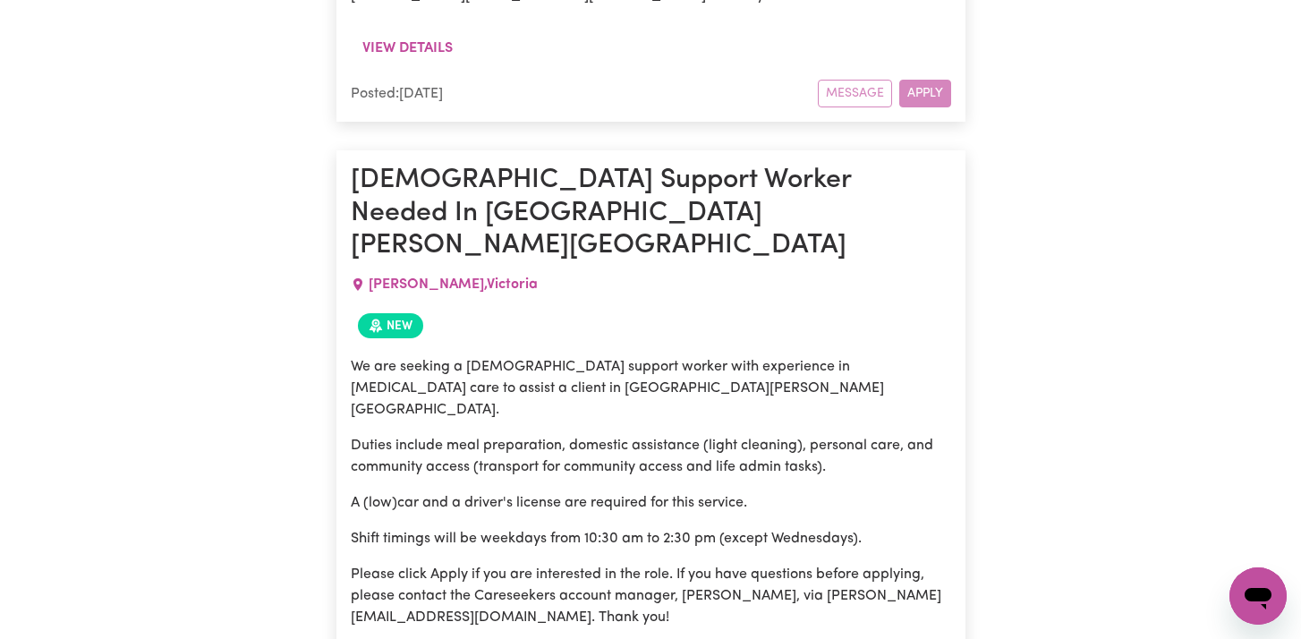
click at [1233, 586] on div "Open messaging window" at bounding box center [1258, 596] width 54 height 54
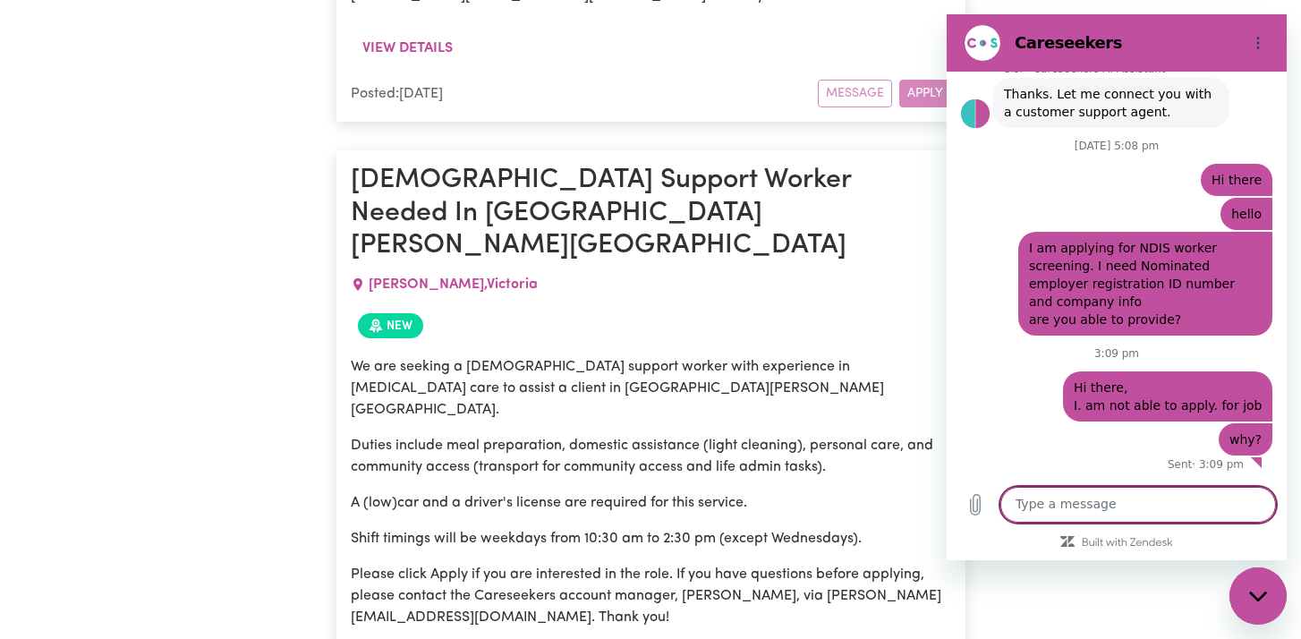
click at [1170, 516] on textarea at bounding box center [1139, 505] width 276 height 36
type textarea "can I talk to someone?"
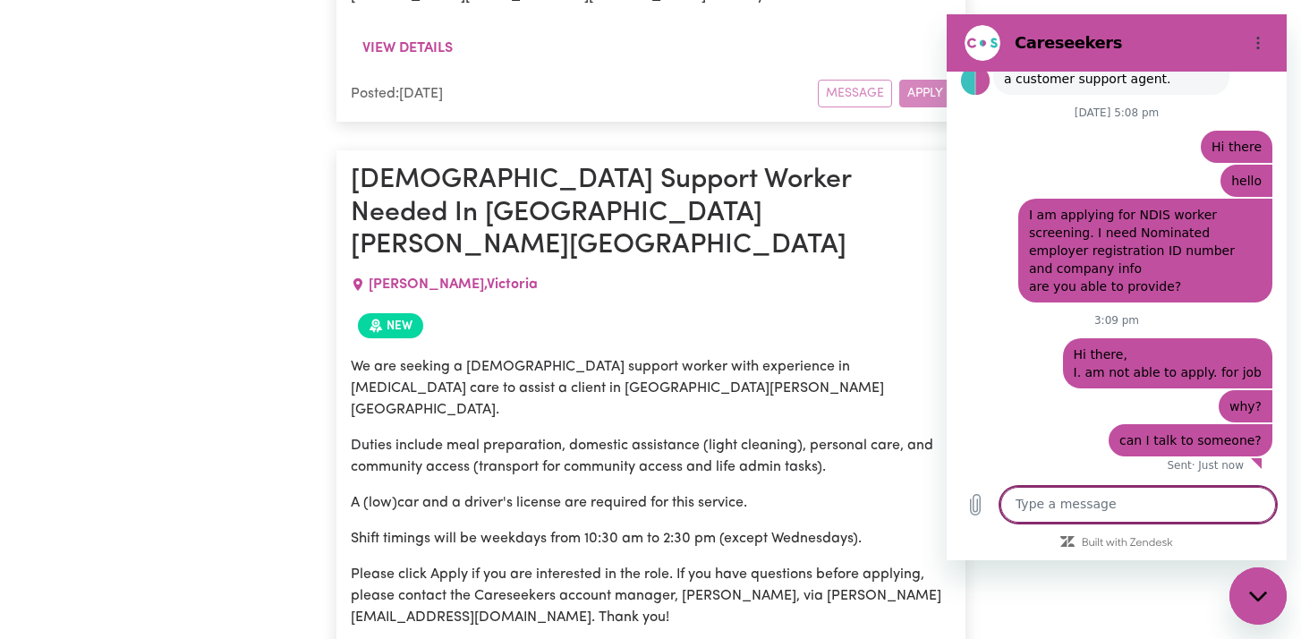
scroll to position [526, 0]
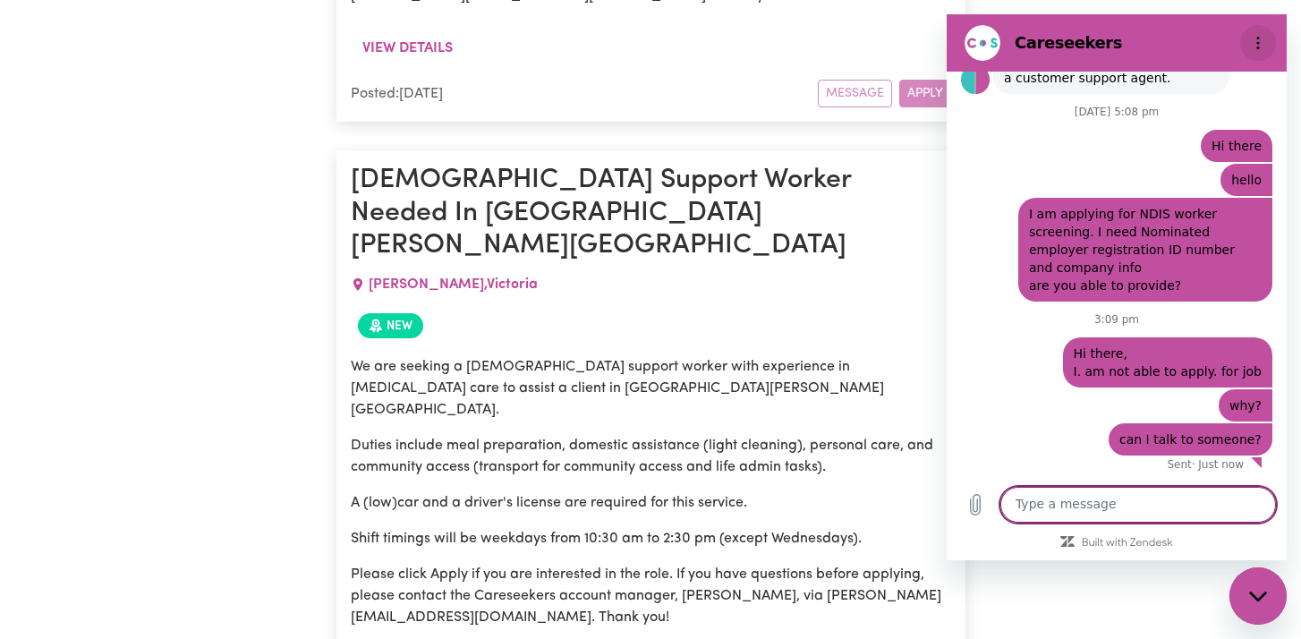
click at [1259, 45] on icon "Options menu" at bounding box center [1258, 43] width 14 height 14
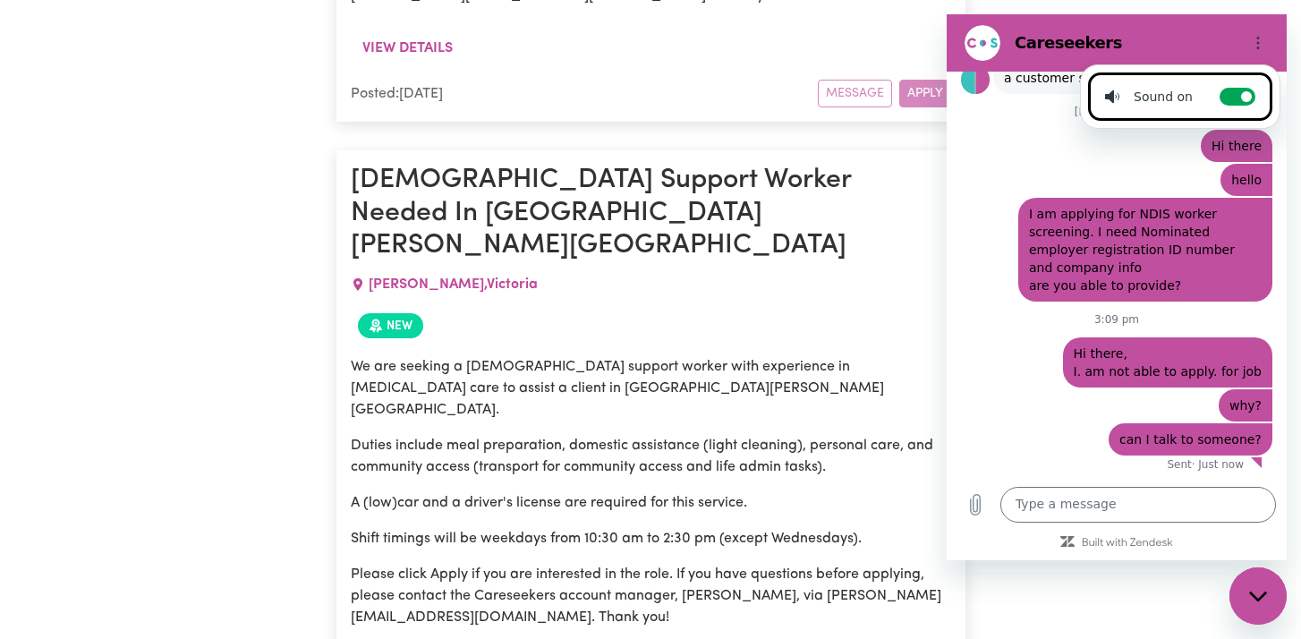
click at [1161, 303] on div "15 September at 11:14 am Sisi - Careseekers AI Assistant Sisi - Careseekers AI …" at bounding box center [1117, 274] width 340 height 405
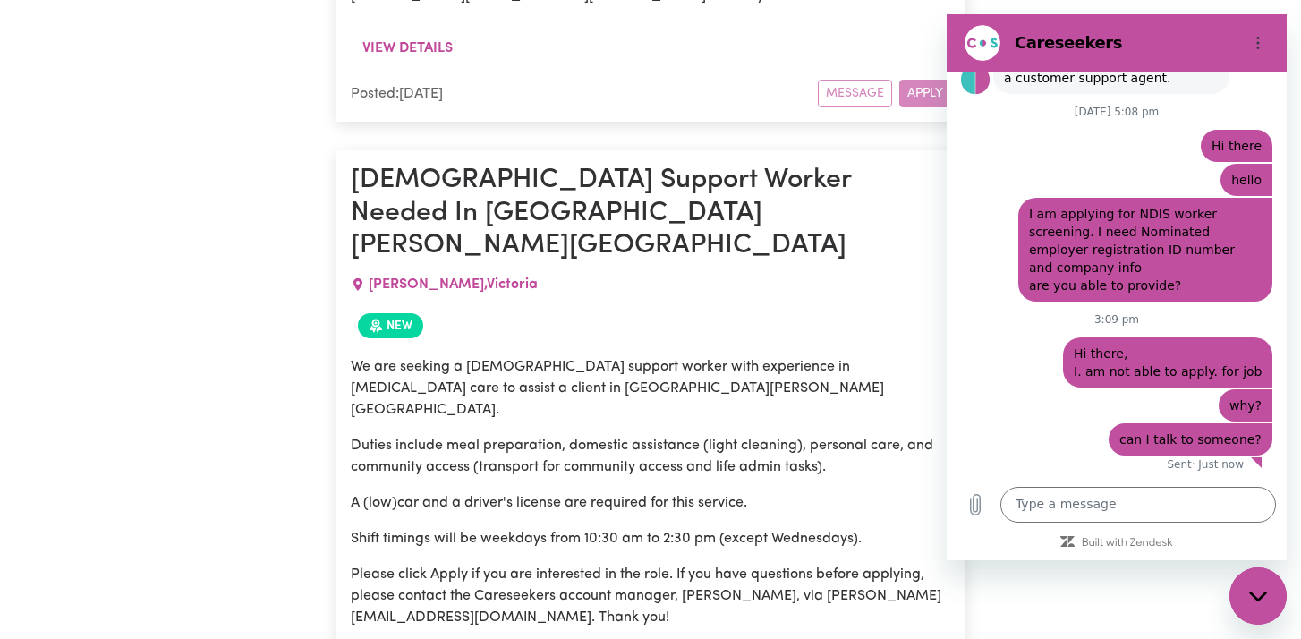
click at [1256, 601] on icon "Close messaging window" at bounding box center [1258, 597] width 19 height 12
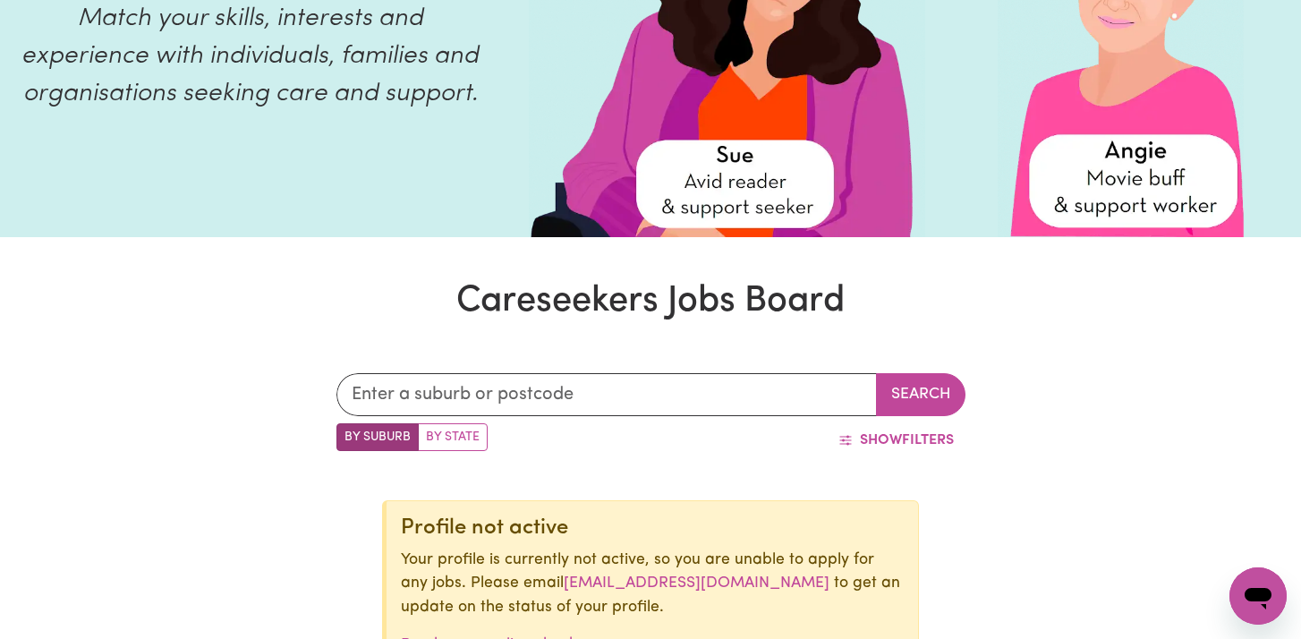
scroll to position [0, 0]
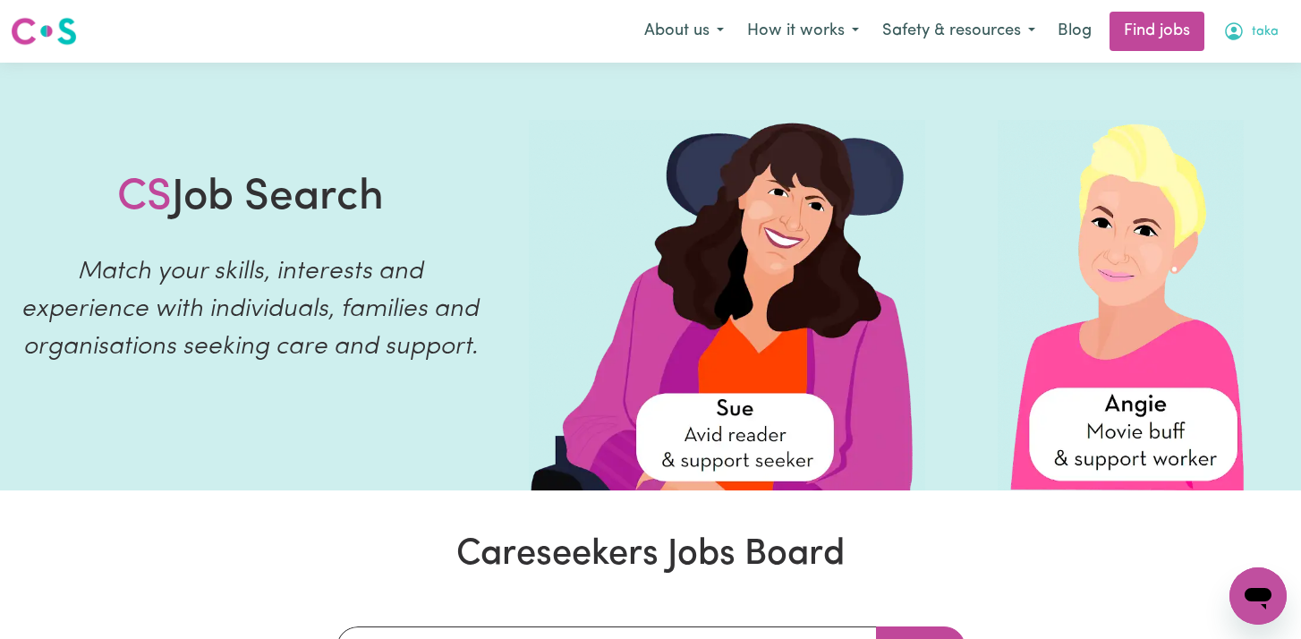
click at [1256, 27] on span "taka" at bounding box center [1265, 32] width 27 height 20
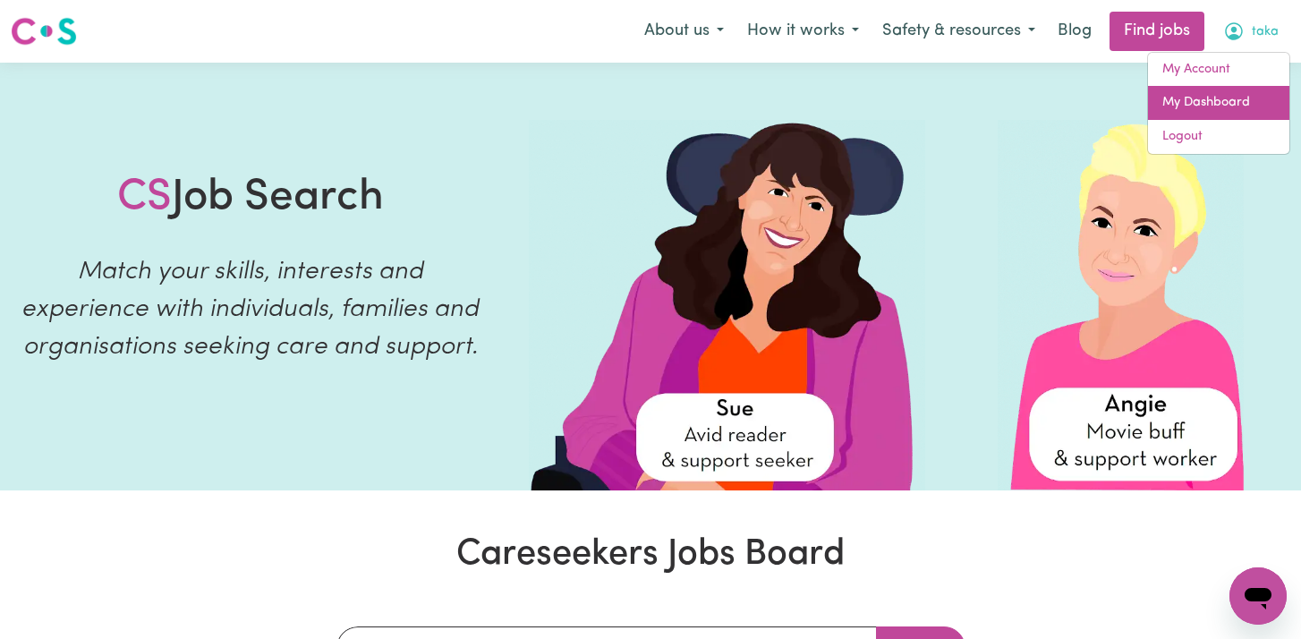
click at [1256, 87] on link "My Dashboard" at bounding box center [1218, 103] width 141 height 34
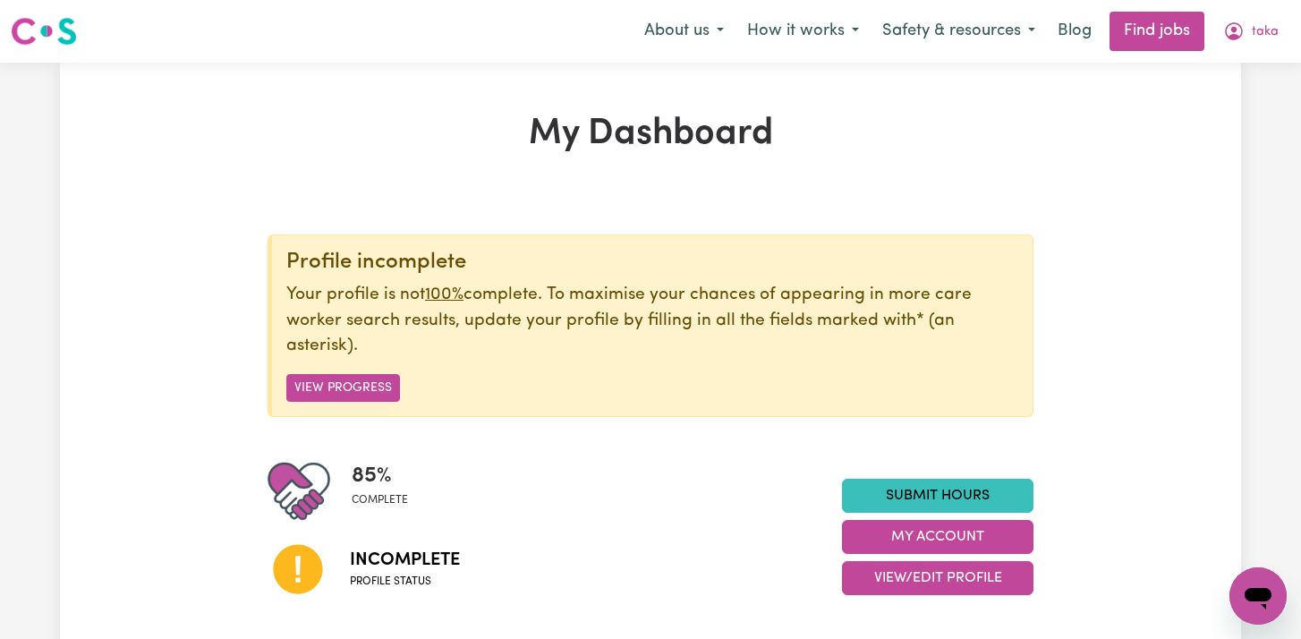
click at [445, 290] on u "100%" at bounding box center [444, 294] width 38 height 17
drag, startPoint x: 445, startPoint y: 293, endPoint x: 448, endPoint y: 281, distance: 12.2
click at [445, 292] on u "100%" at bounding box center [444, 294] width 38 height 17
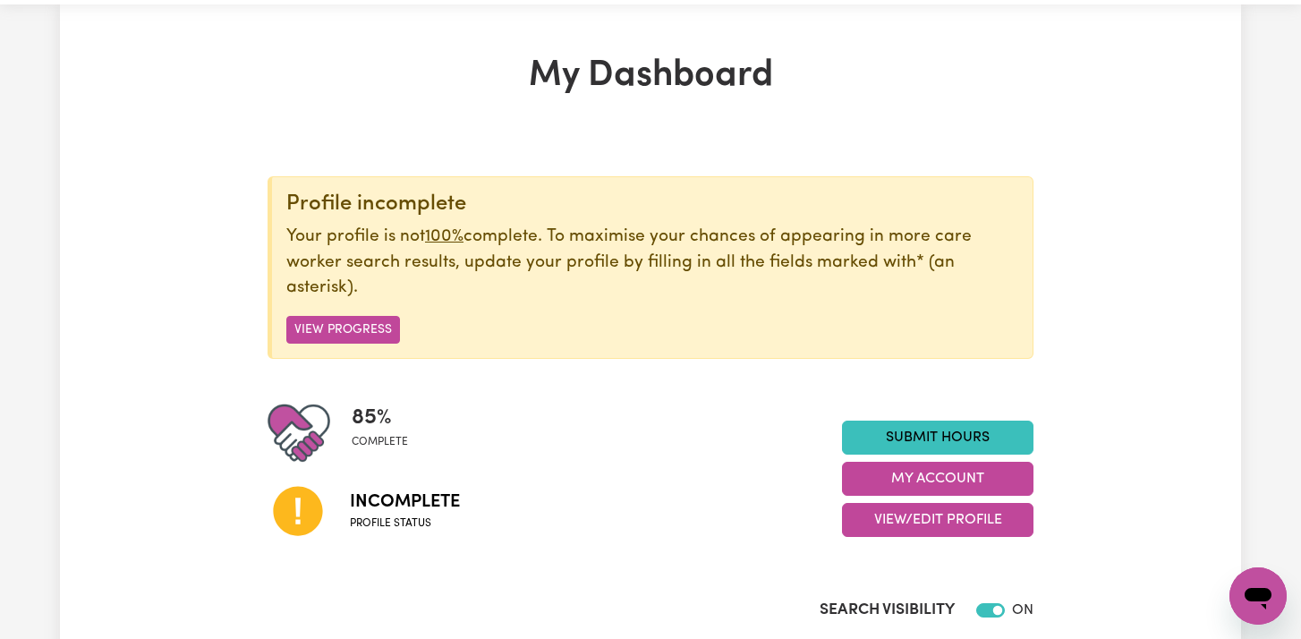
scroll to position [64, 0]
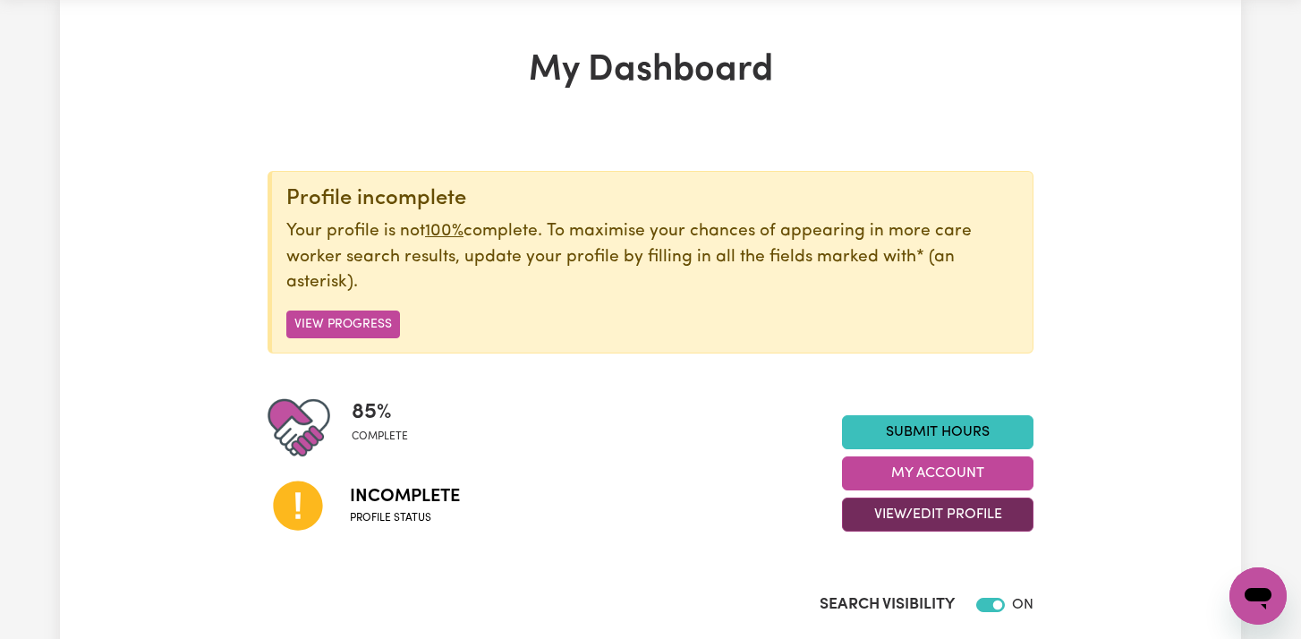
click at [868, 528] on button "View/Edit Profile" at bounding box center [938, 515] width 192 height 34
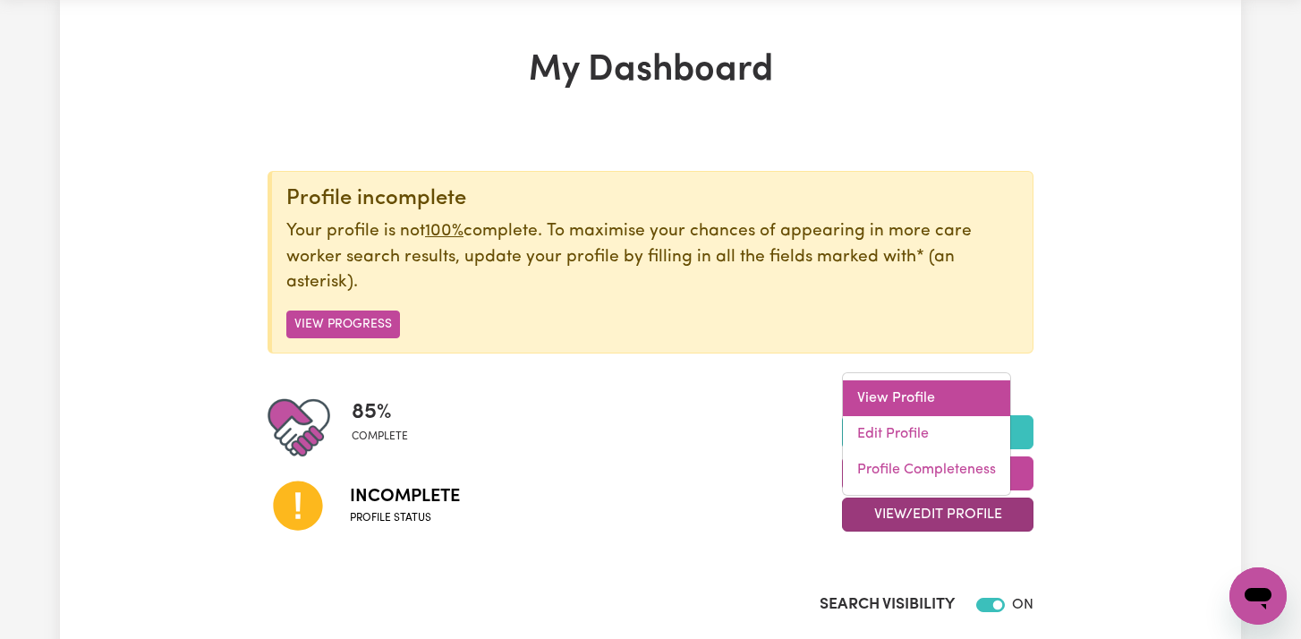
click at [888, 393] on link "View Profile" at bounding box center [926, 398] width 167 height 36
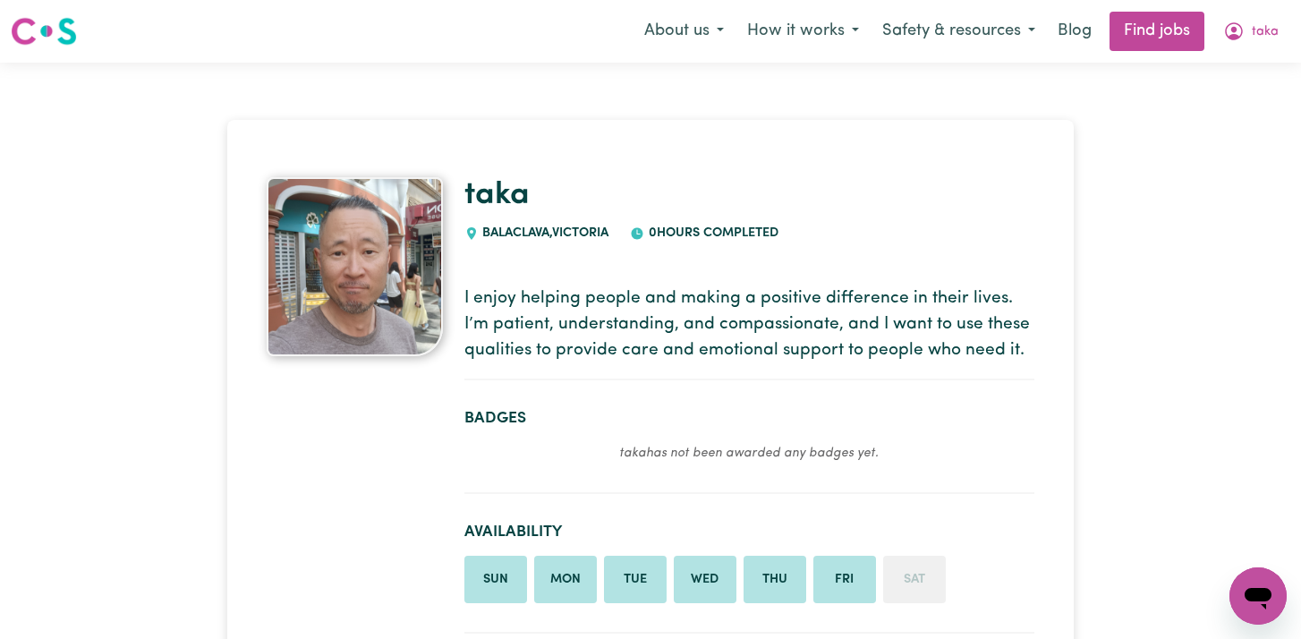
click at [830, 292] on p "I enjoy helping people and making a positive difference in their lives. I’m pat…" at bounding box center [749, 324] width 570 height 77
click at [1261, 44] on button "taka" at bounding box center [1251, 32] width 79 height 38
click at [1248, 79] on link "My Account" at bounding box center [1218, 70] width 141 height 34
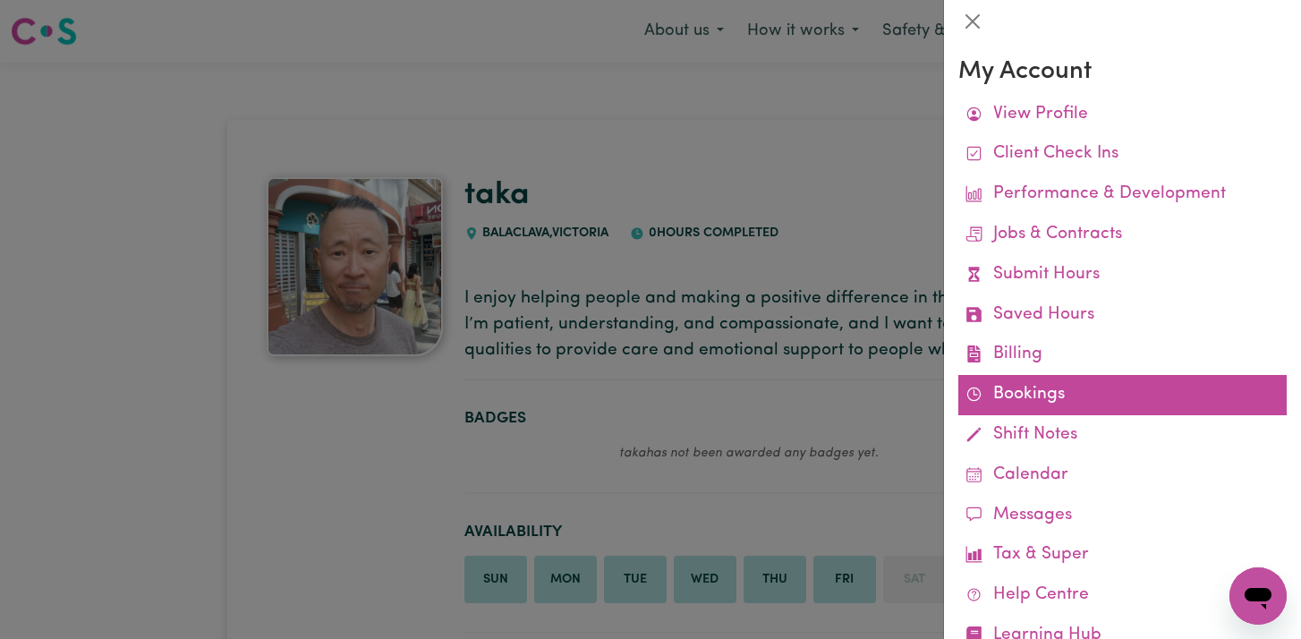
click at [1009, 390] on link "Bookings" at bounding box center [1122, 395] width 328 height 40
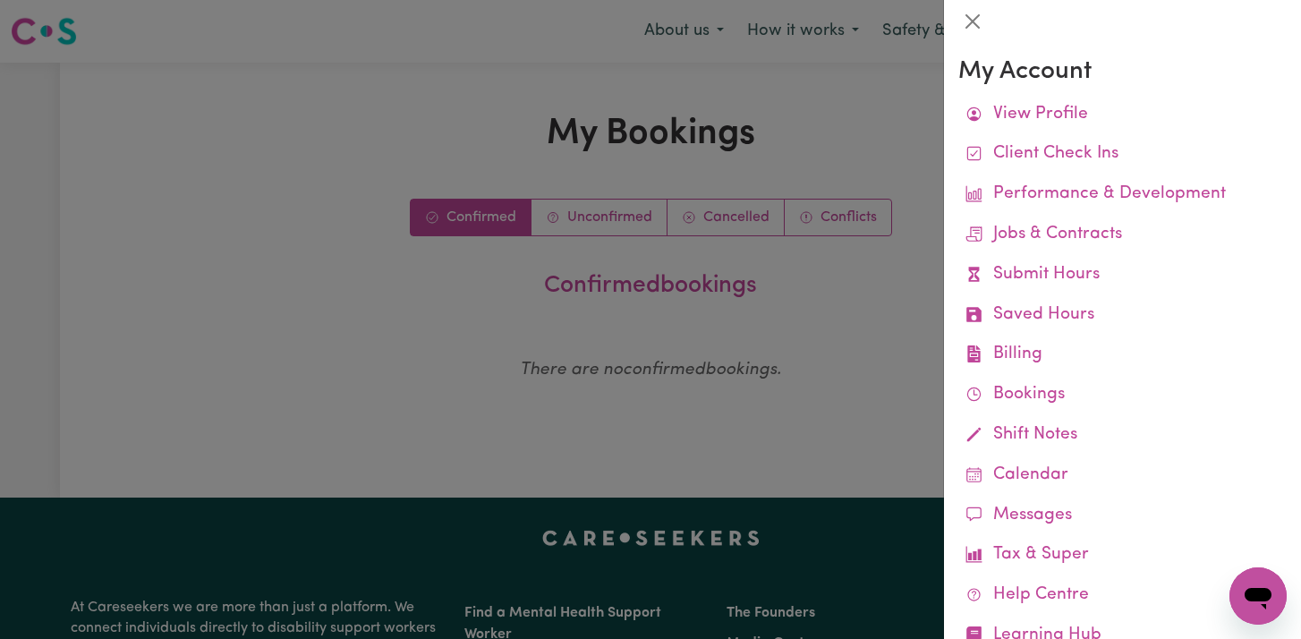
scroll to position [60, 0]
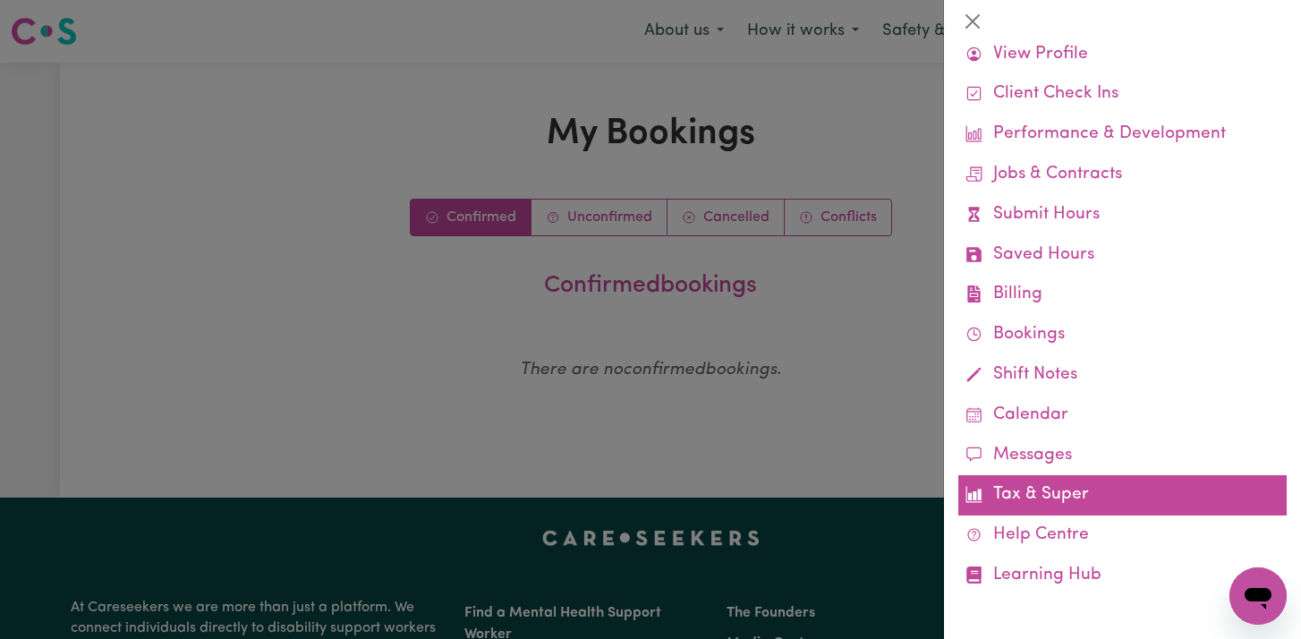
click at [1047, 507] on link "Tax & Super" at bounding box center [1122, 495] width 328 height 40
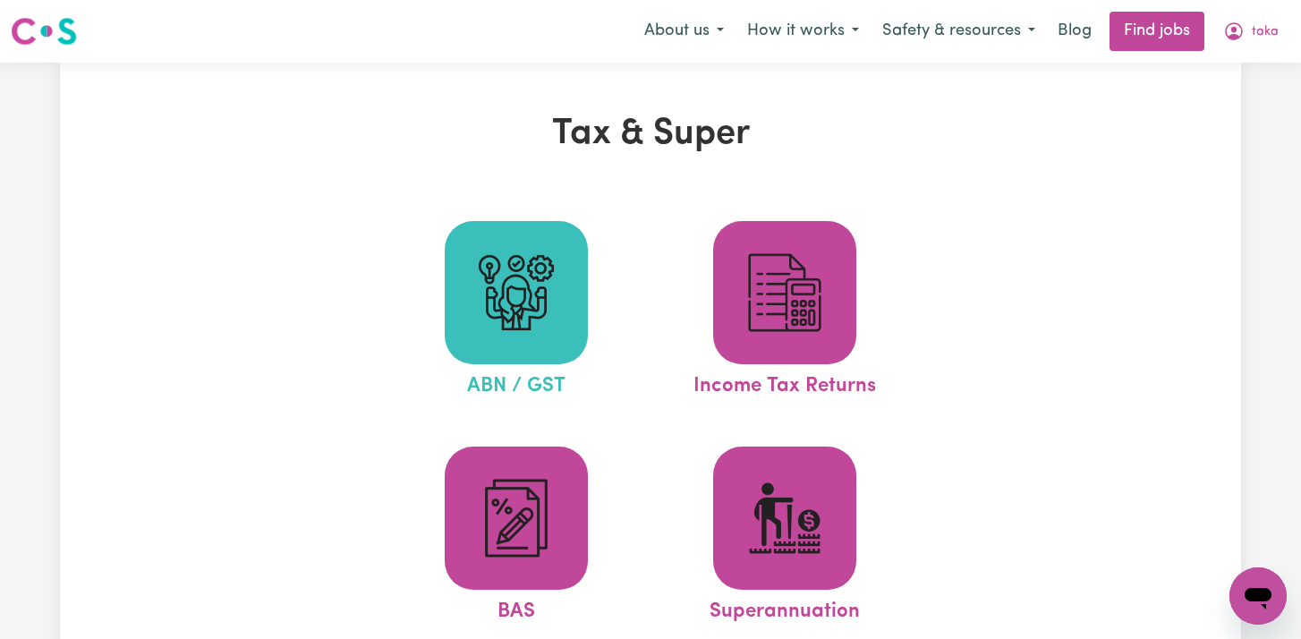
click at [529, 313] on img at bounding box center [516, 293] width 86 height 86
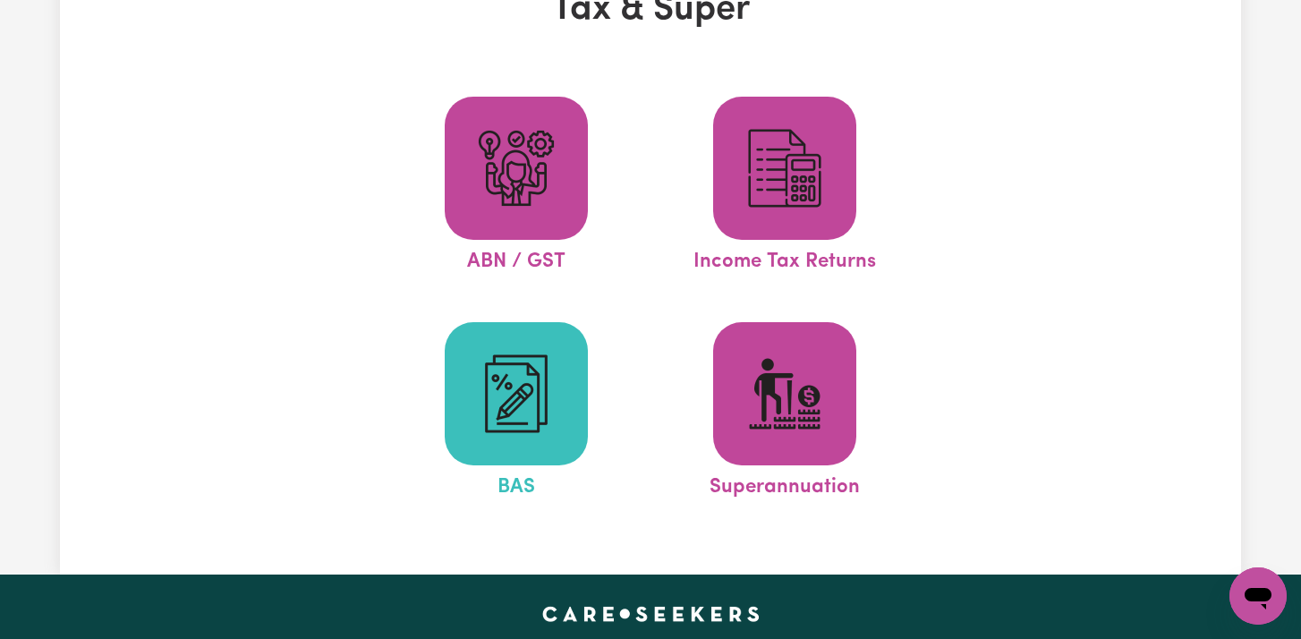
scroll to position [125, 0]
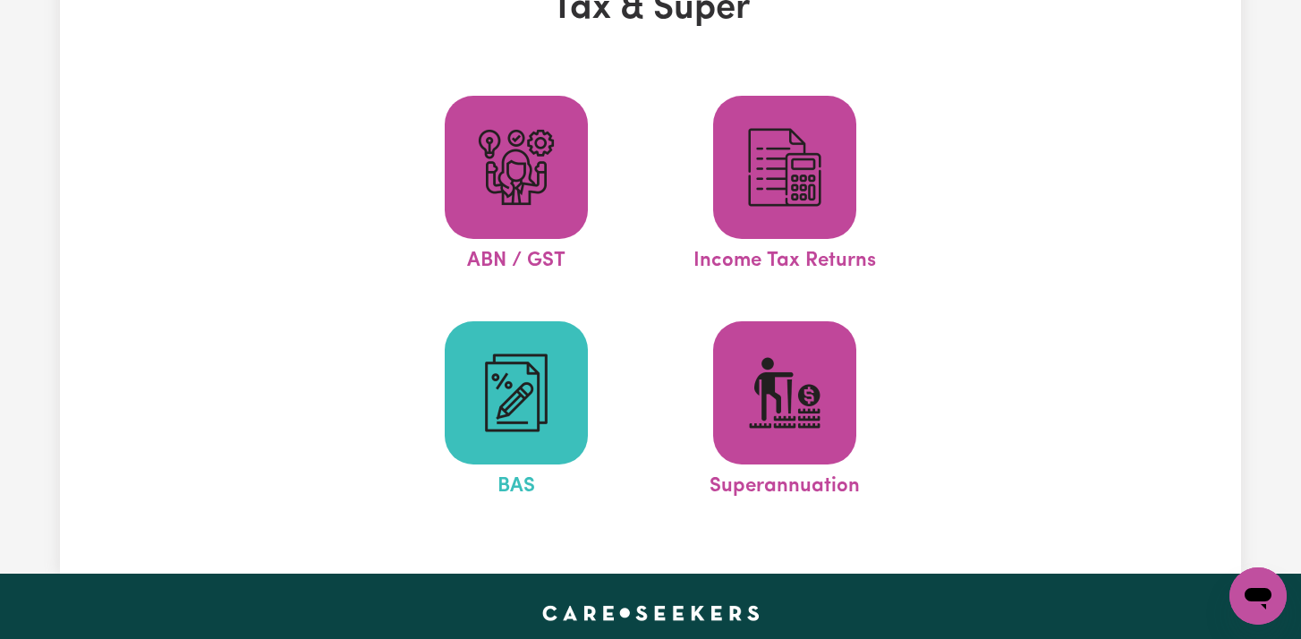
click at [553, 366] on img at bounding box center [516, 393] width 86 height 86
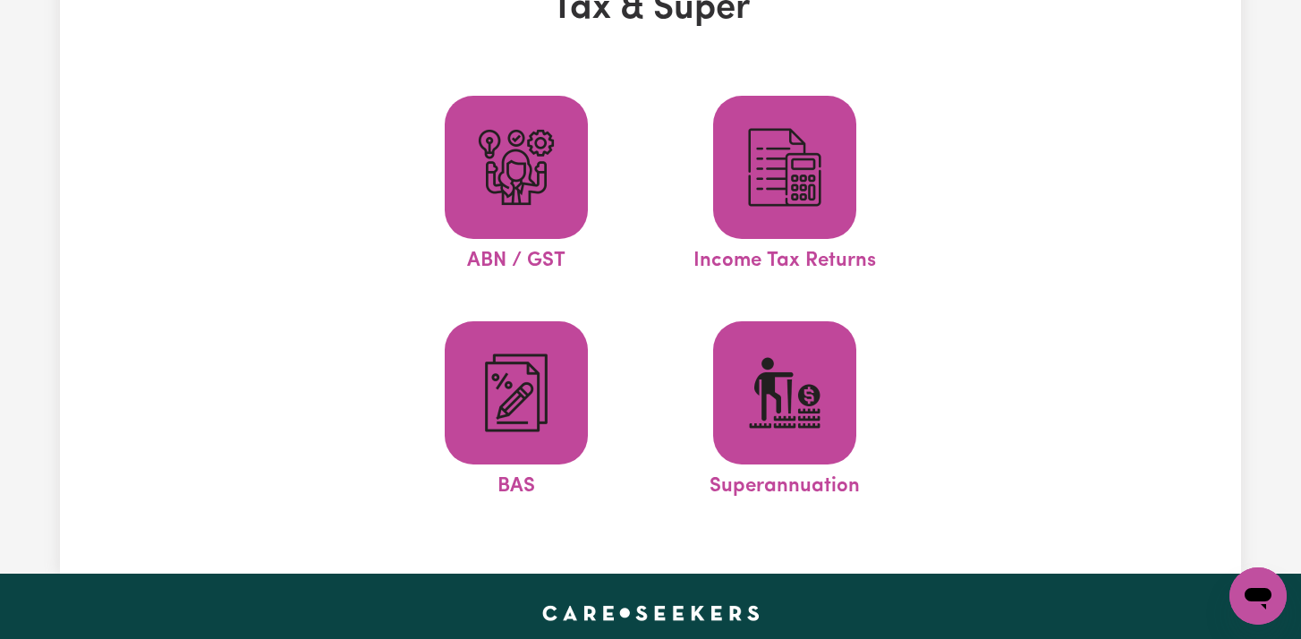
scroll to position [0, 0]
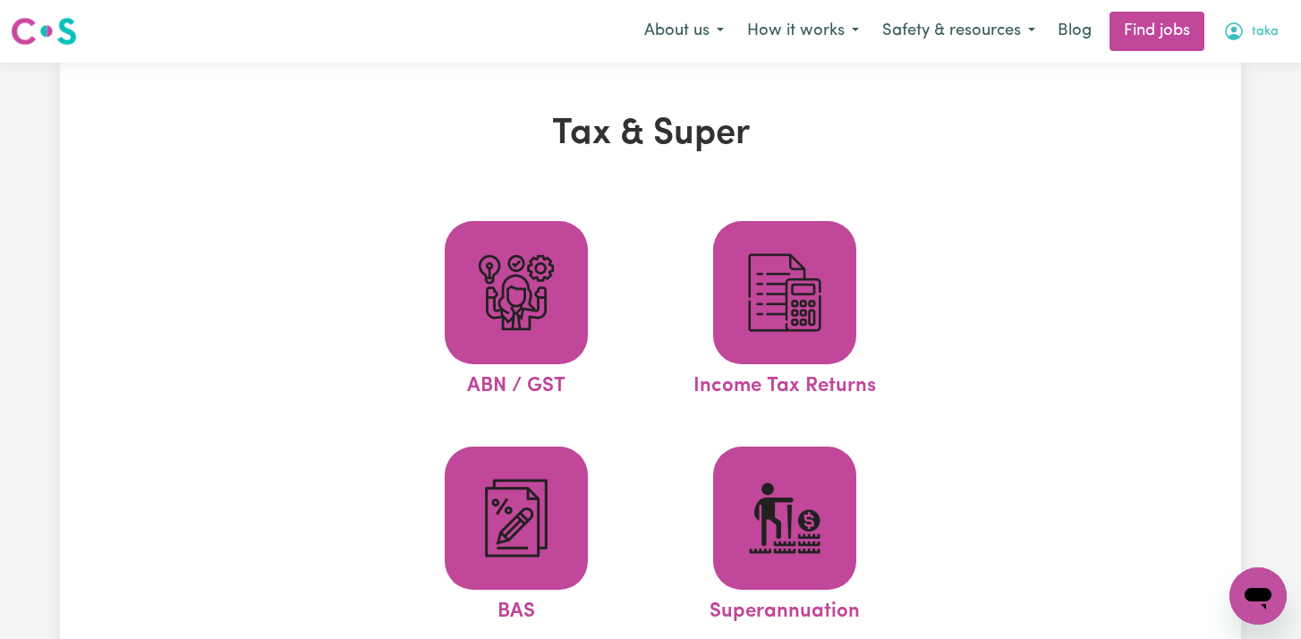
click at [1234, 30] on icon "My Account" at bounding box center [1233, 30] width 5 height 6
click at [1230, 65] on link "My Account" at bounding box center [1218, 70] width 141 height 34
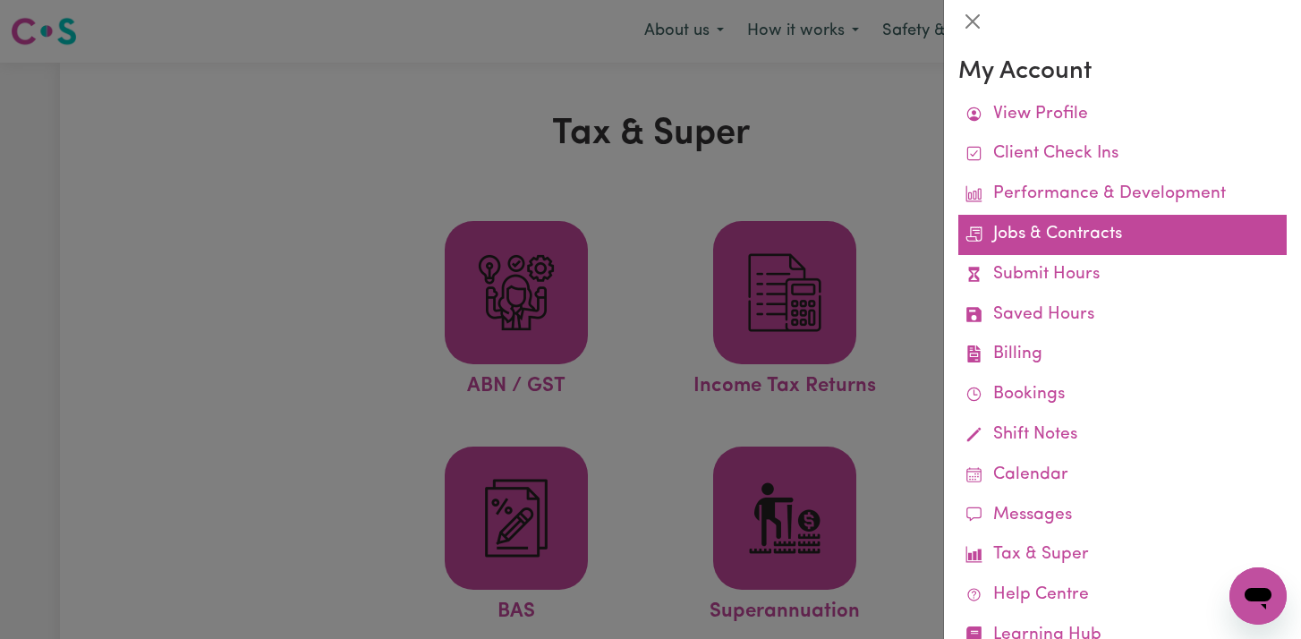
click at [1255, 228] on link "Jobs & Contracts" at bounding box center [1122, 235] width 328 height 40
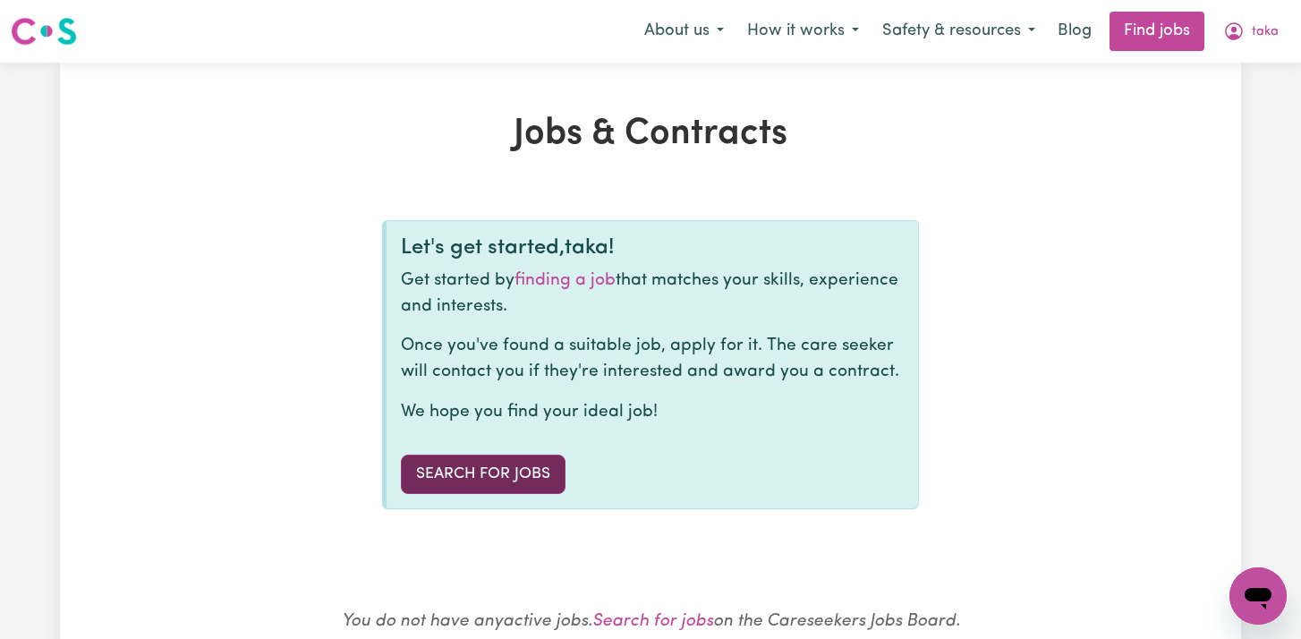
click at [517, 473] on link "Search for Jobs" at bounding box center [483, 474] width 165 height 39
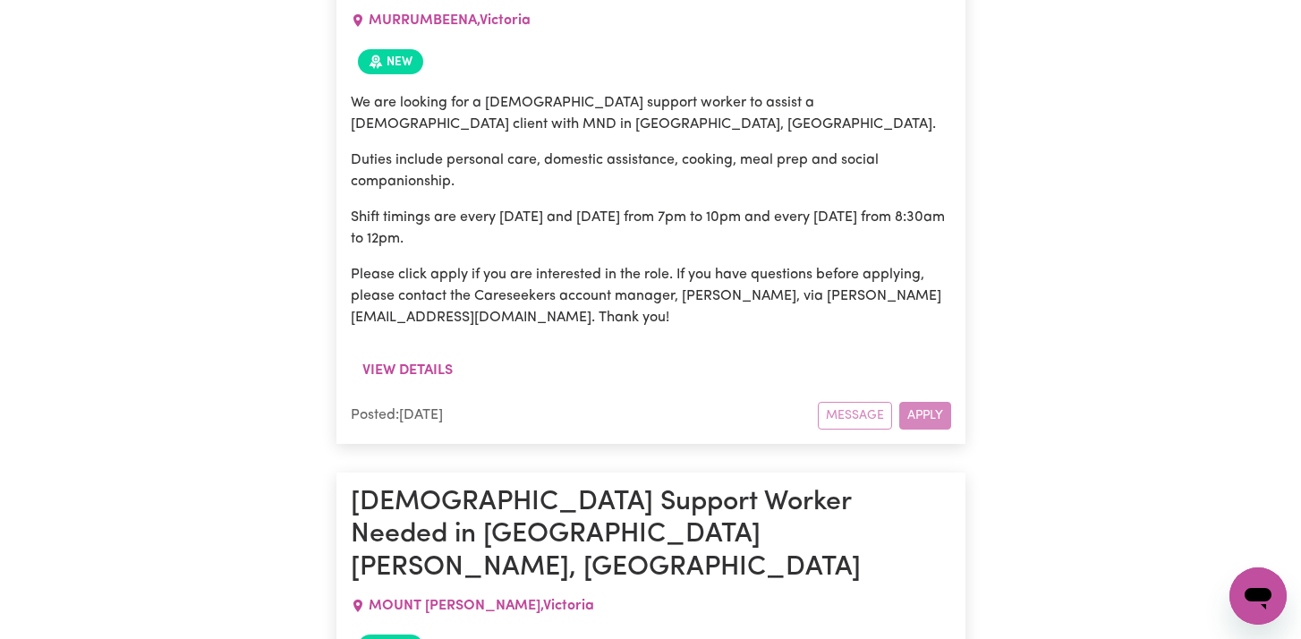
scroll to position [1955, 0]
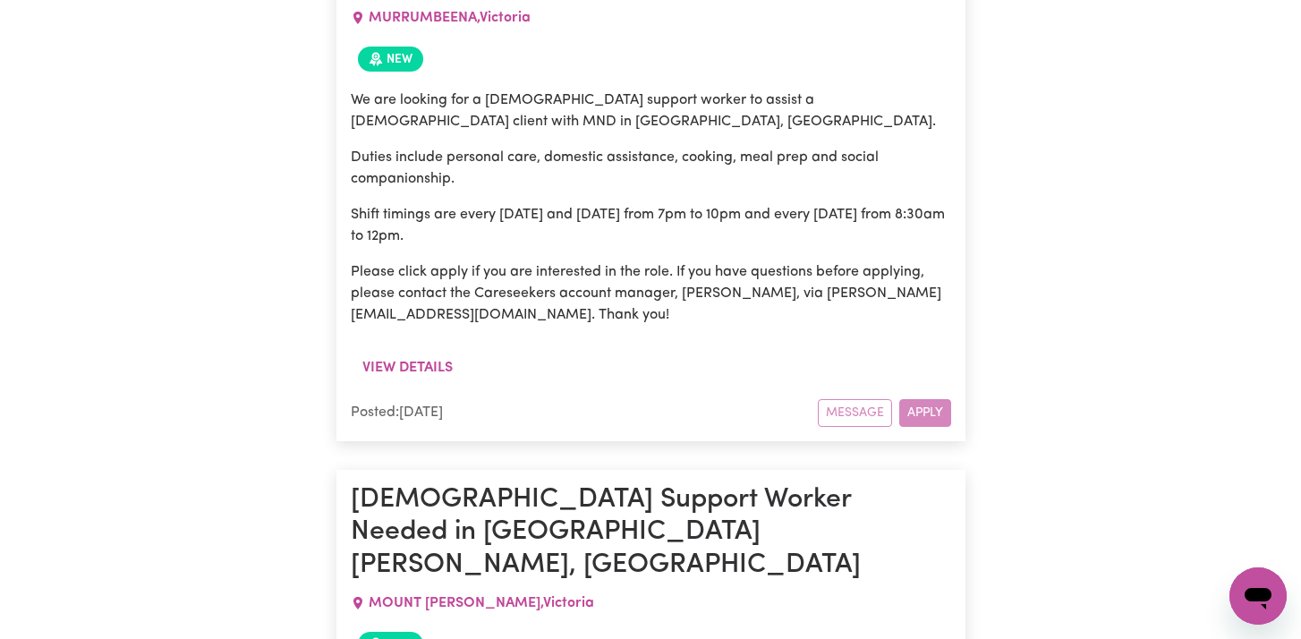
click at [911, 399] on div "Message Apply" at bounding box center [884, 413] width 133 height 28
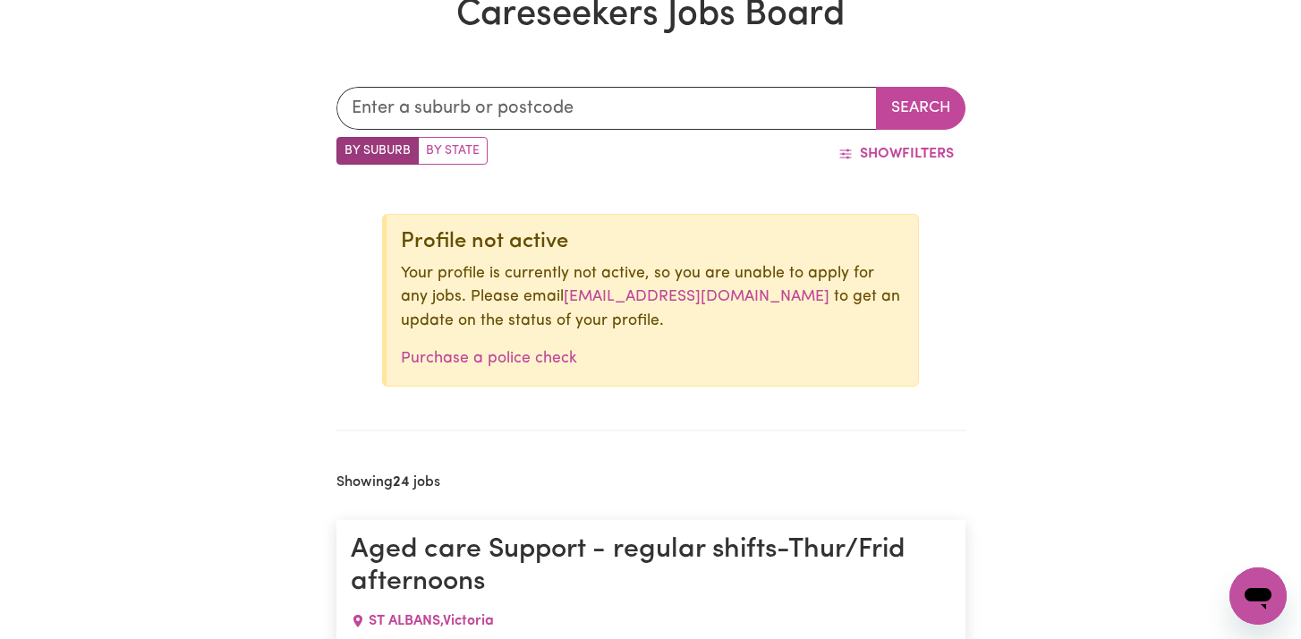
scroll to position [539, 0]
click at [745, 101] on input "text" at bounding box center [606, 109] width 541 height 43
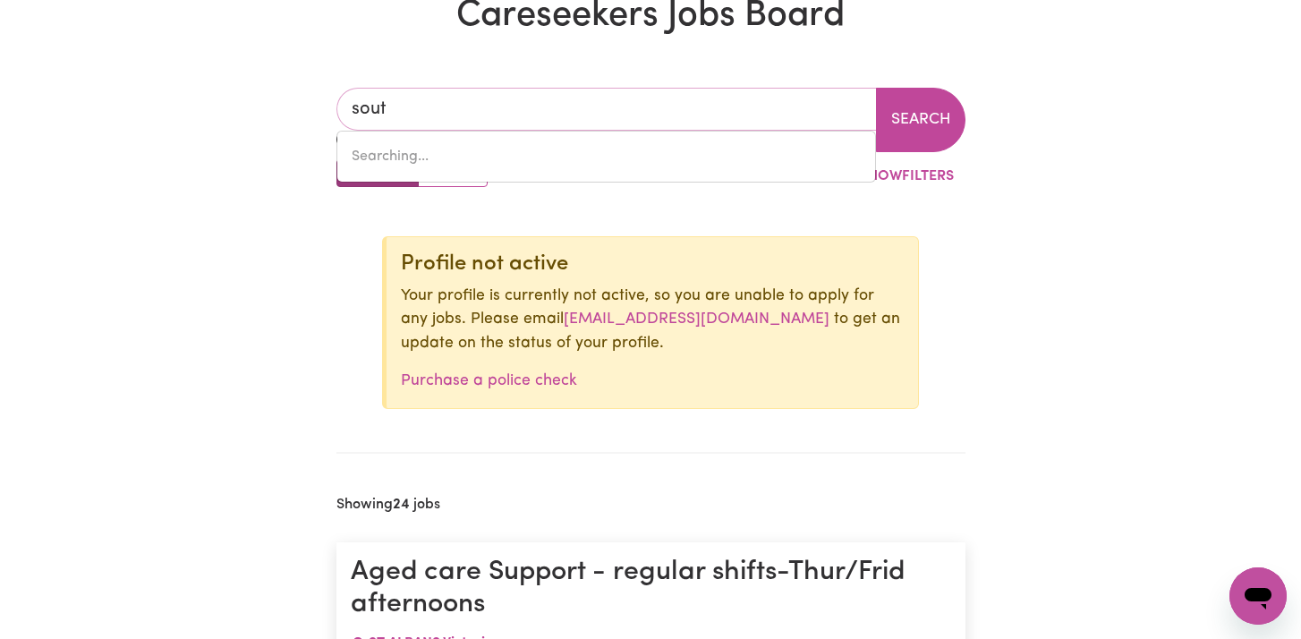
type input "south"
type input "[GEOGRAPHIC_DATA], [GEOGRAPHIC_DATA], 2640"
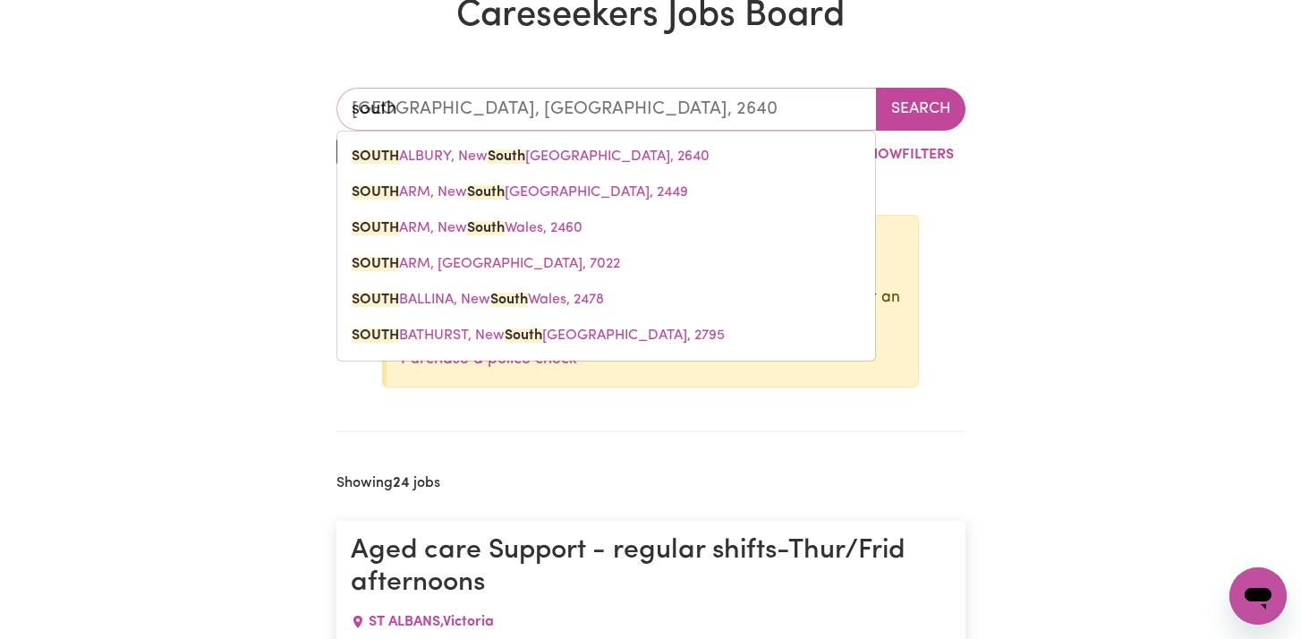
type input "south y"
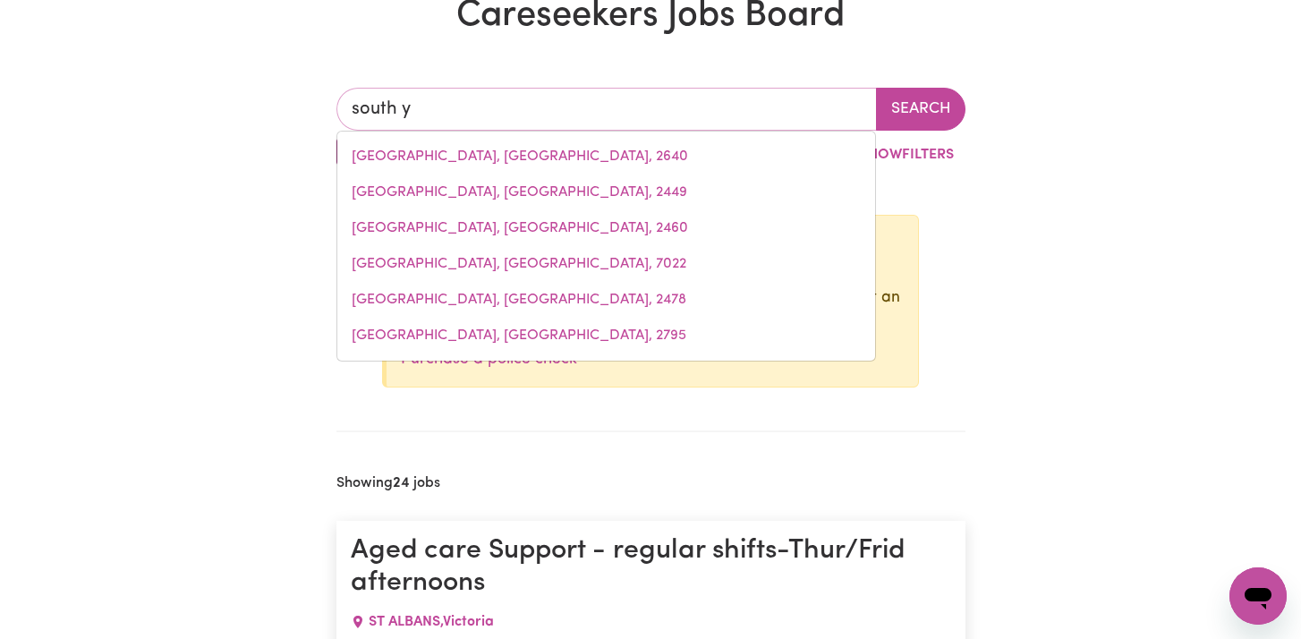
type input "south yAAMBA, [GEOGRAPHIC_DATA], 4702"
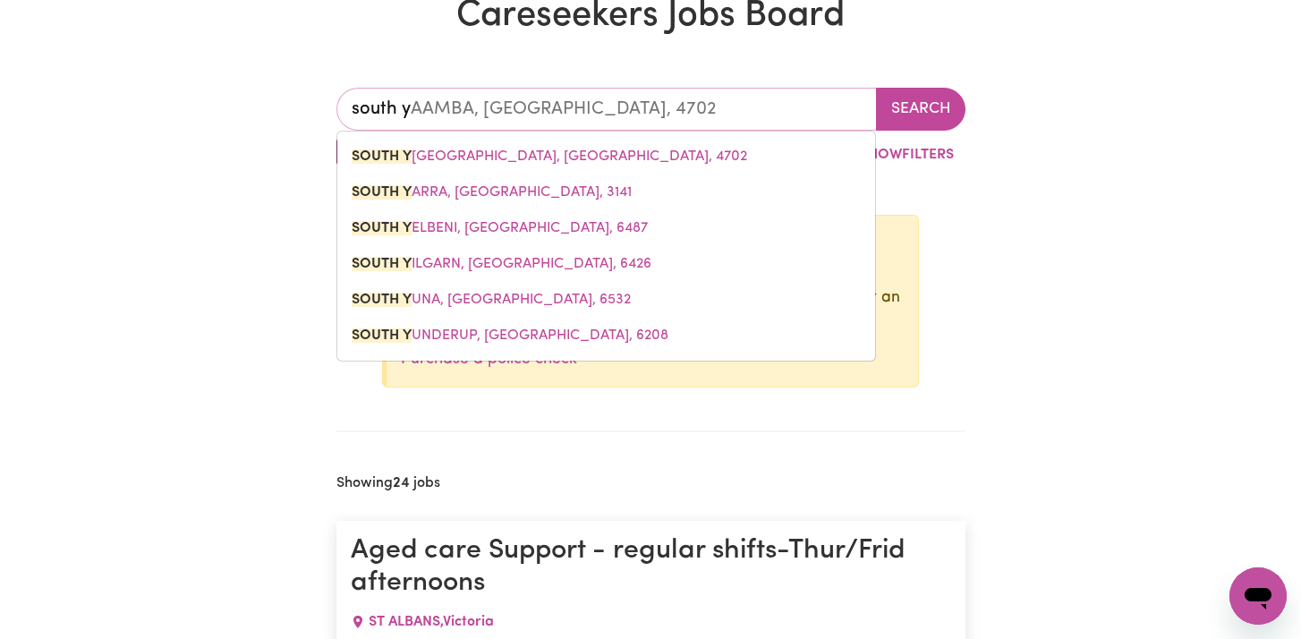
type input "south ya"
type input "[GEOGRAPHIC_DATA], [GEOGRAPHIC_DATA], 4702"
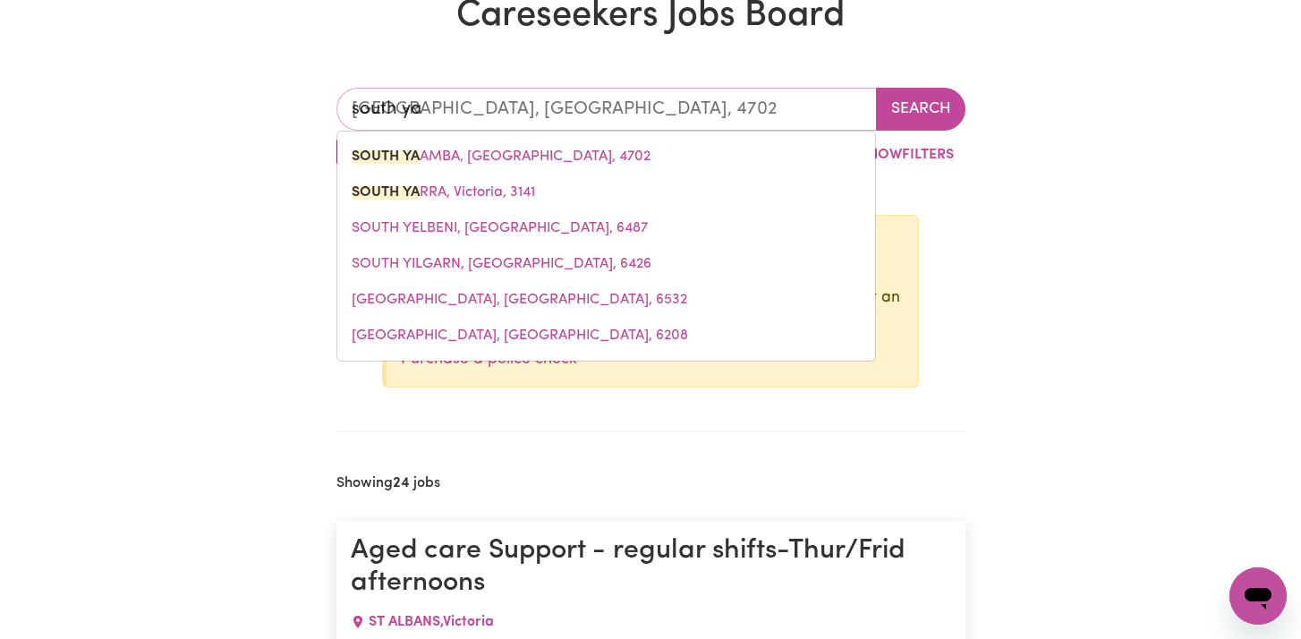
type input "south yar"
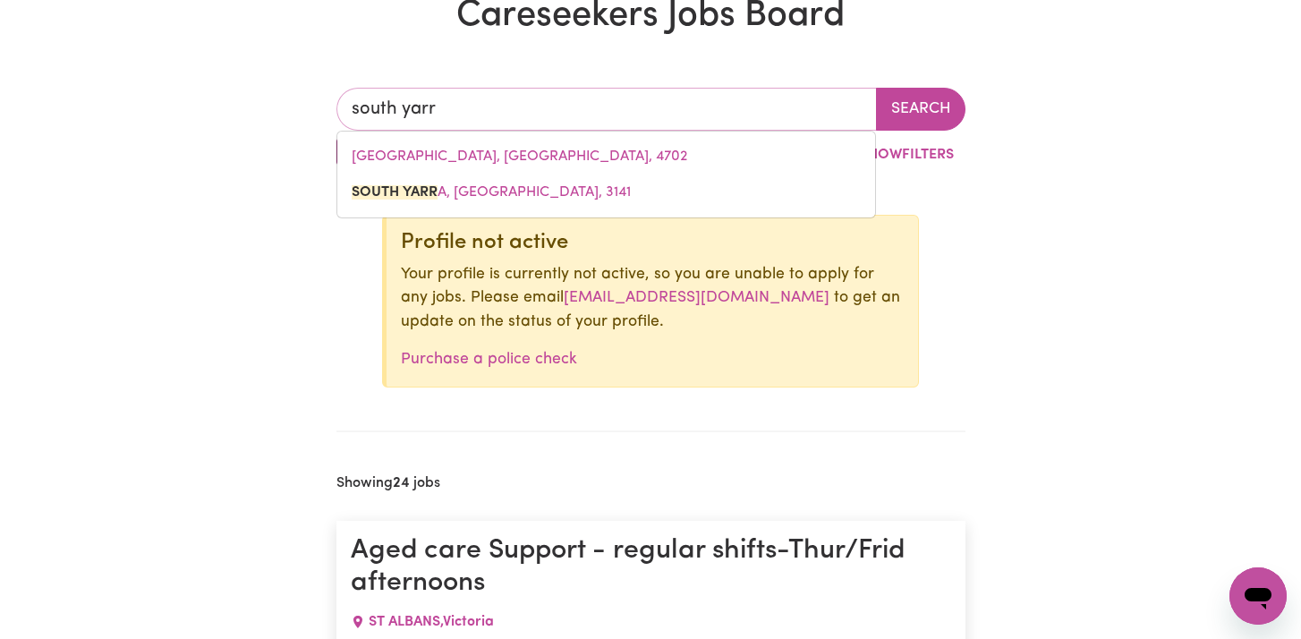
type input "south yarra"
type input "[GEOGRAPHIC_DATA], [GEOGRAPHIC_DATA], 3141"
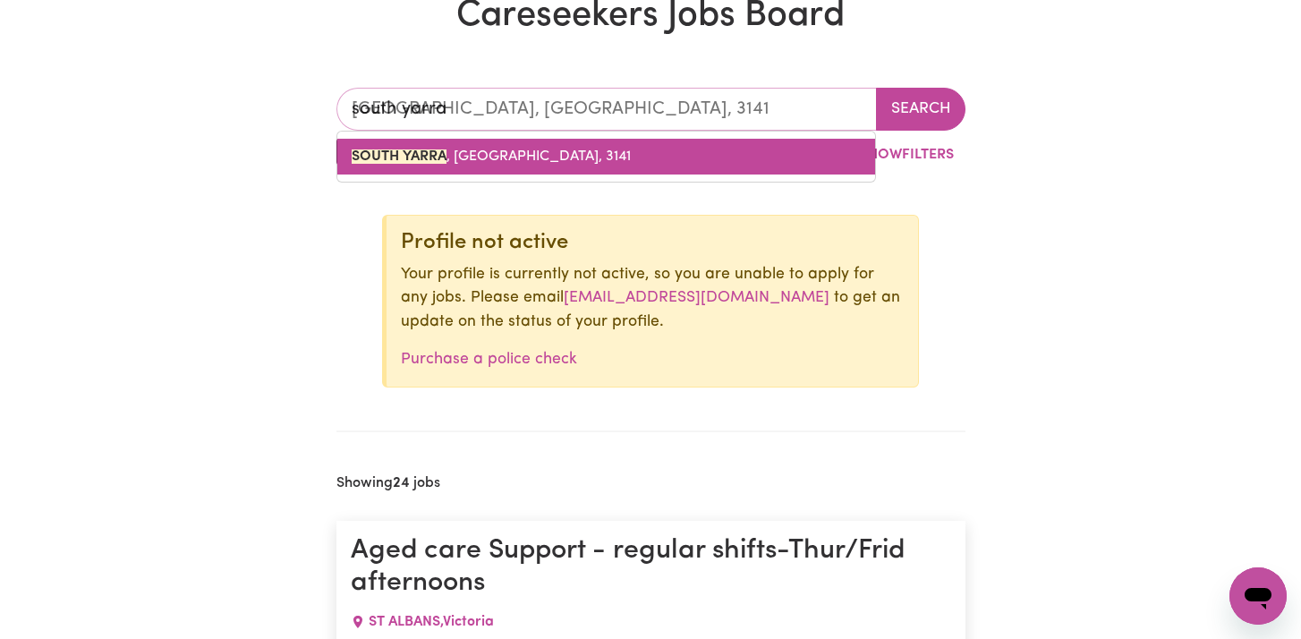
click at [572, 152] on link "[GEOGRAPHIC_DATA] , [GEOGRAPHIC_DATA], 3141" at bounding box center [606, 157] width 538 height 36
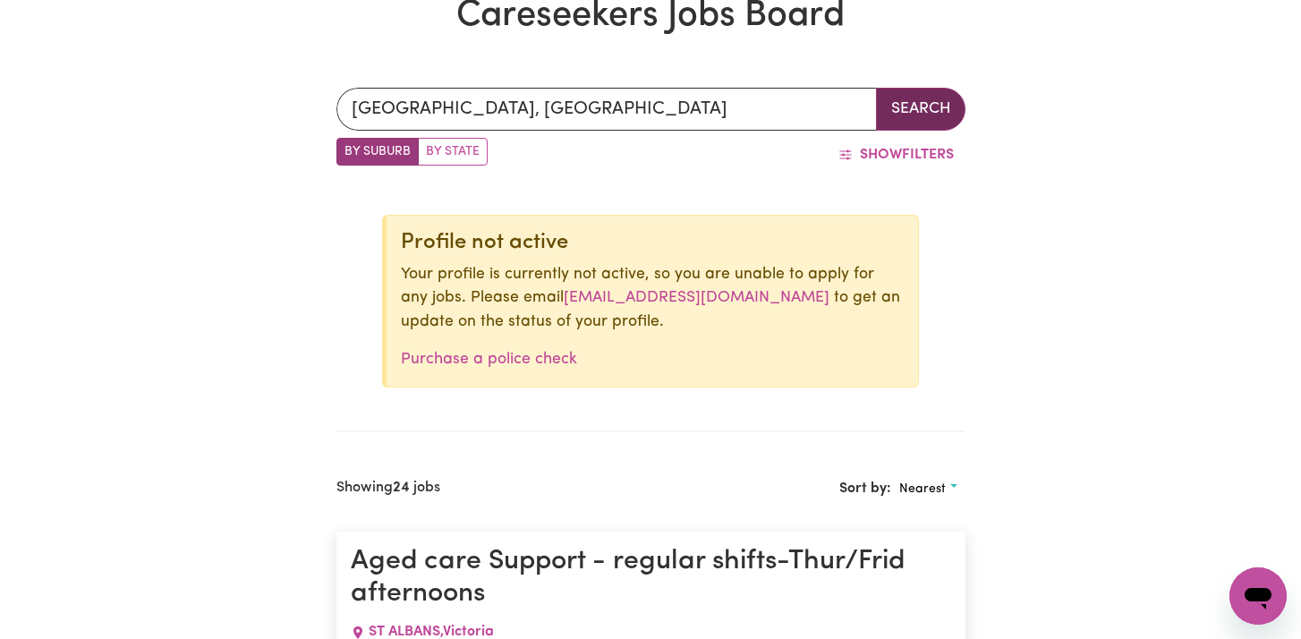
click at [914, 107] on button "Search" at bounding box center [920, 109] width 89 height 43
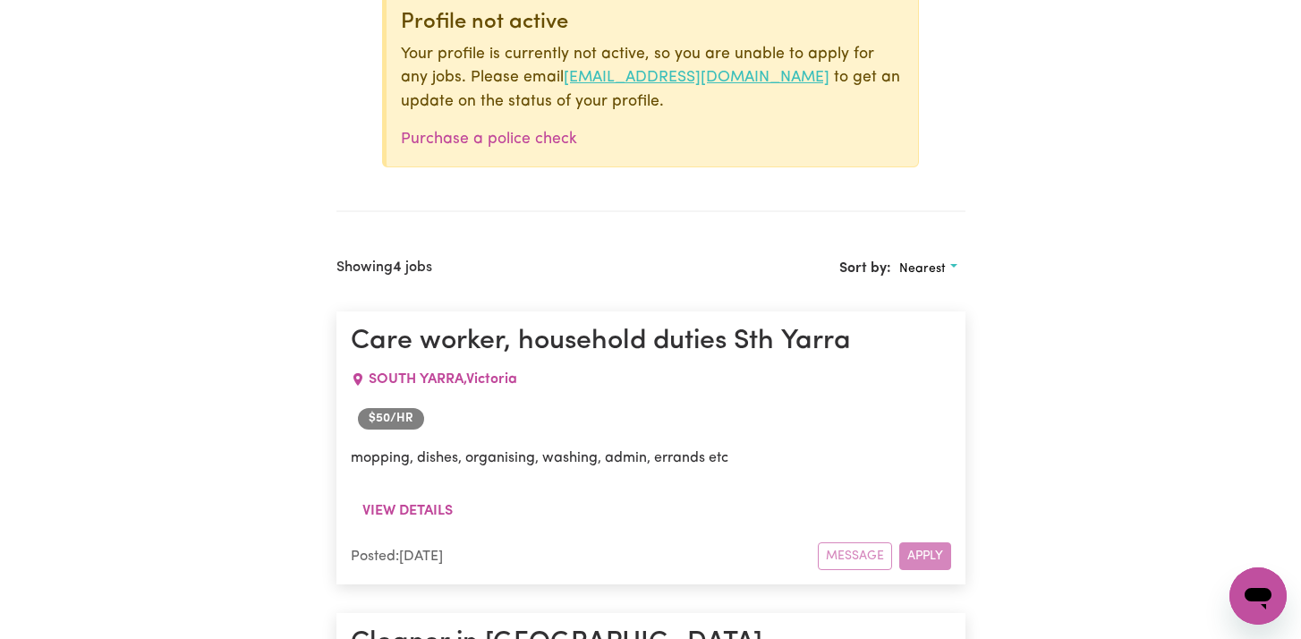
scroll to position [762, 0]
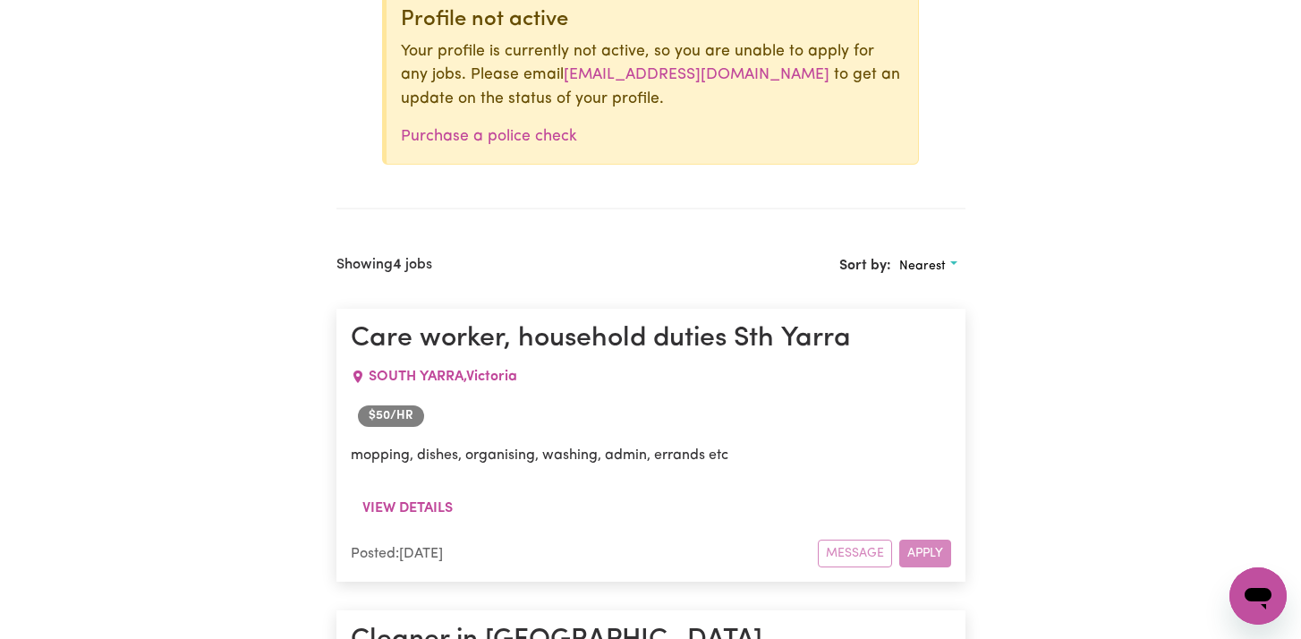
click at [554, 364] on div "[GEOGRAPHIC_DATA] , [GEOGRAPHIC_DATA]" at bounding box center [651, 376] width 601 height 43
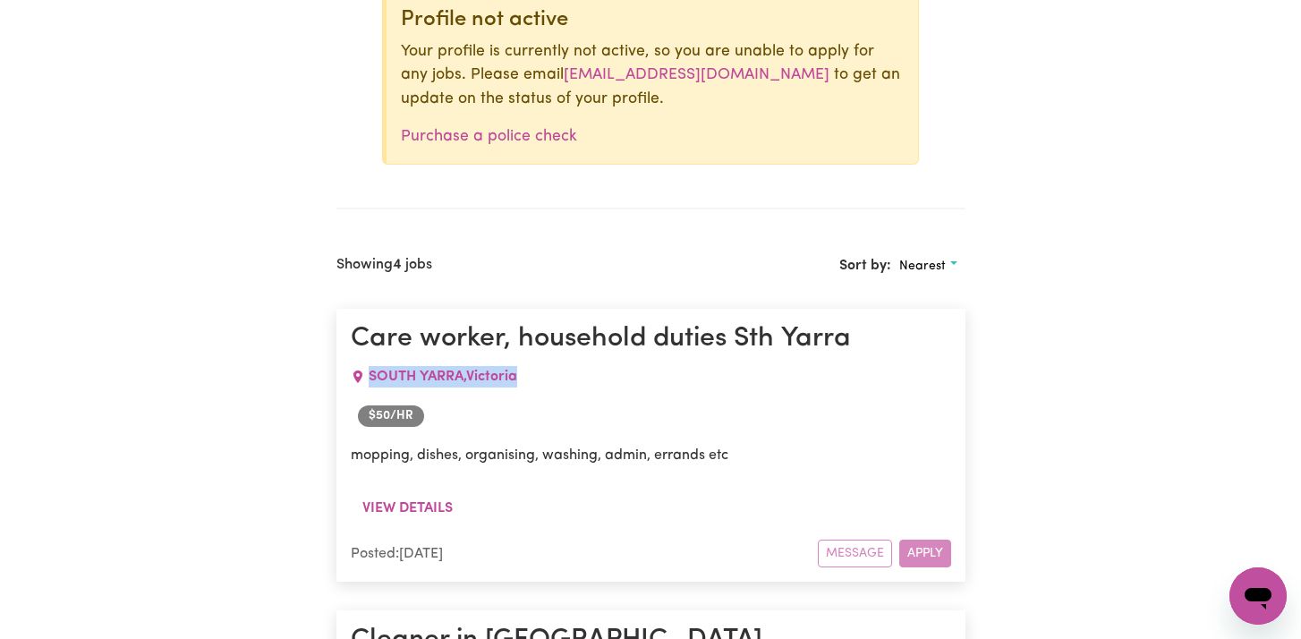
click at [554, 364] on div "[GEOGRAPHIC_DATA] , [GEOGRAPHIC_DATA]" at bounding box center [651, 376] width 601 height 43
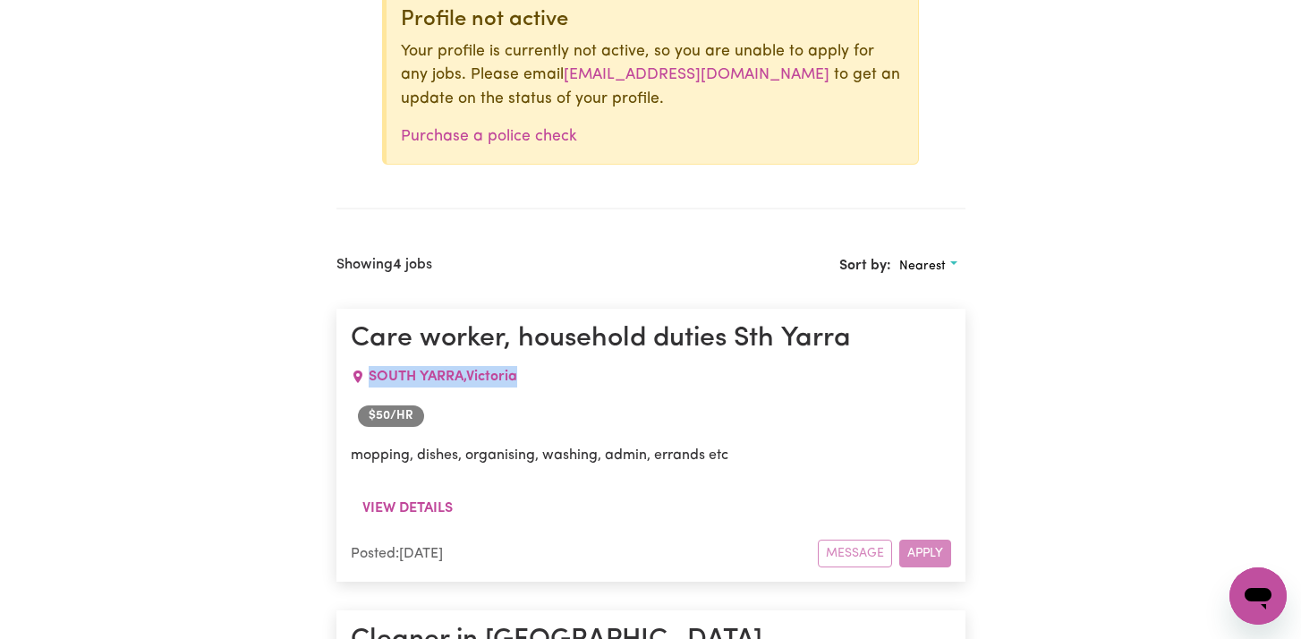
click at [554, 364] on div "[GEOGRAPHIC_DATA] , [GEOGRAPHIC_DATA]" at bounding box center [651, 376] width 601 height 43
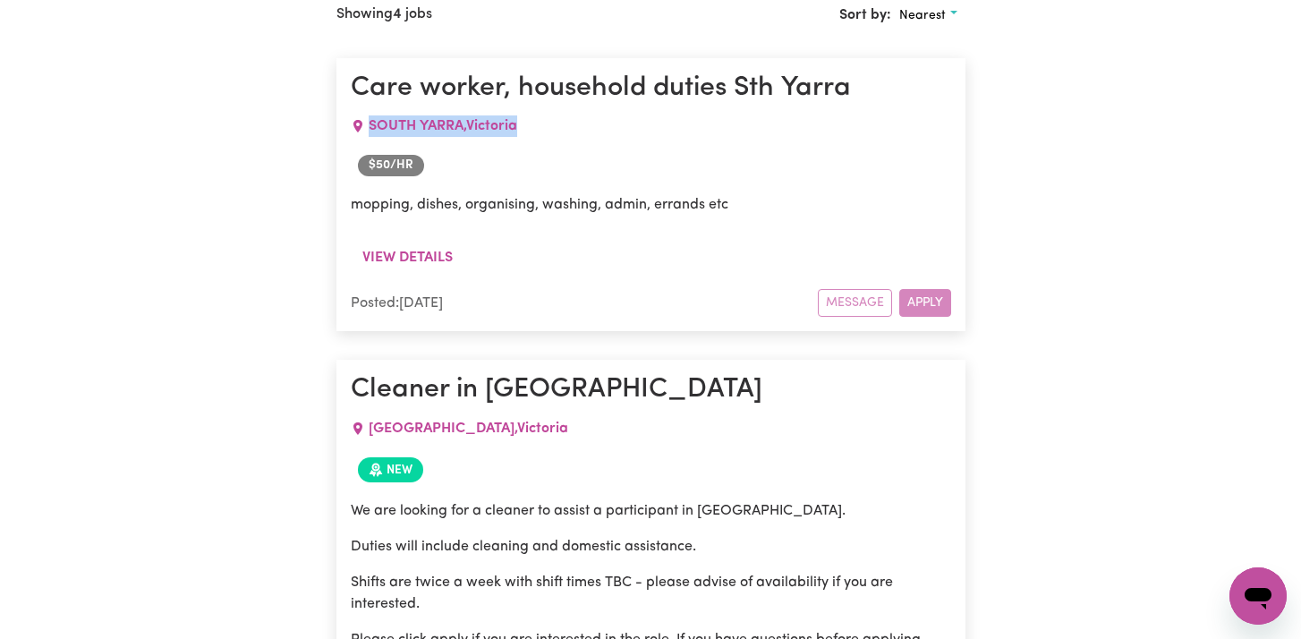
scroll to position [1014, 0]
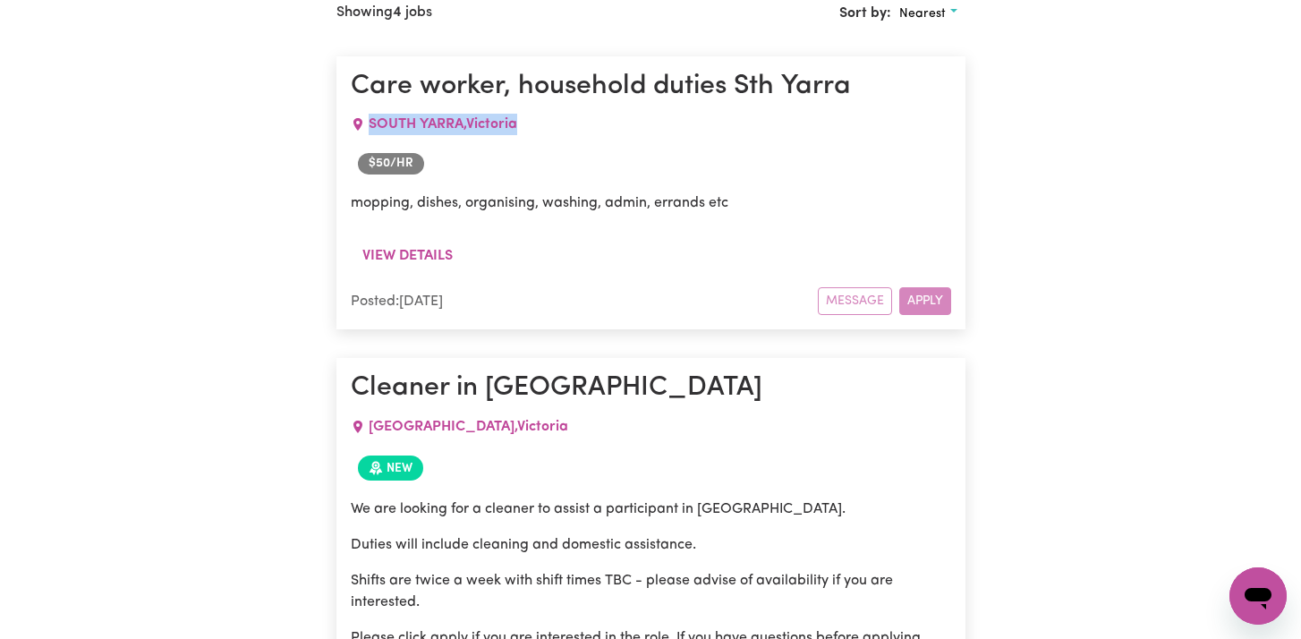
click at [918, 294] on div "Message Apply" at bounding box center [884, 301] width 133 height 28
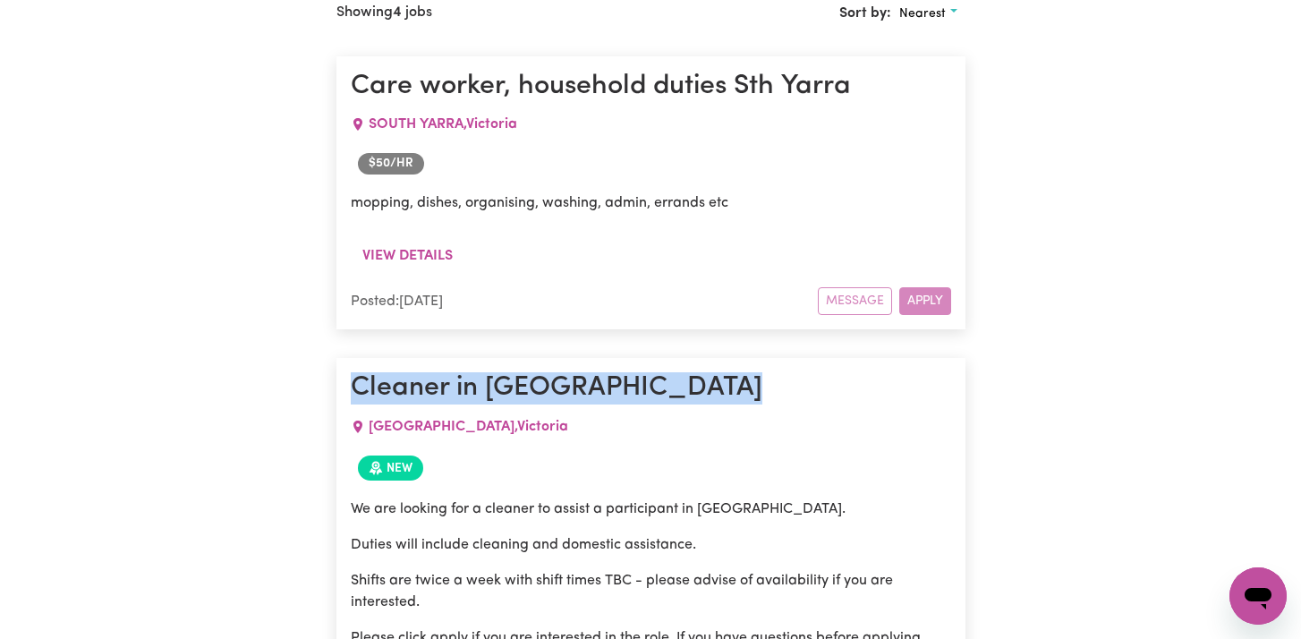
click at [865, 295] on div "Message Apply" at bounding box center [884, 301] width 133 height 28
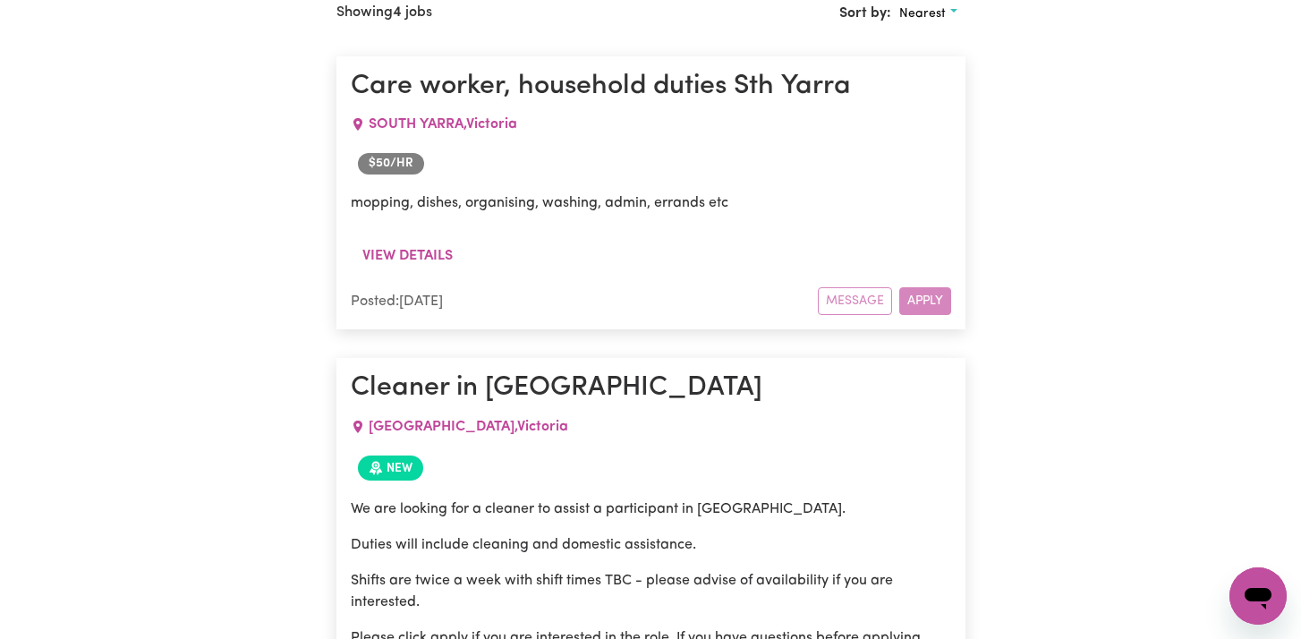
click at [865, 295] on div "Message Apply" at bounding box center [884, 301] width 133 height 28
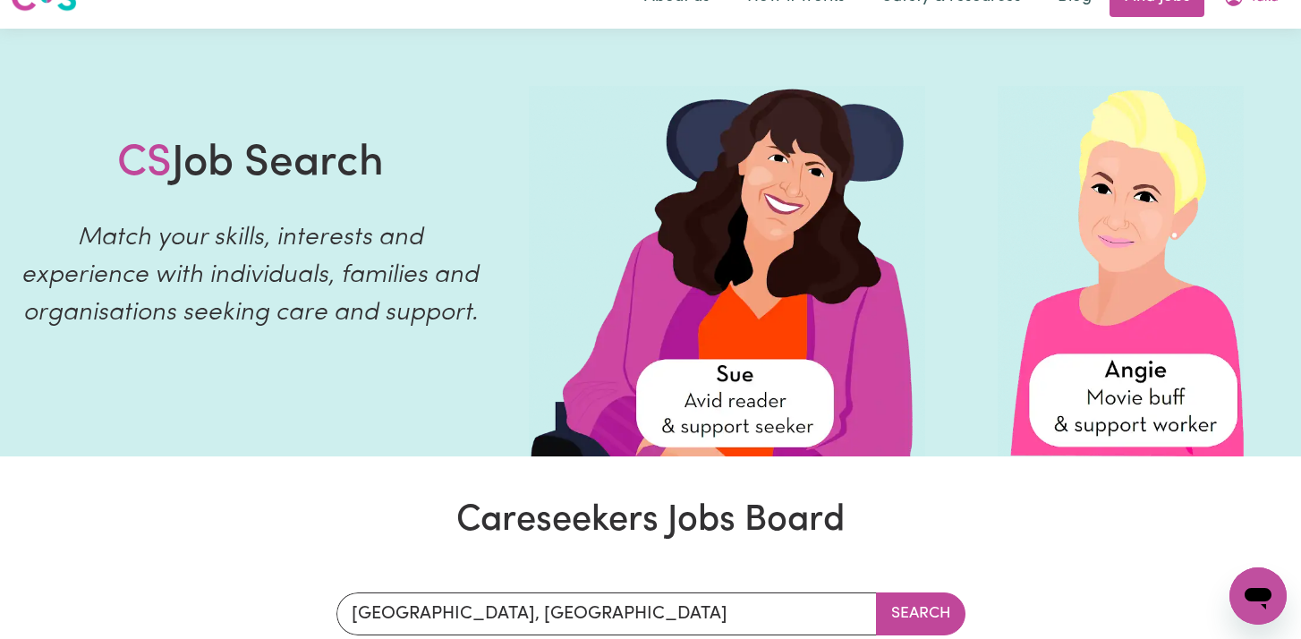
scroll to position [0, 0]
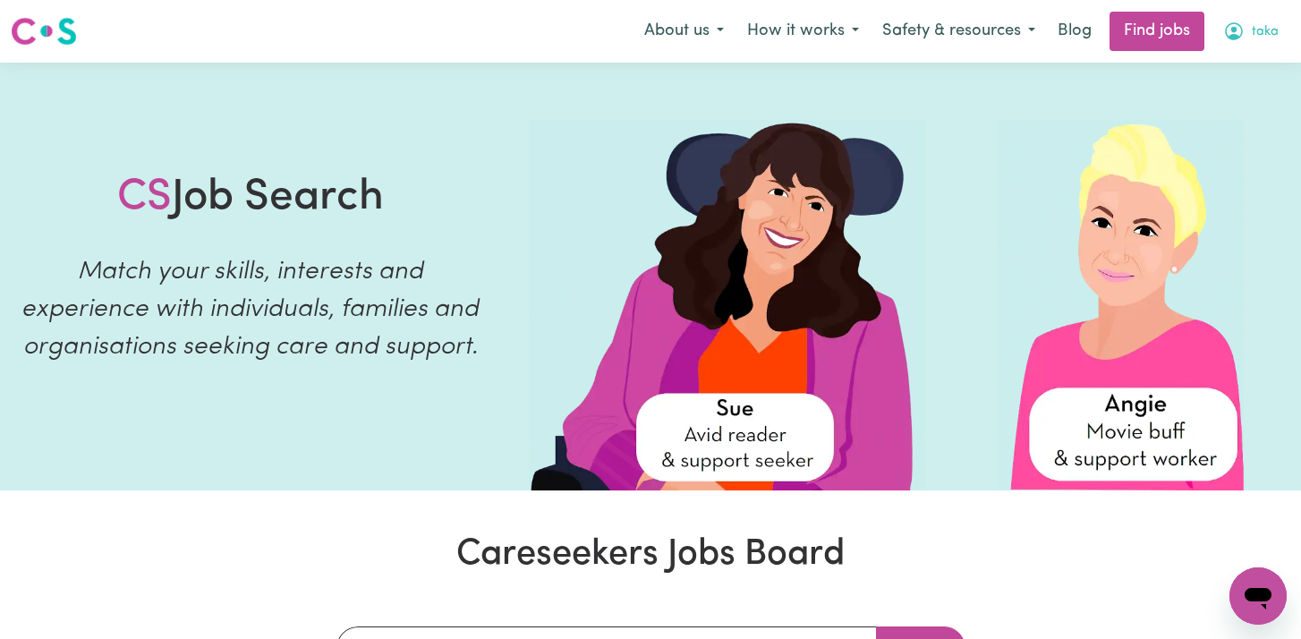
click at [1261, 27] on span "taka" at bounding box center [1265, 32] width 27 height 20
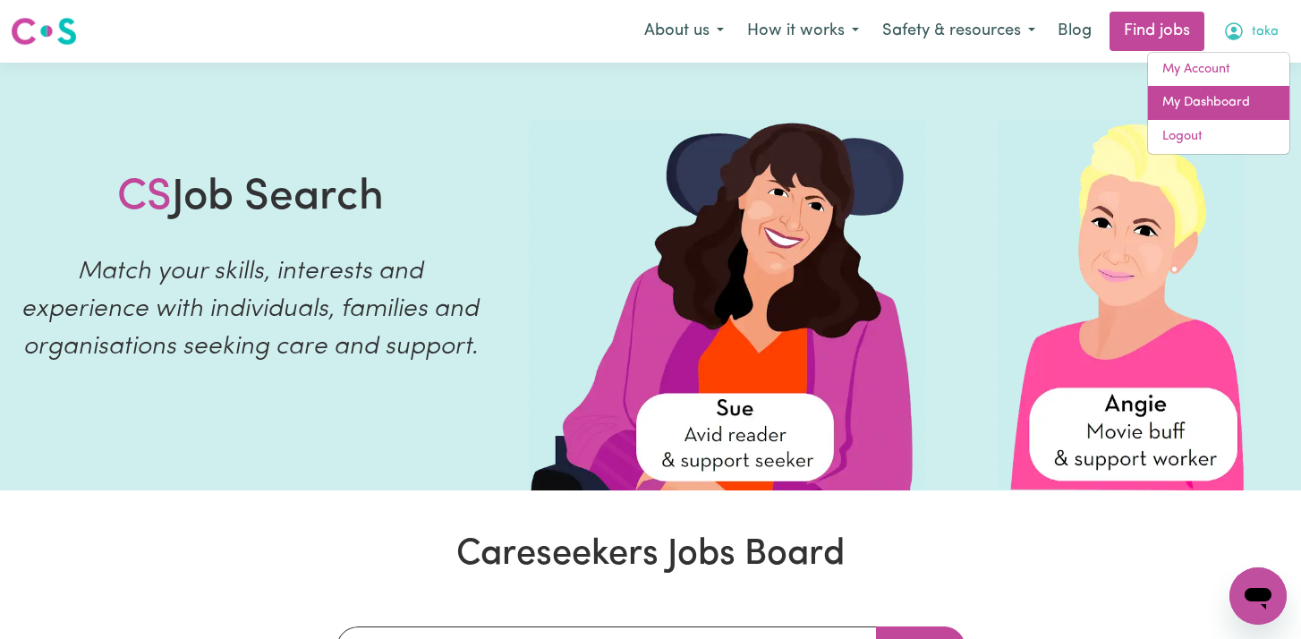
click at [1225, 104] on link "My Dashboard" at bounding box center [1218, 103] width 141 height 34
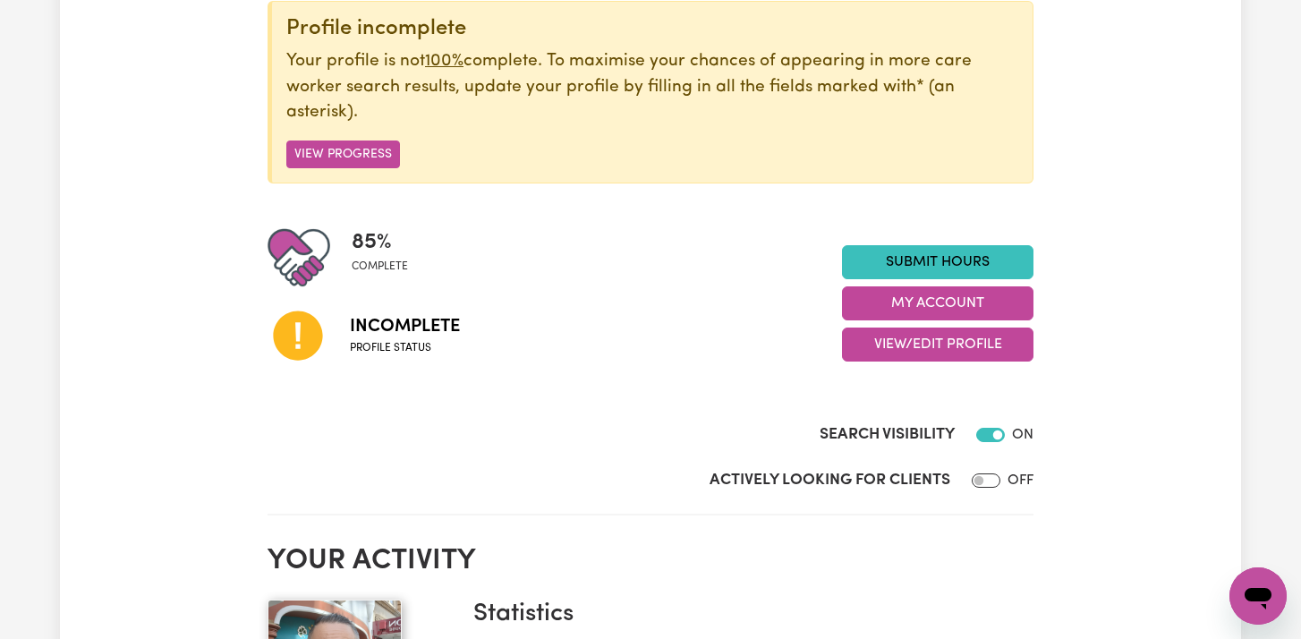
scroll to position [243, 0]
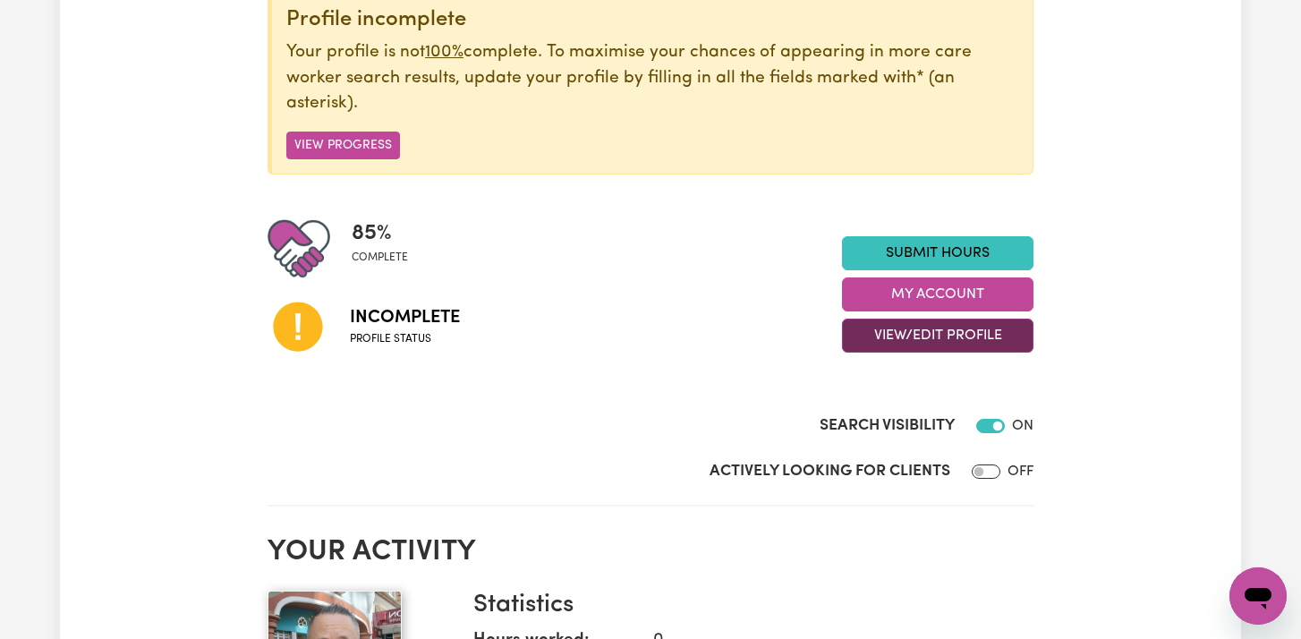
click at [1001, 329] on button "View/Edit Profile" at bounding box center [938, 336] width 192 height 34
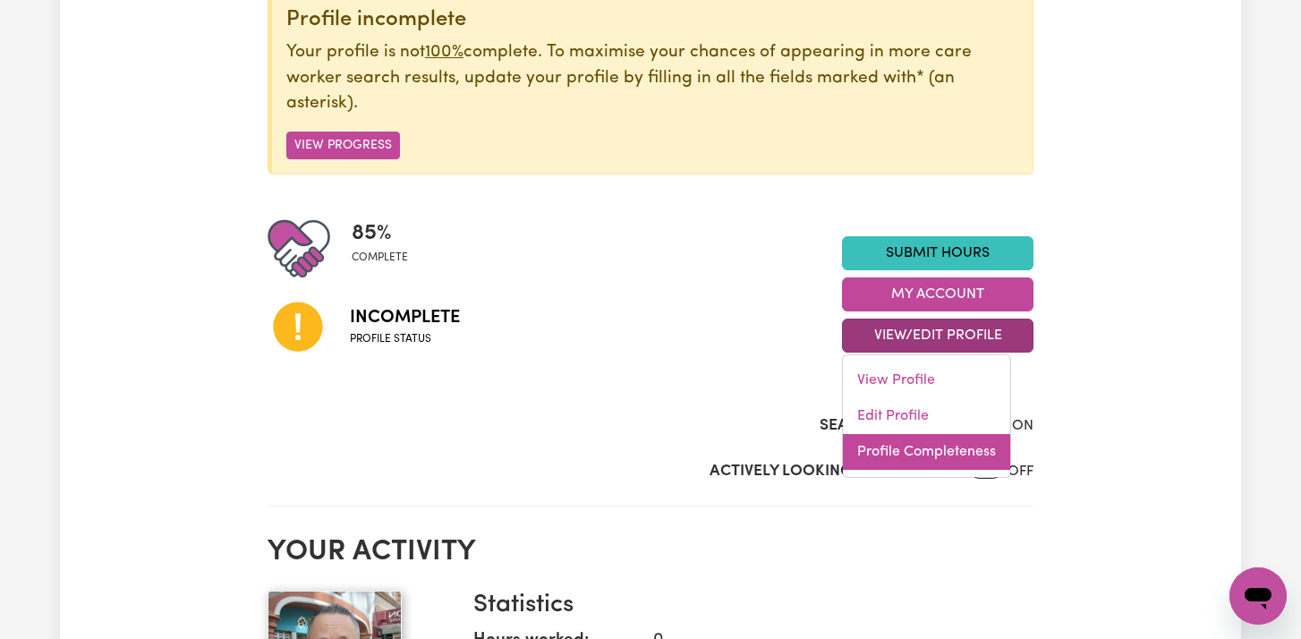
click at [962, 435] on link "Profile Completeness" at bounding box center [926, 452] width 167 height 36
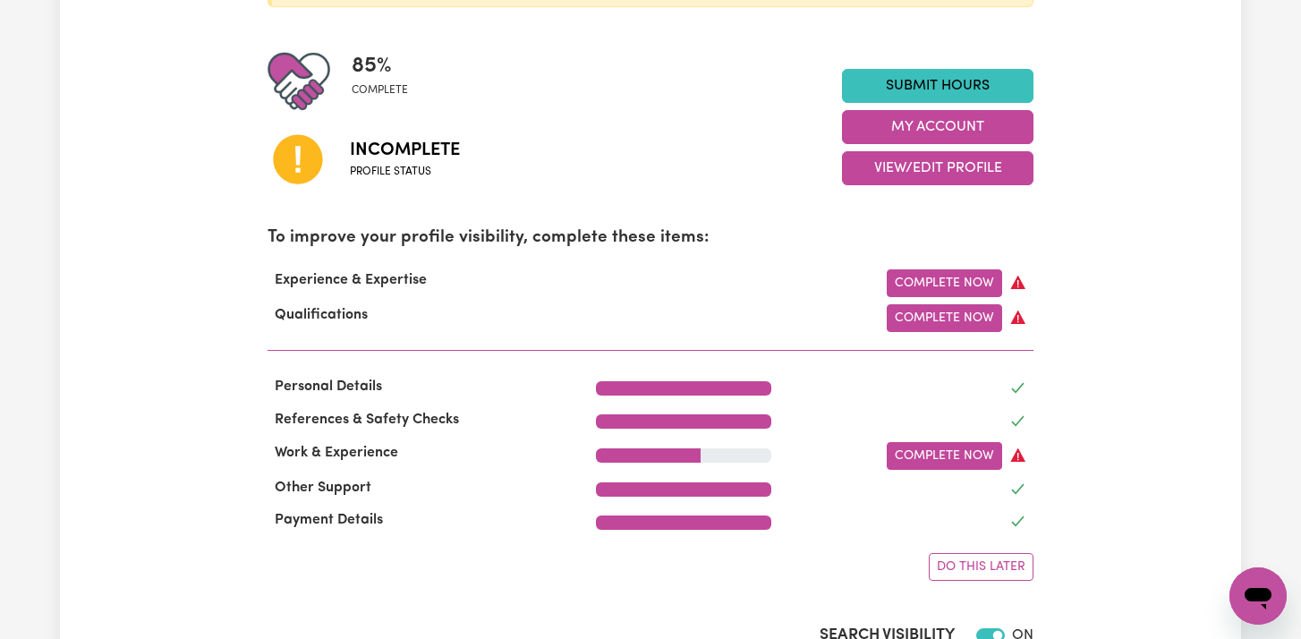
scroll to position [412, 0]
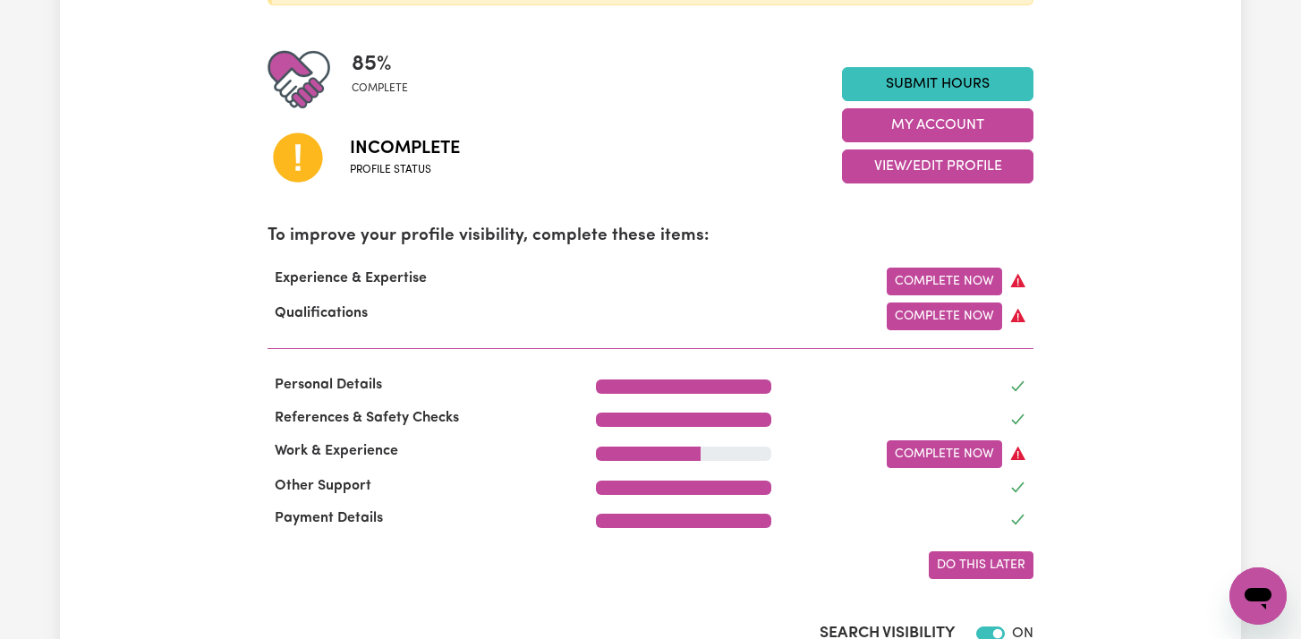
click at [977, 551] on button "Do this later" at bounding box center [981, 565] width 105 height 28
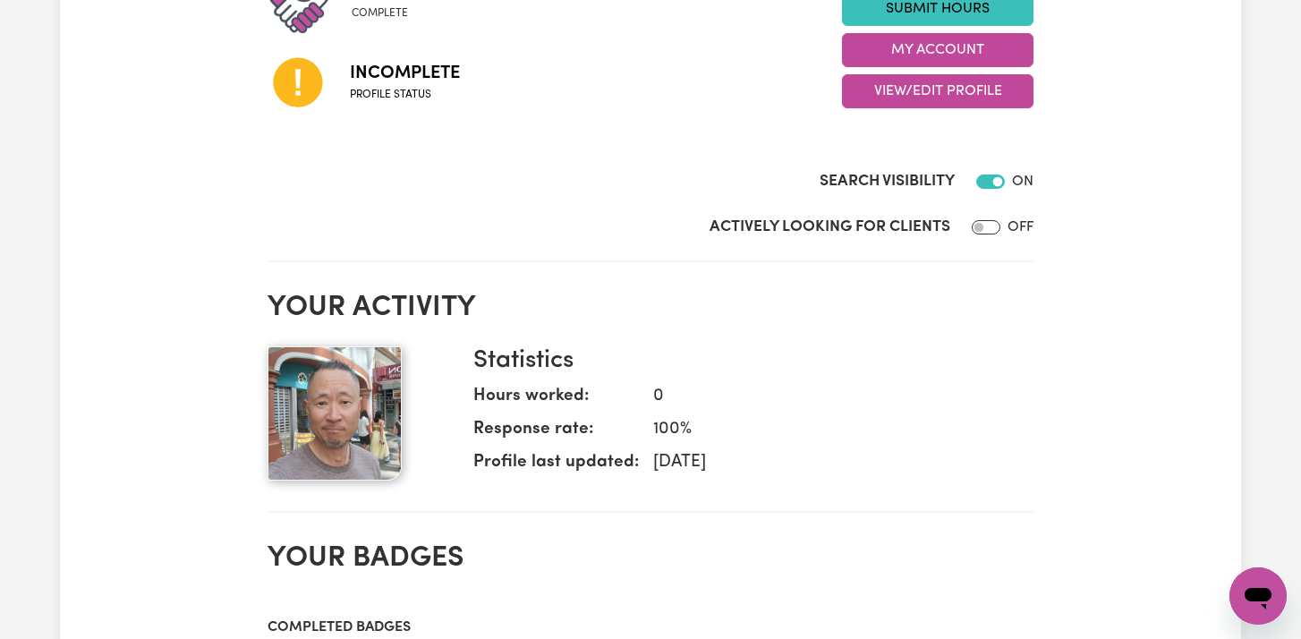
scroll to position [496, 0]
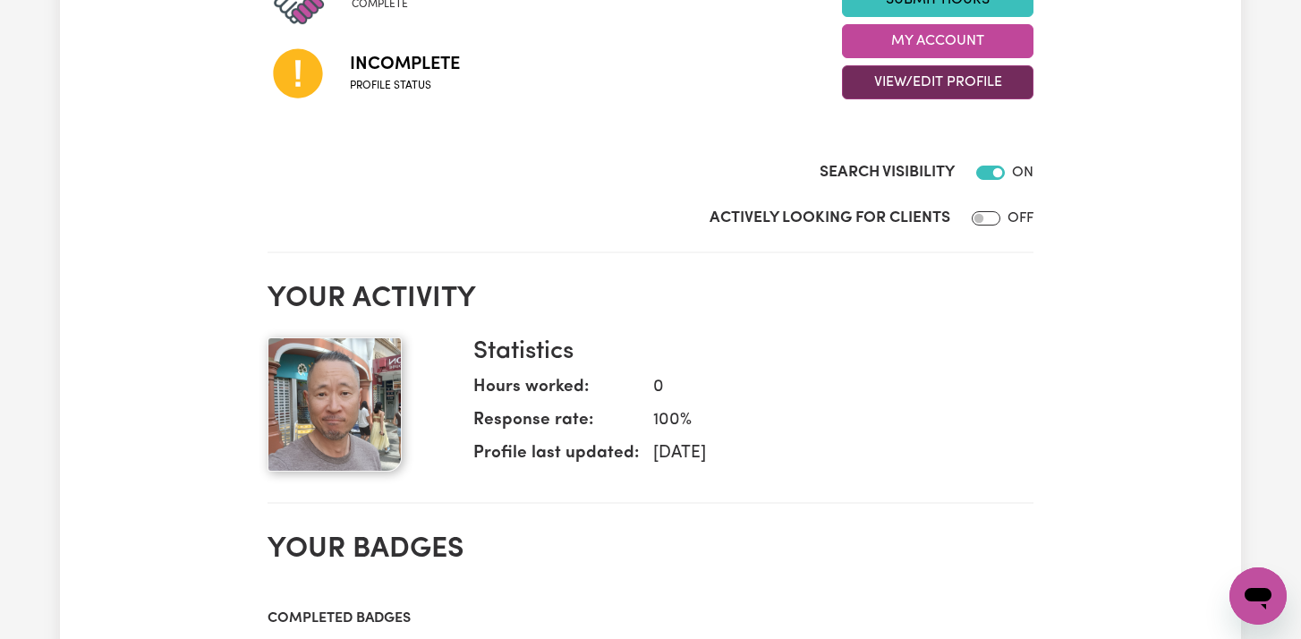
click at [952, 85] on button "View/Edit Profile" at bounding box center [938, 82] width 192 height 34
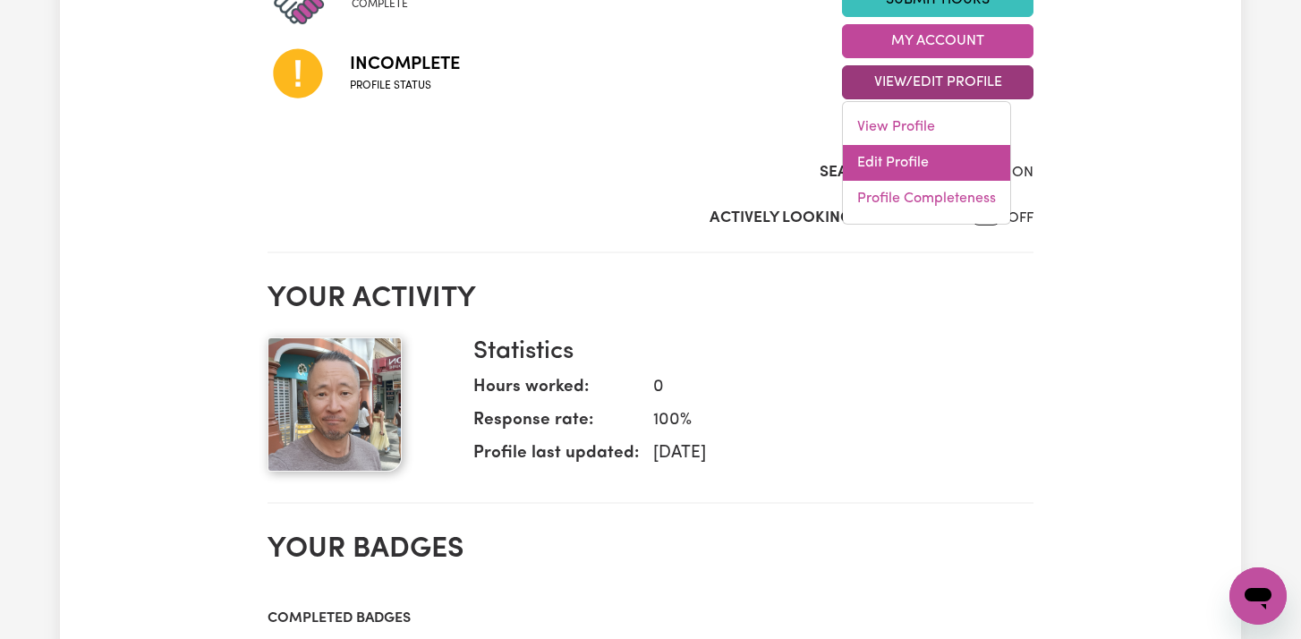
click at [920, 152] on link "Edit Profile" at bounding box center [926, 163] width 167 height 36
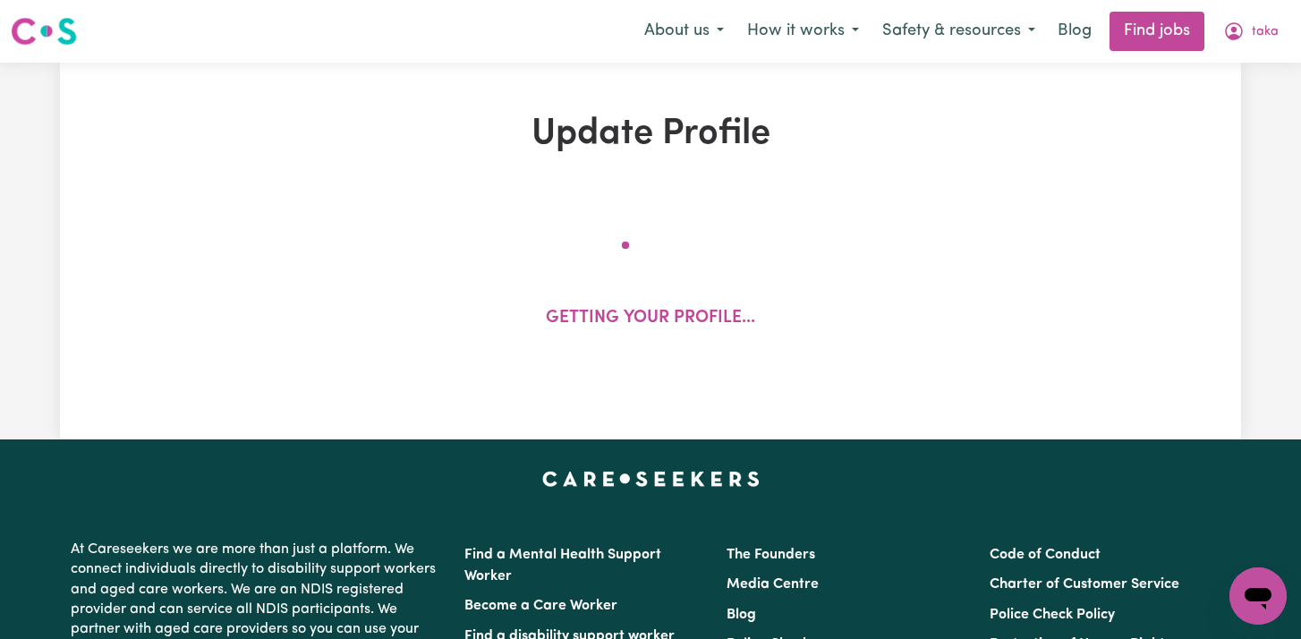
select select "[DEMOGRAPHIC_DATA]"
select select "Australian PR"
select select "Studying a healthcare related degree or qualification"
